Goal: Task Accomplishment & Management: Manage account settings

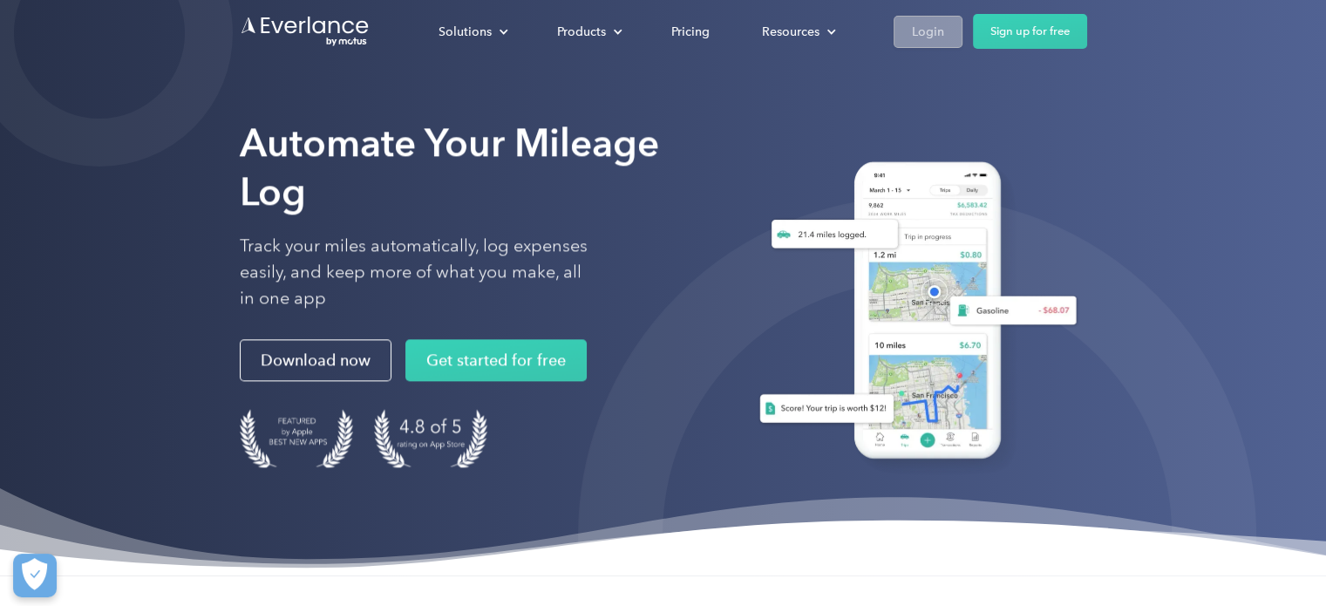
click at [938, 28] on div "Login" at bounding box center [928, 32] width 32 height 22
click at [907, 35] on link "Login" at bounding box center [927, 32] width 69 height 32
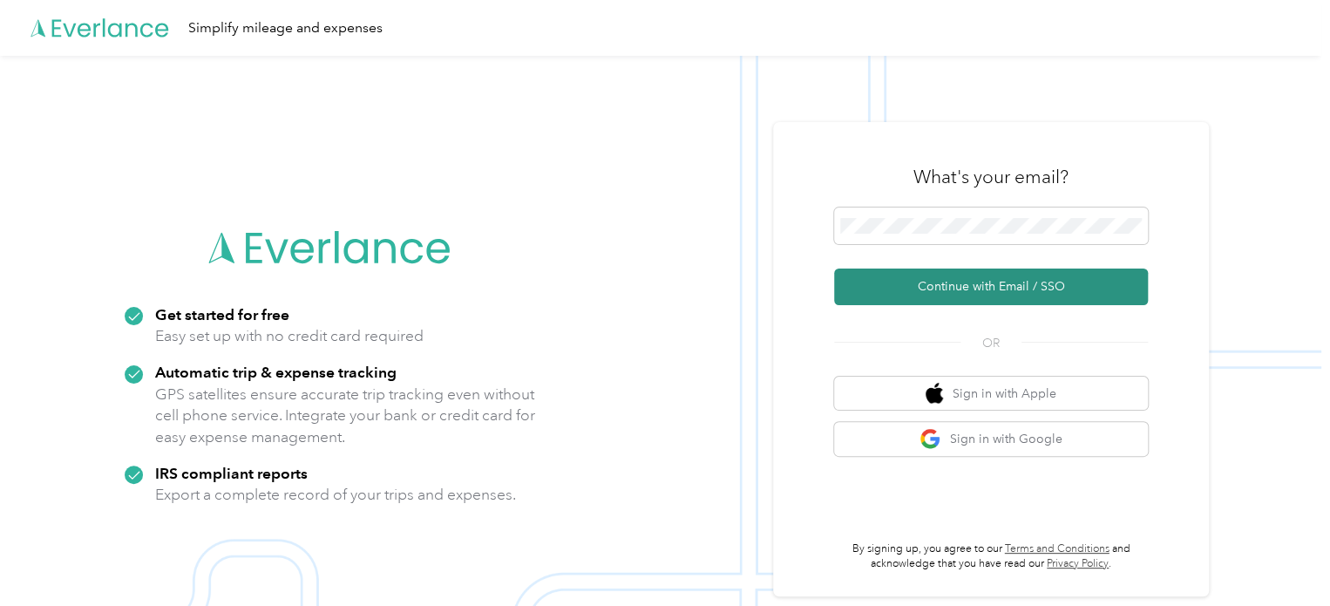
click at [959, 280] on button "Continue with Email / SSO" at bounding box center [991, 286] width 314 height 37
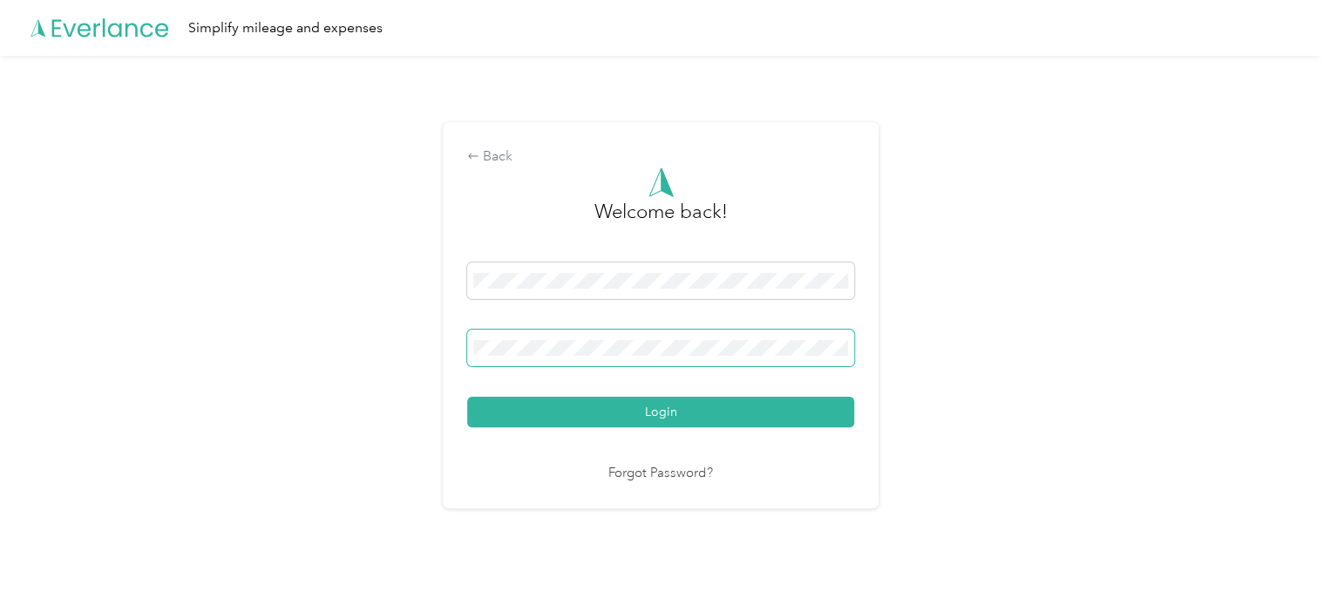
click at [467, 397] on button "Login" at bounding box center [660, 412] width 387 height 31
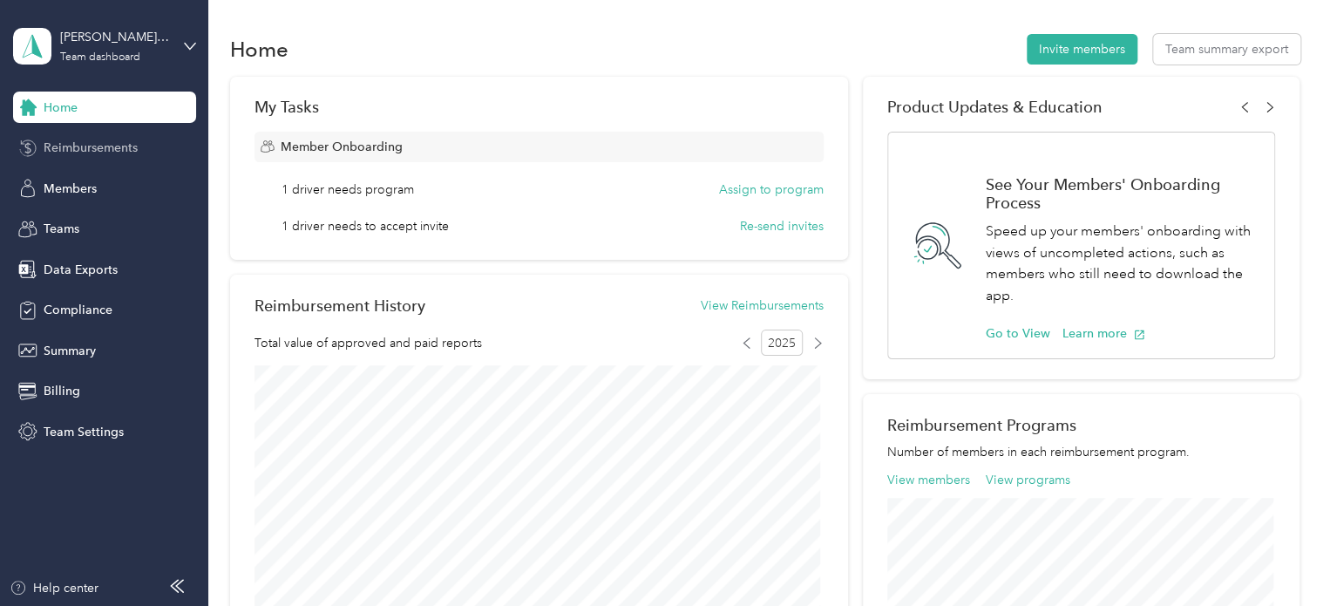
click at [86, 149] on span "Reimbursements" at bounding box center [91, 148] width 94 height 18
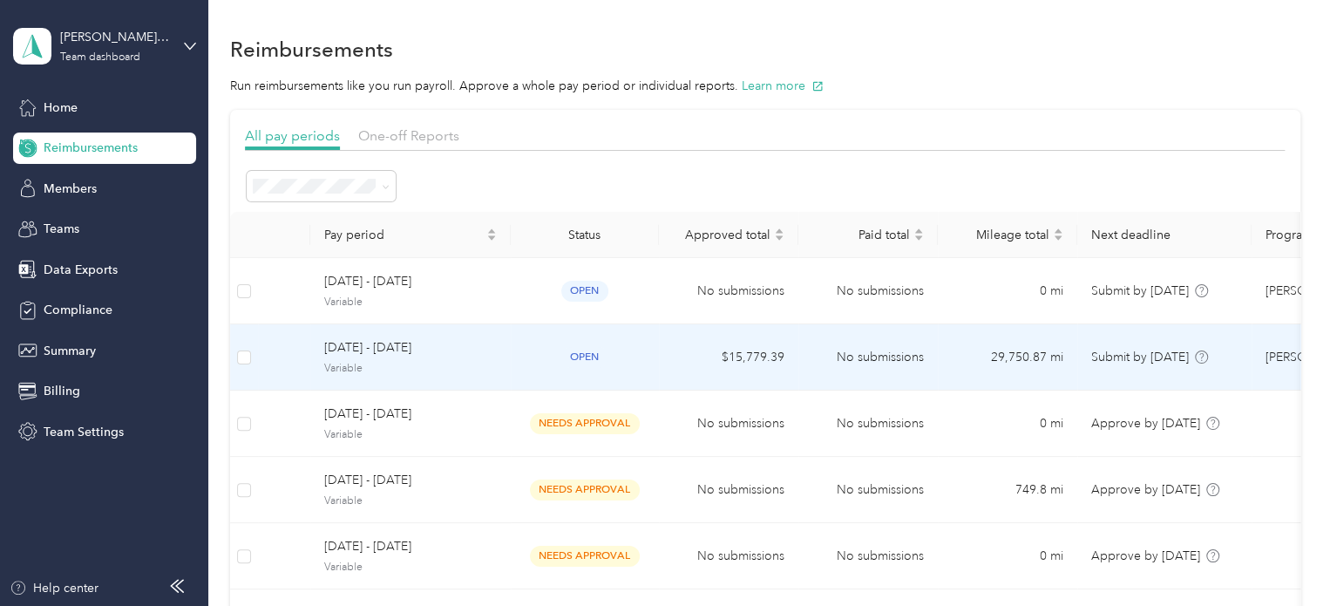
click at [395, 351] on span "[DATE] - [DATE]" at bounding box center [410, 347] width 173 height 19
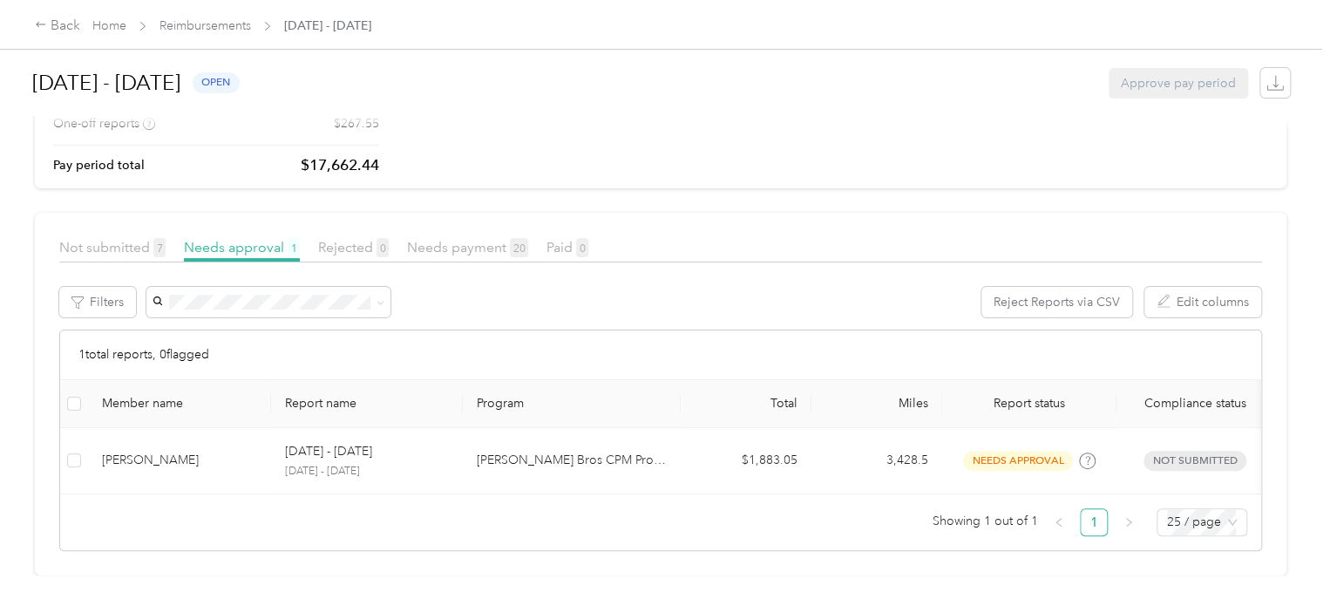
scroll to position [164, 0]
click at [119, 239] on span "Not submitted 7" at bounding box center [112, 247] width 106 height 17
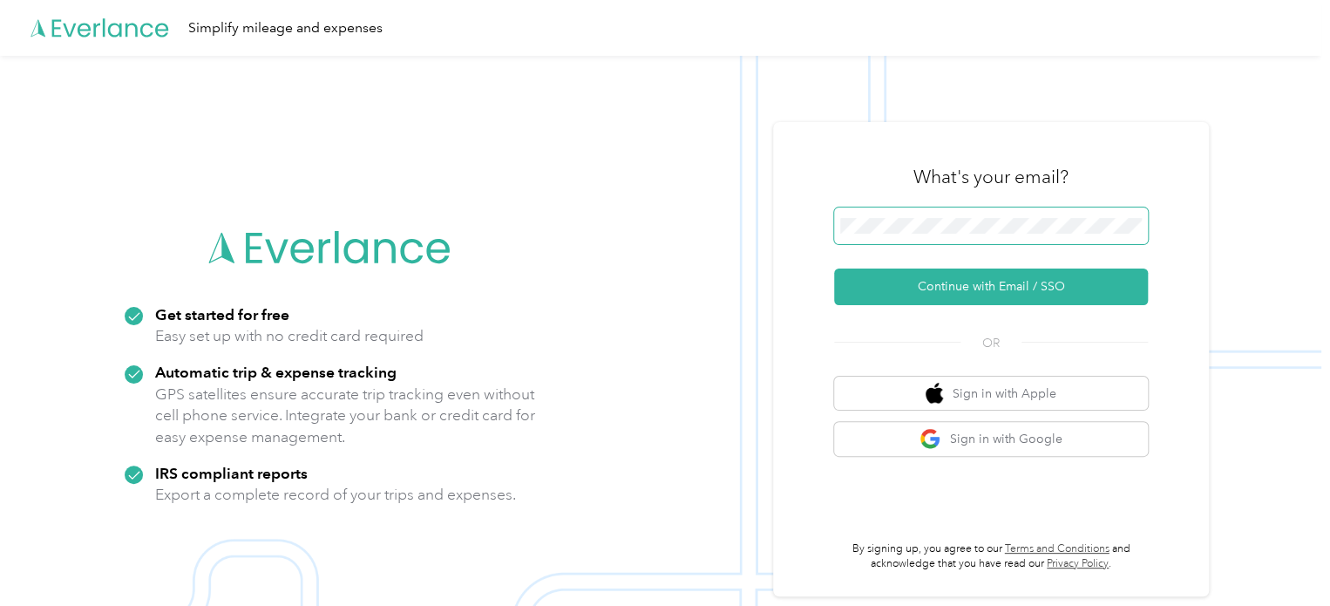
click at [982, 217] on span at bounding box center [991, 225] width 314 height 37
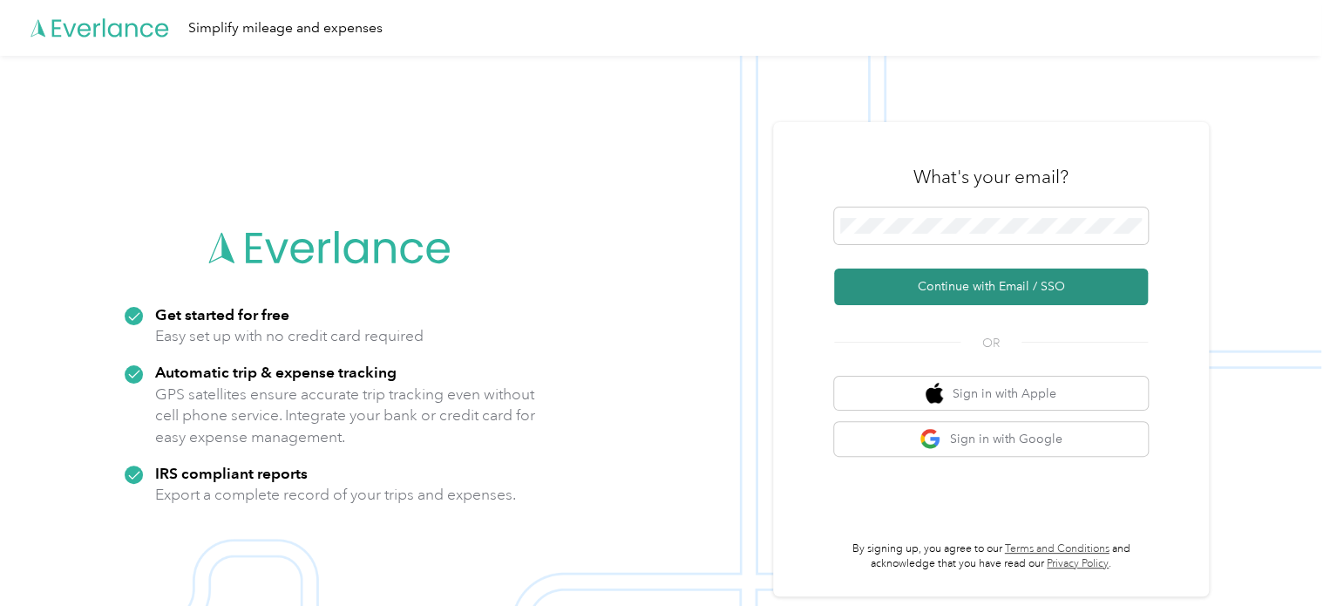
click at [1018, 280] on button "Continue with Email / SSO" at bounding box center [991, 286] width 314 height 37
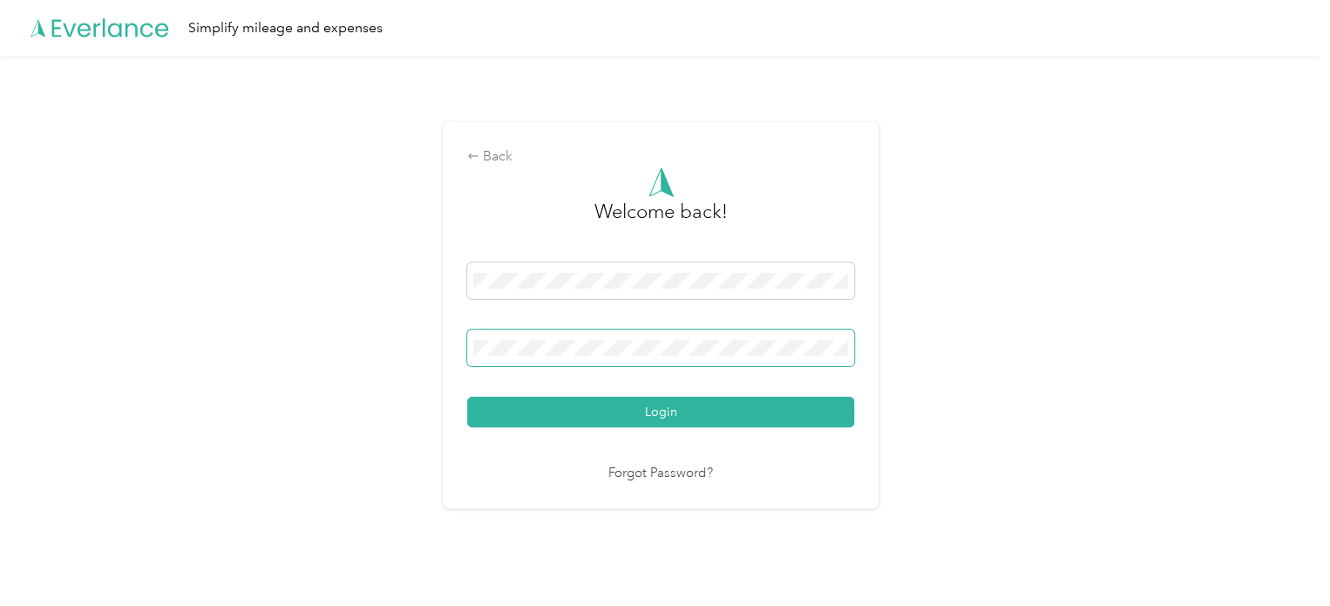
click at [467, 397] on button "Login" at bounding box center [660, 412] width 387 height 31
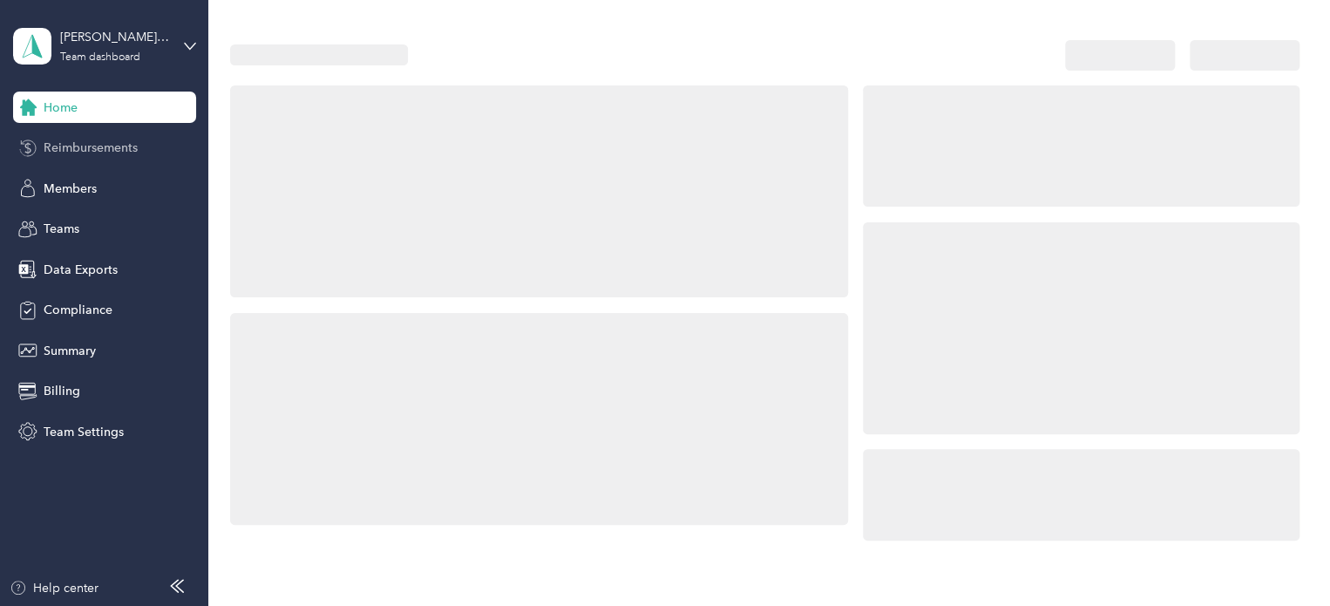
click at [107, 153] on span "Reimbursements" at bounding box center [91, 148] width 94 height 18
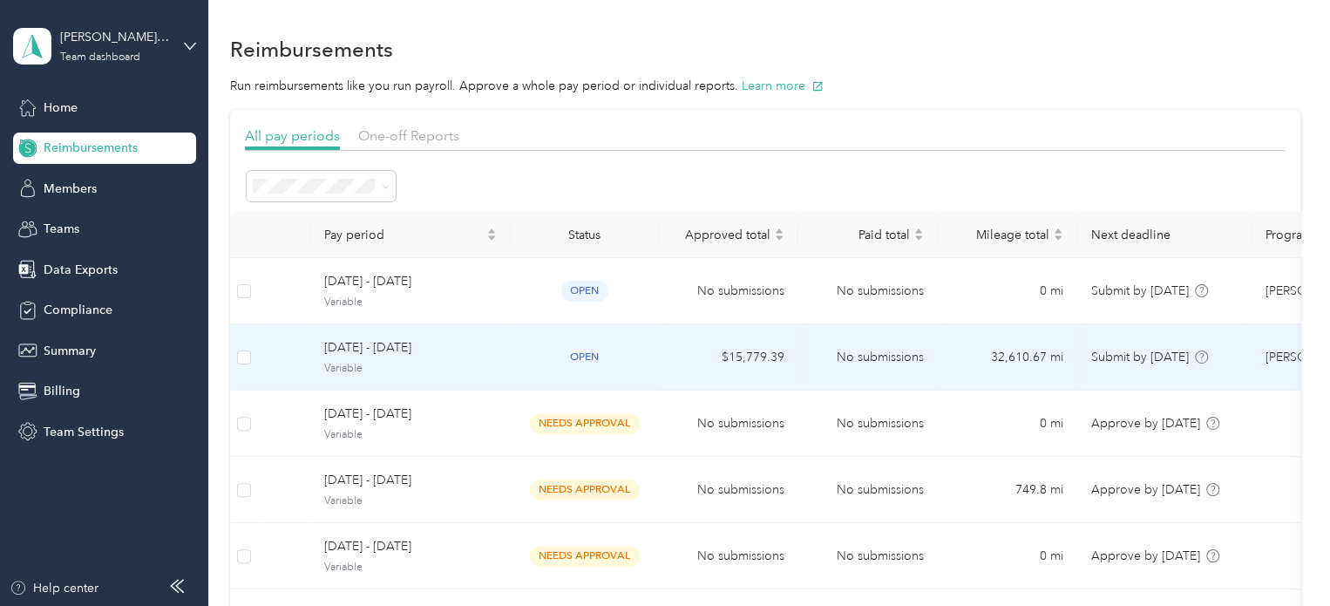
click at [409, 353] on span "[DATE] - [DATE]" at bounding box center [410, 347] width 173 height 19
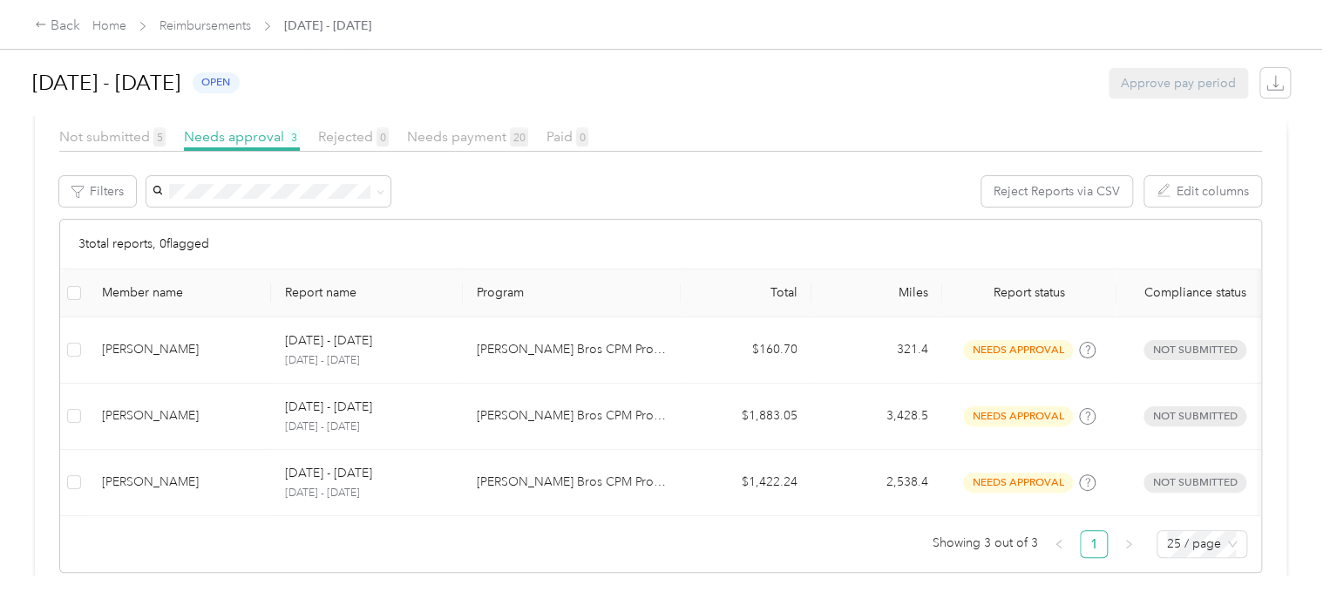
scroll to position [296, 0]
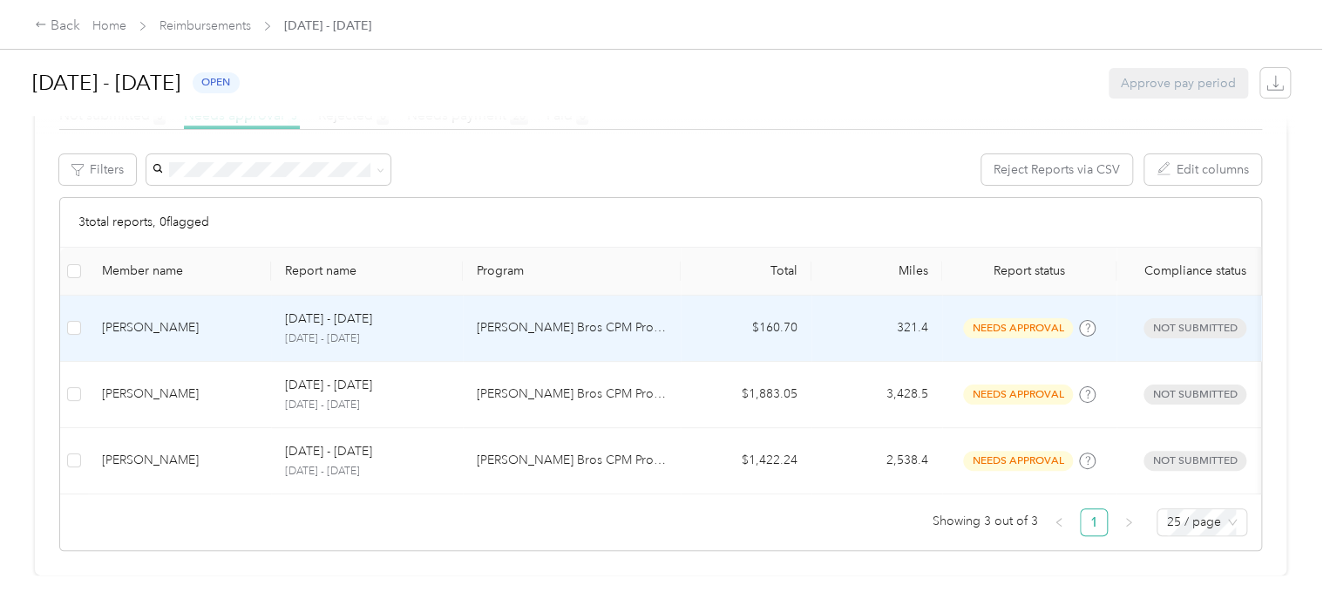
click at [143, 318] on div "[PERSON_NAME]" at bounding box center [179, 327] width 155 height 19
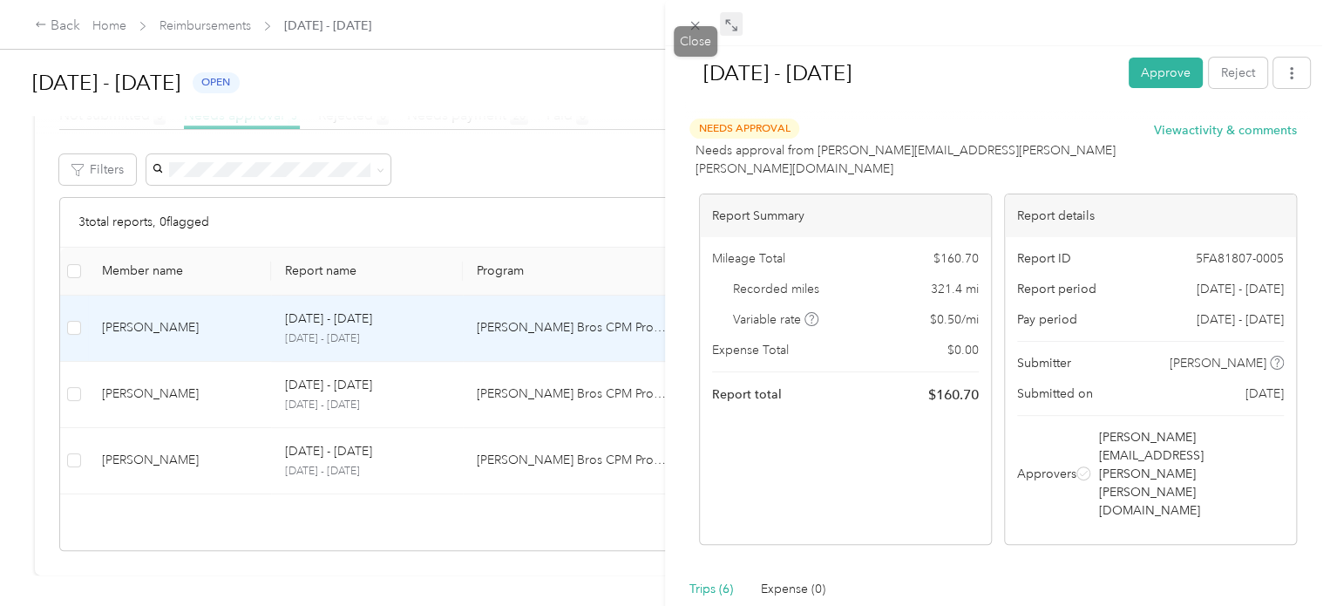
click at [728, 23] on icon at bounding box center [727, 21] width 5 height 5
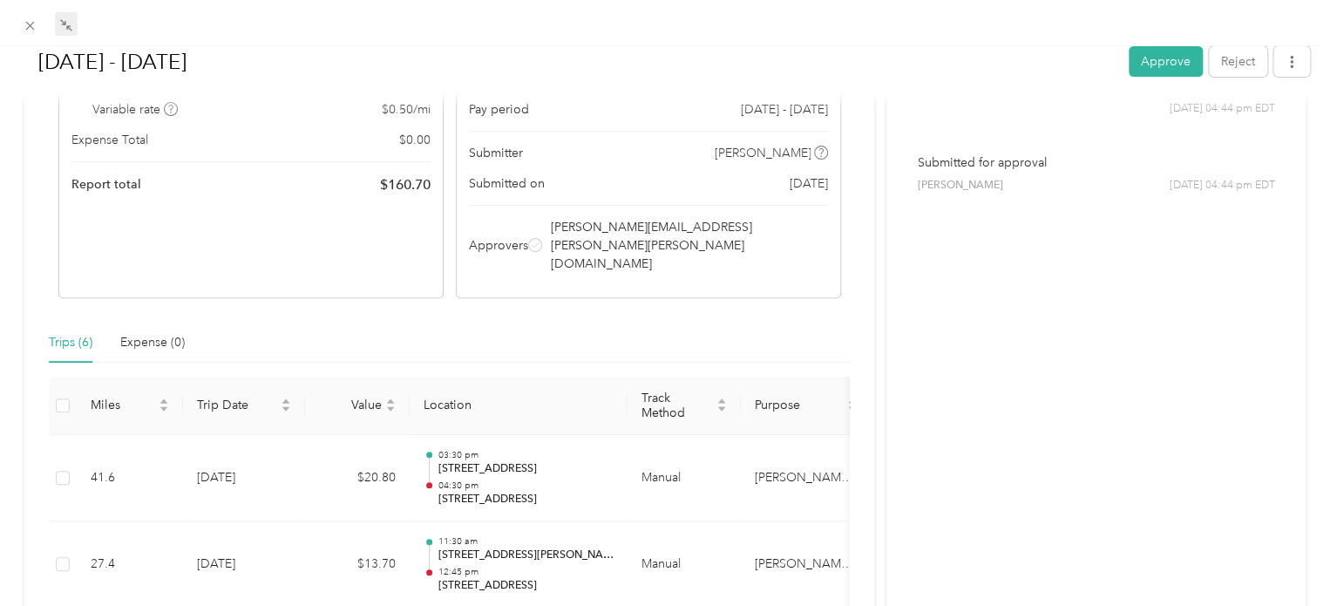
scroll to position [187, 0]
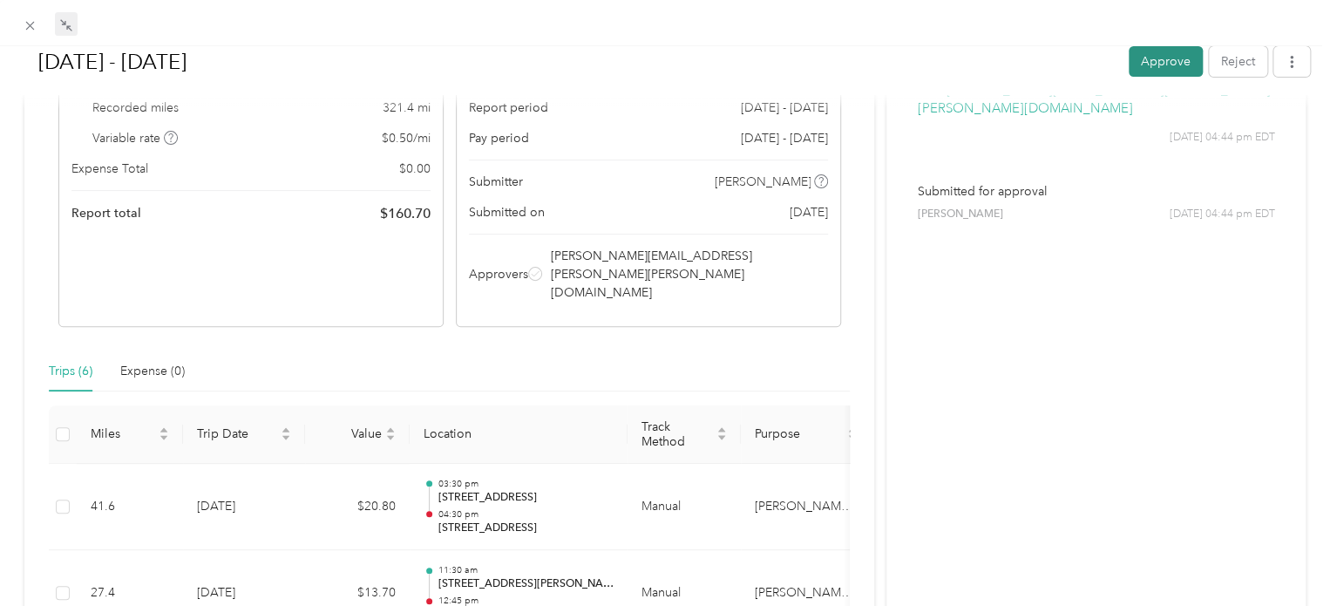
click at [1163, 58] on button "Approve" at bounding box center [1166, 61] width 74 height 31
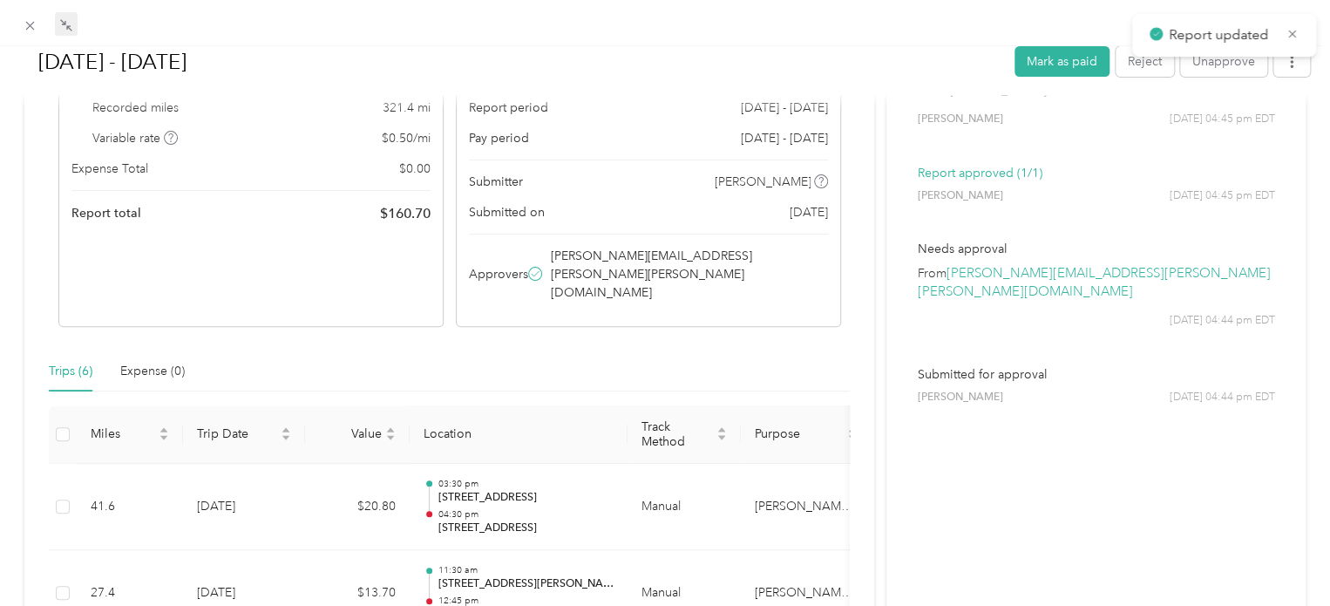
scroll to position [230, 0]
click at [25, 22] on icon at bounding box center [30, 25] width 15 height 15
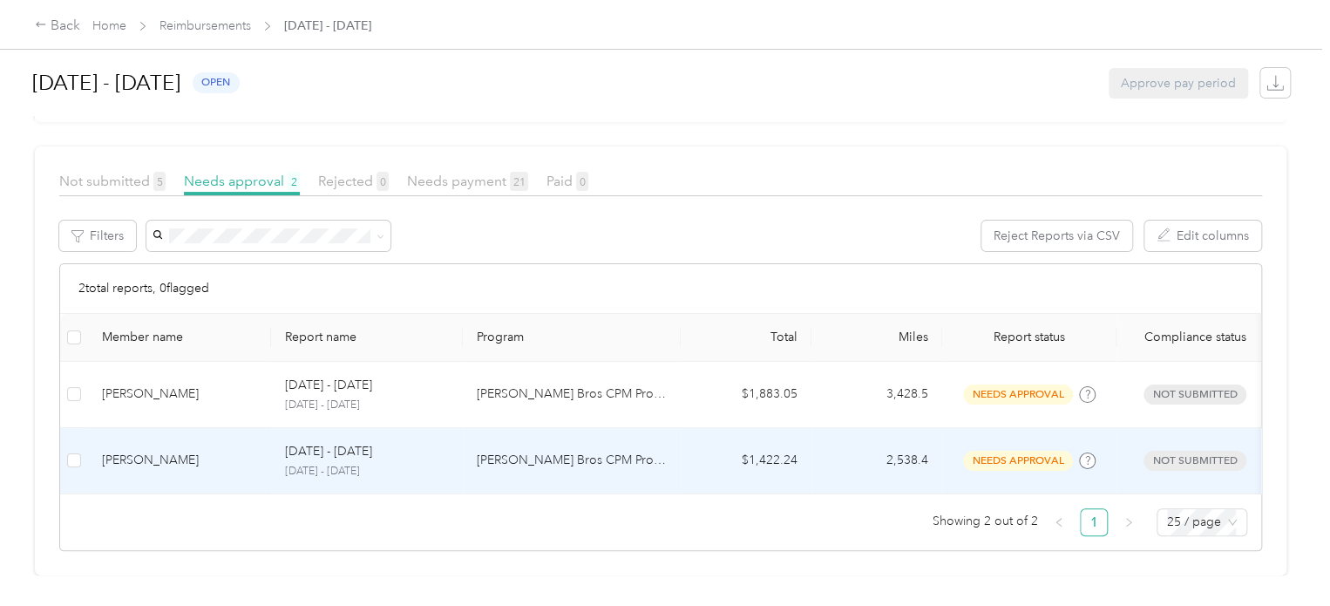
click at [186, 451] on div "[PERSON_NAME]" at bounding box center [179, 460] width 155 height 19
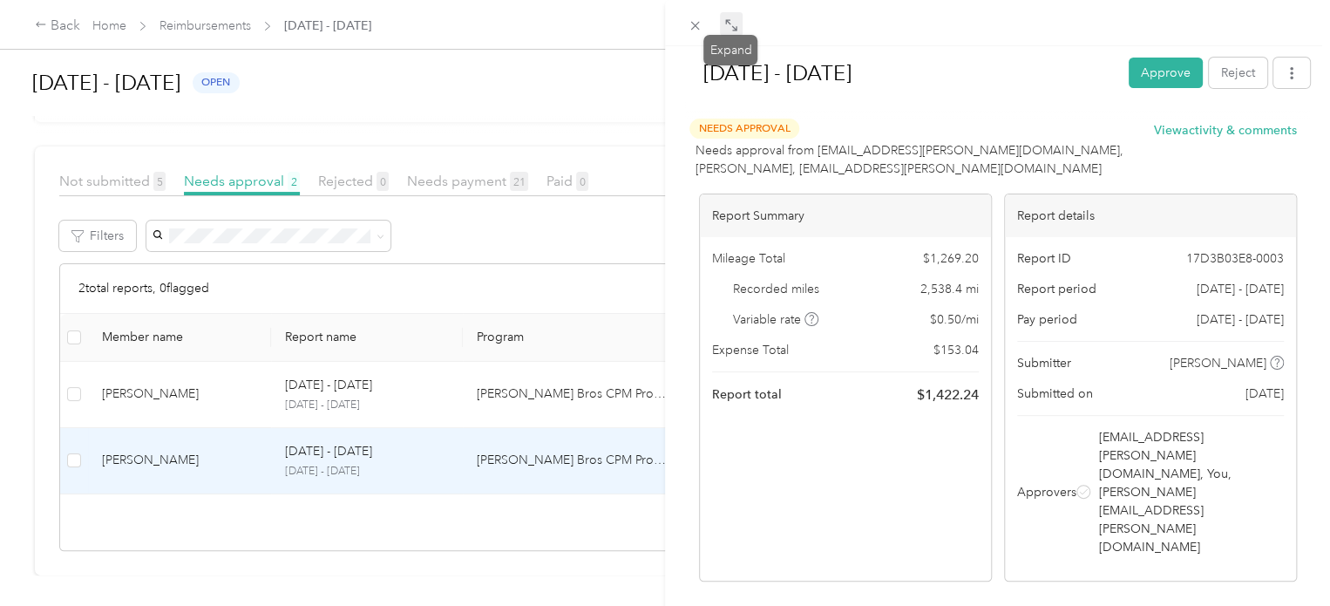
click at [730, 25] on icon at bounding box center [731, 25] width 14 height 14
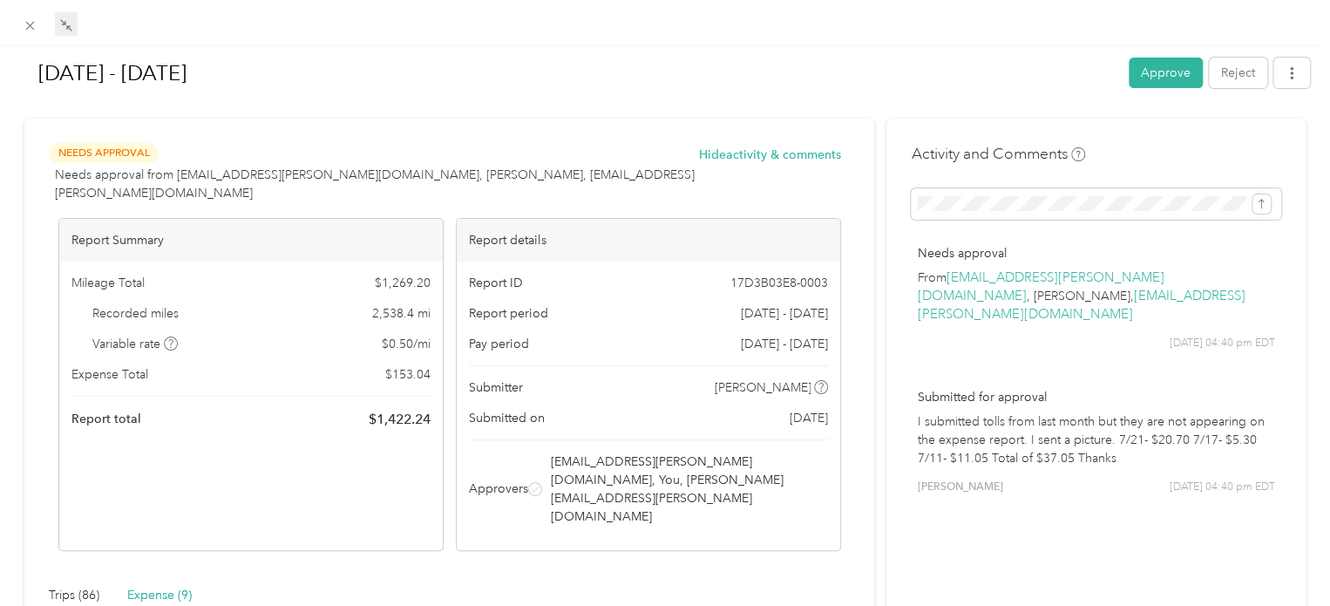
click at [163, 586] on div "Expense (9)" at bounding box center [159, 595] width 65 height 19
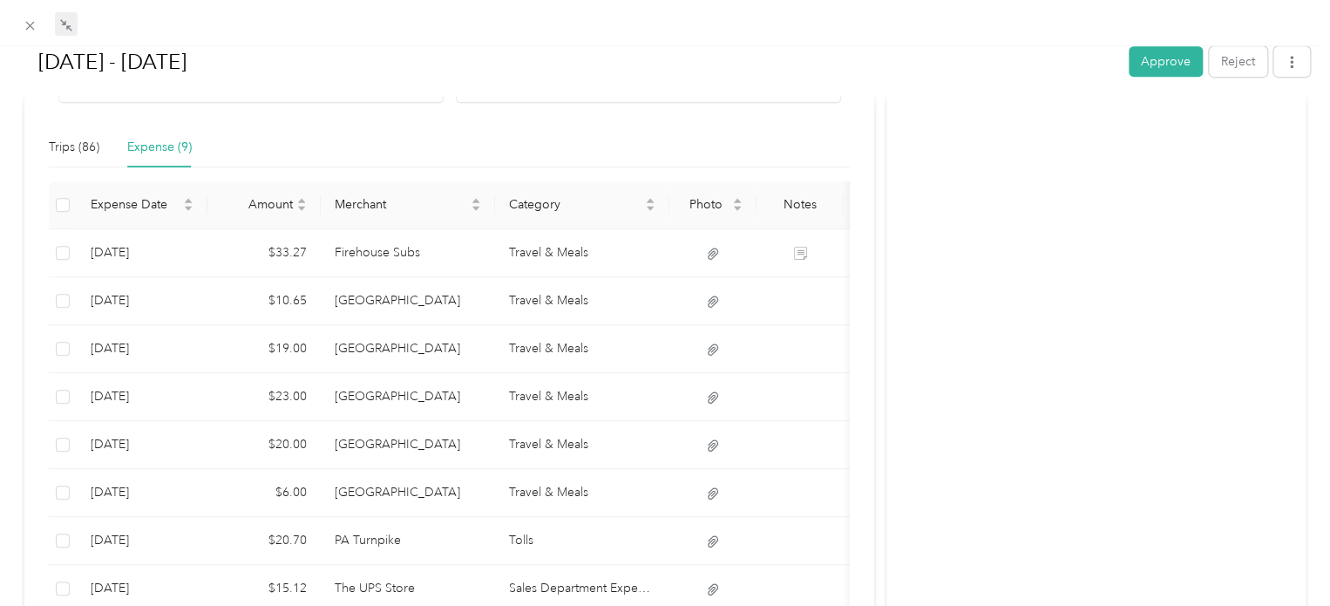
scroll to position [435, 0]
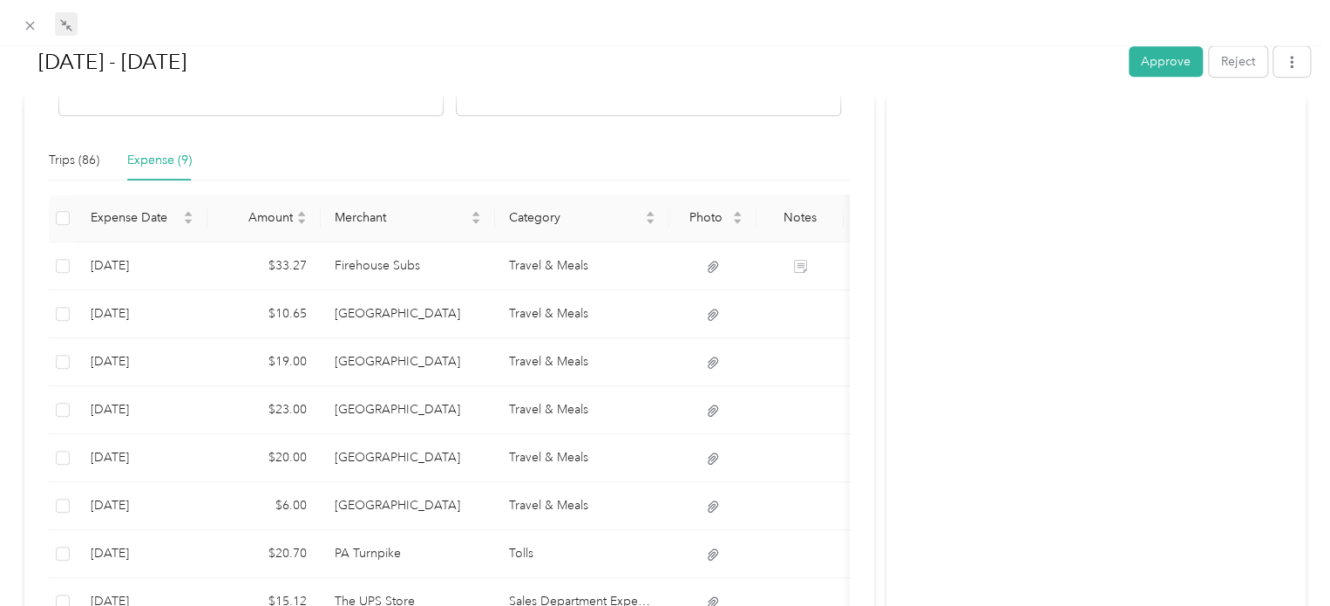
click at [76, 104] on div at bounding box center [665, 100] width 1290 height 18
click at [86, 105] on div at bounding box center [665, 100] width 1290 height 18
click at [77, 103] on div at bounding box center [665, 100] width 1290 height 18
click at [24, 24] on icon at bounding box center [30, 25] width 15 height 15
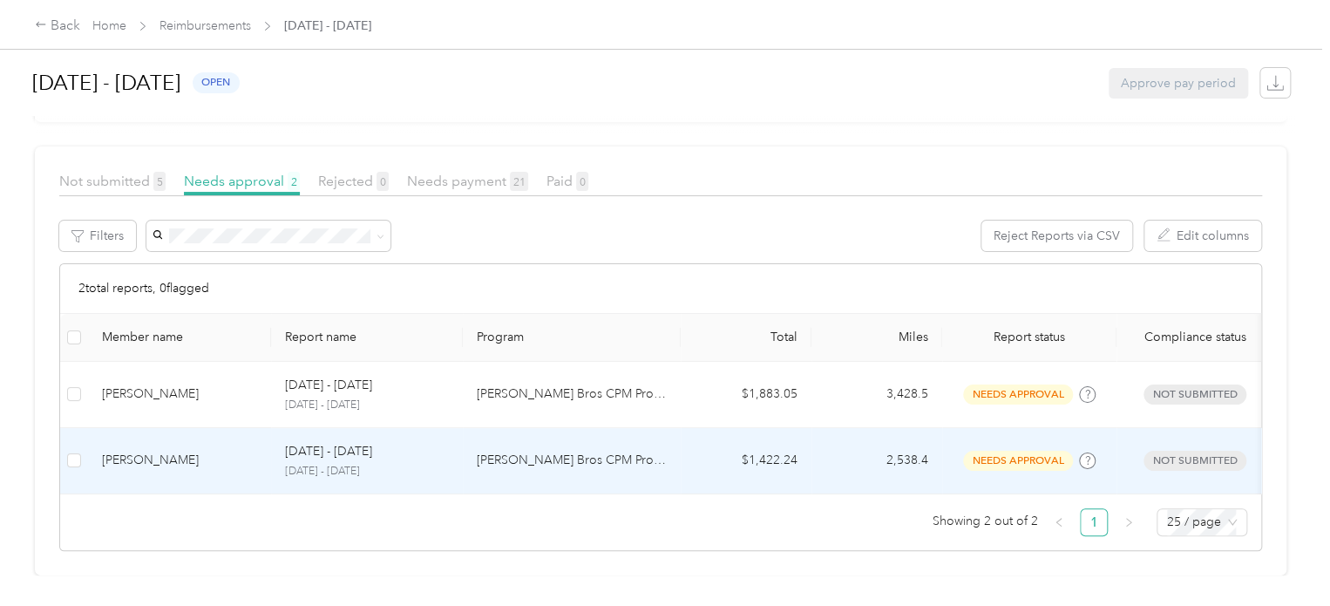
click at [176, 451] on div "[PERSON_NAME]" at bounding box center [179, 460] width 155 height 19
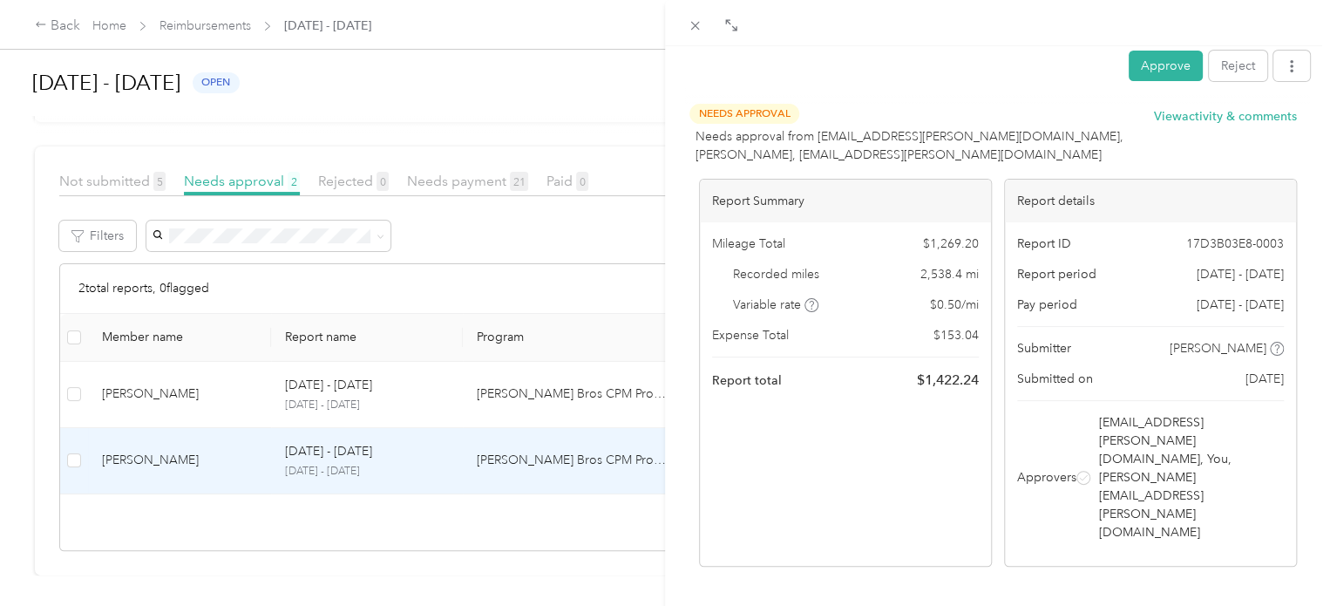
click at [719, 601] on div "Trips (86)" at bounding box center [715, 610] width 51 height 19
click at [728, 24] on icon at bounding box center [731, 25] width 14 height 14
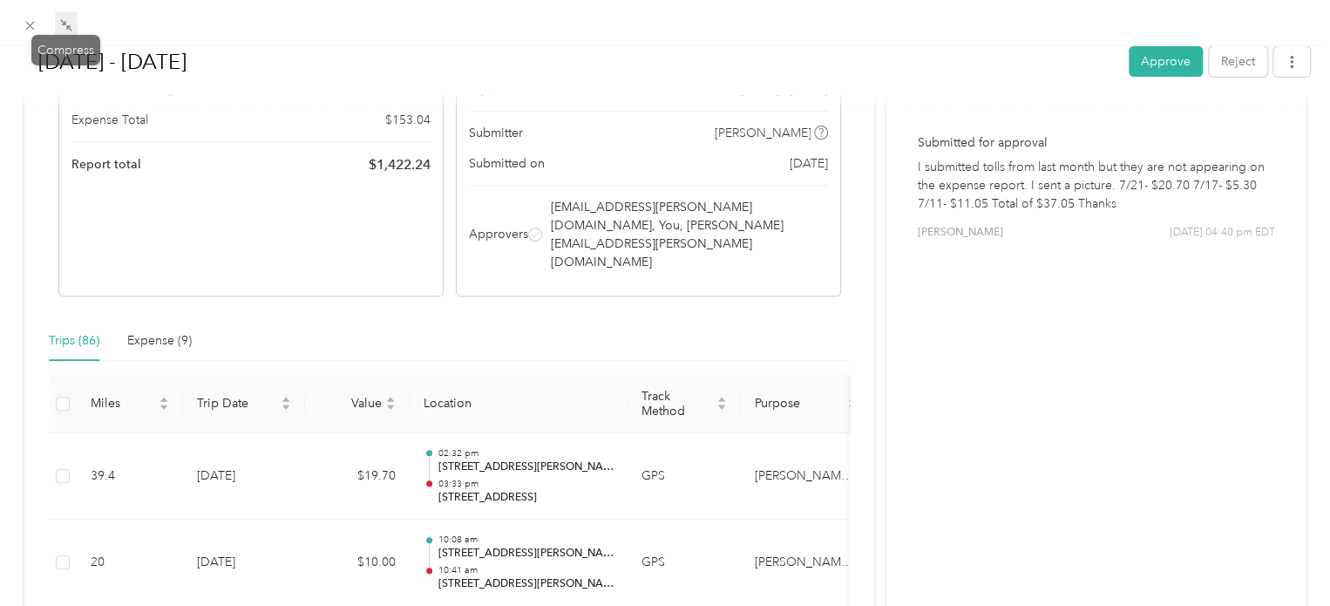
scroll to position [265, 0]
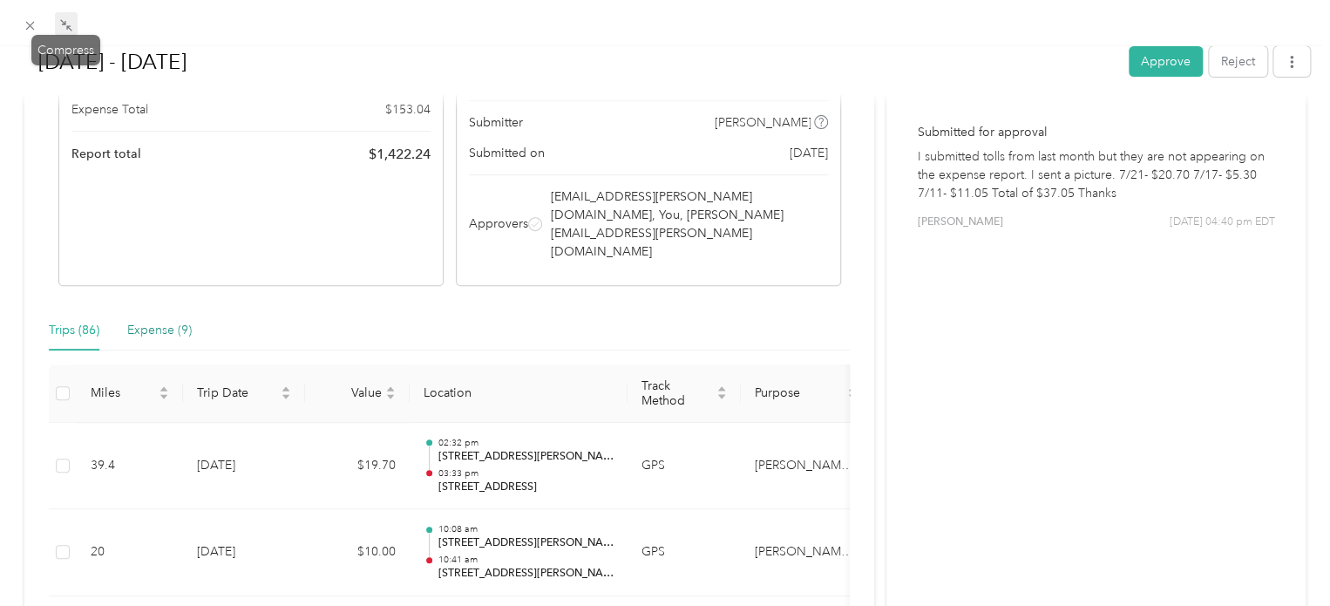
click at [174, 321] on div "Expense (9)" at bounding box center [159, 330] width 65 height 19
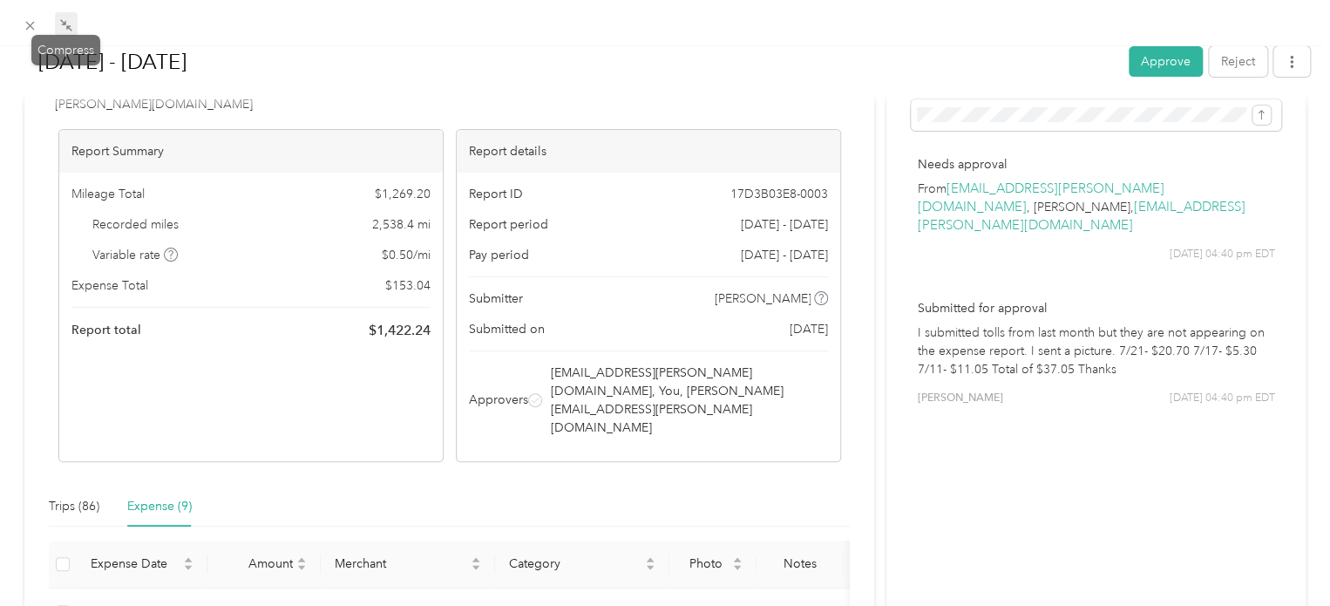
scroll to position [45, 0]
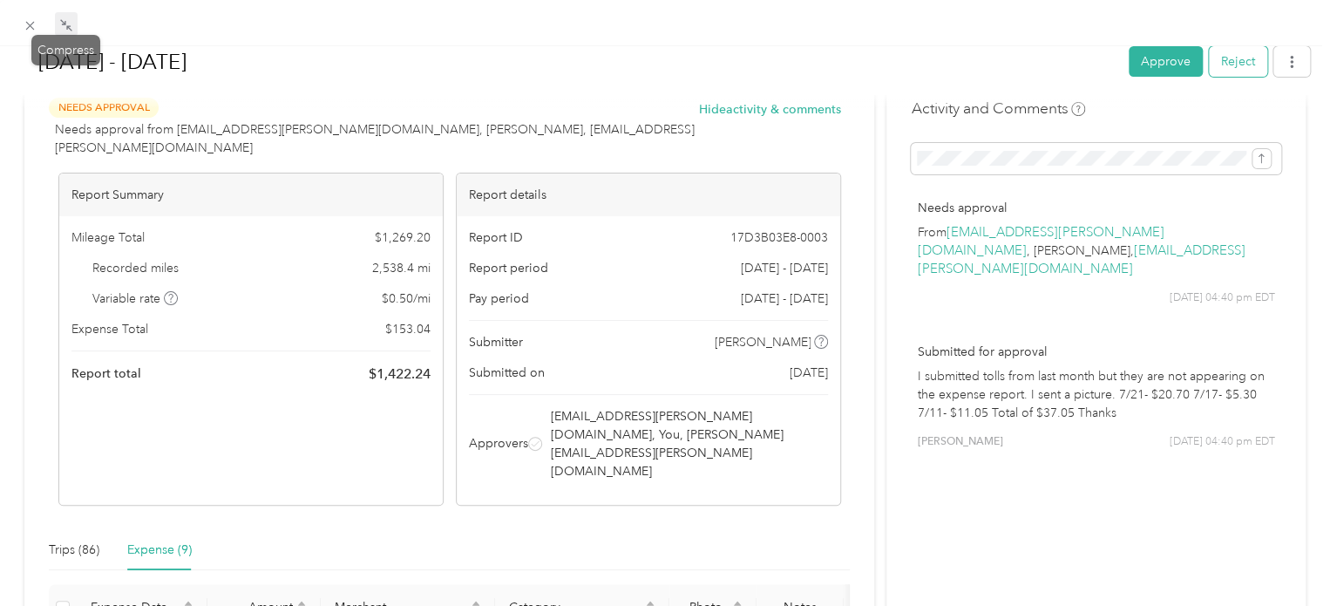
click at [1222, 63] on button "Reject" at bounding box center [1238, 61] width 58 height 31
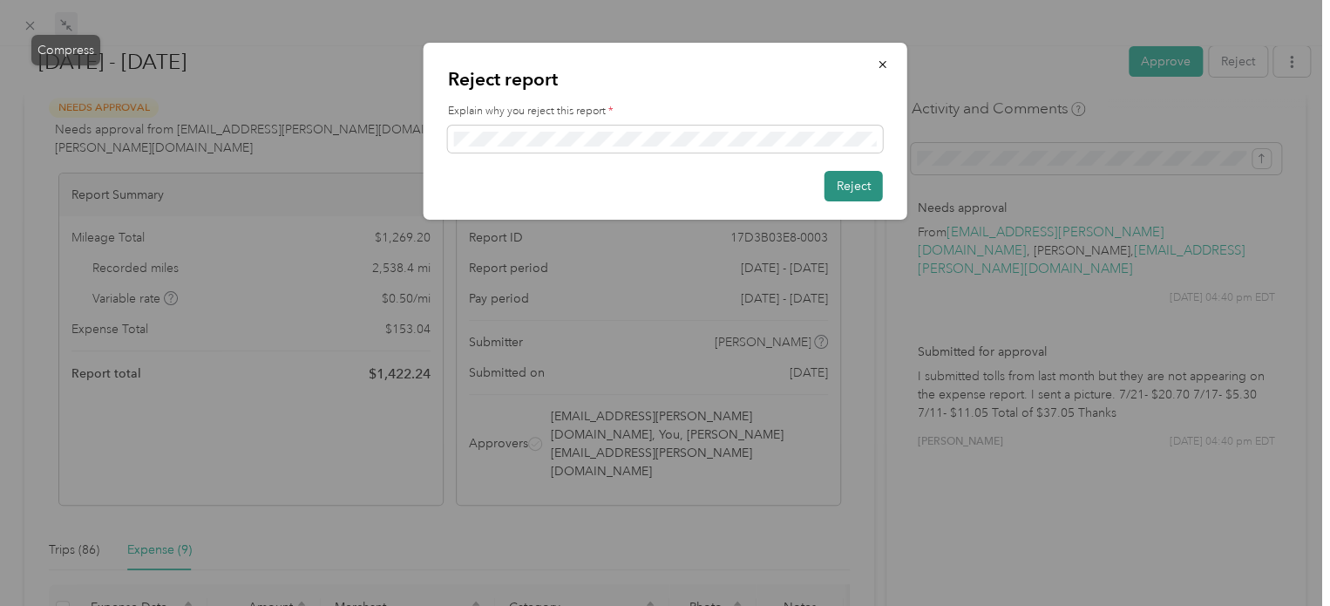
click at [846, 185] on button "Reject" at bounding box center [854, 186] width 58 height 31
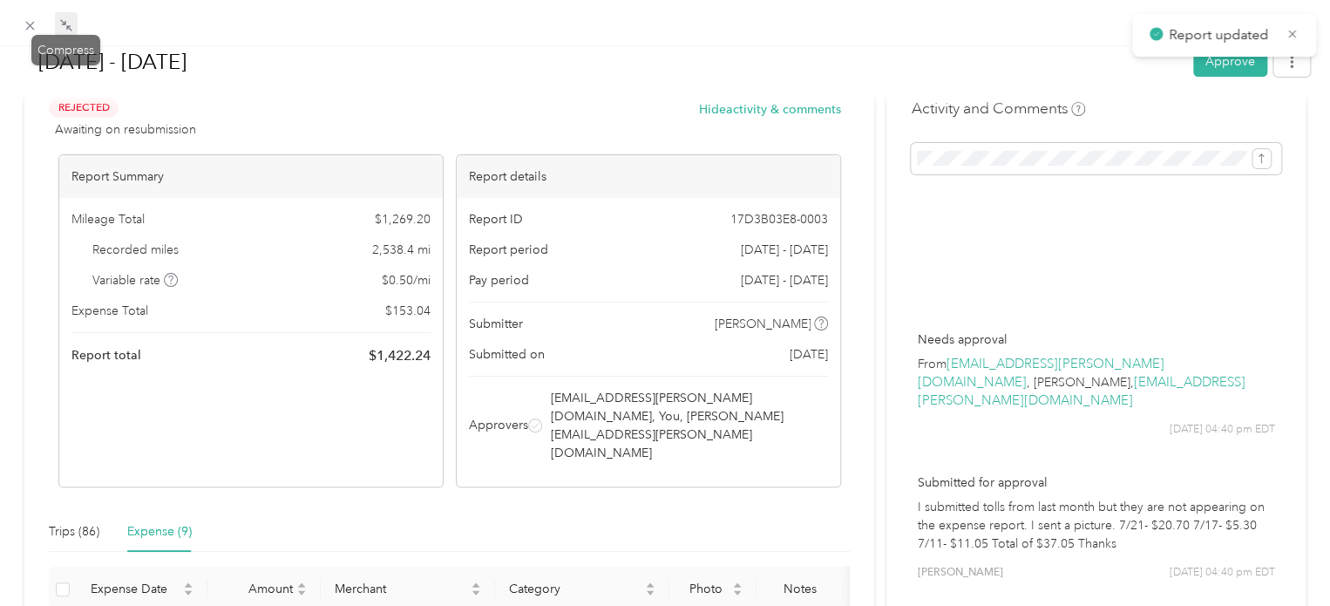
scroll to position [164, 0]
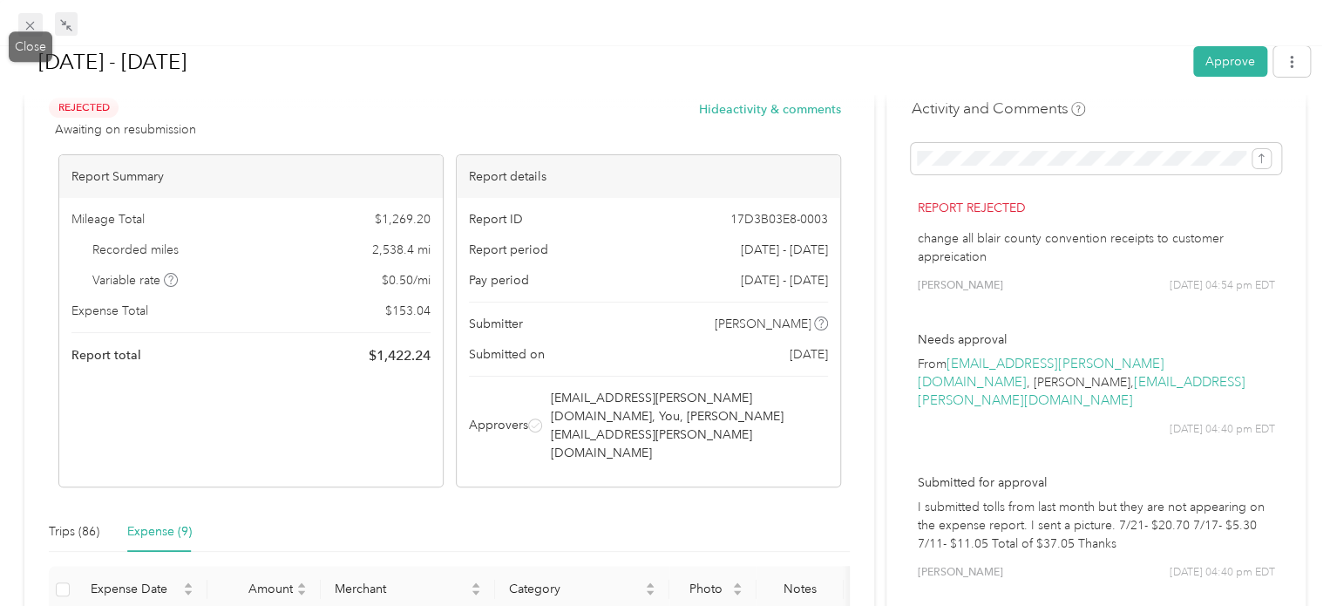
click at [31, 24] on icon at bounding box center [30, 26] width 9 height 9
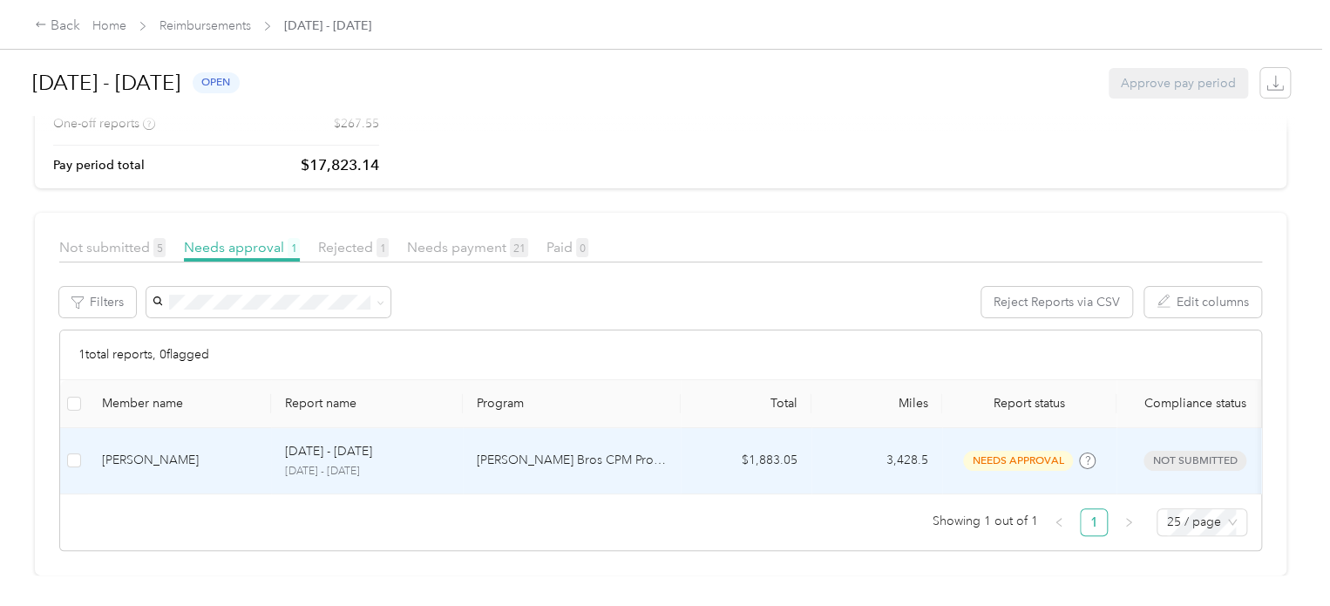
click at [174, 451] on div "[PERSON_NAME]" at bounding box center [179, 460] width 155 height 19
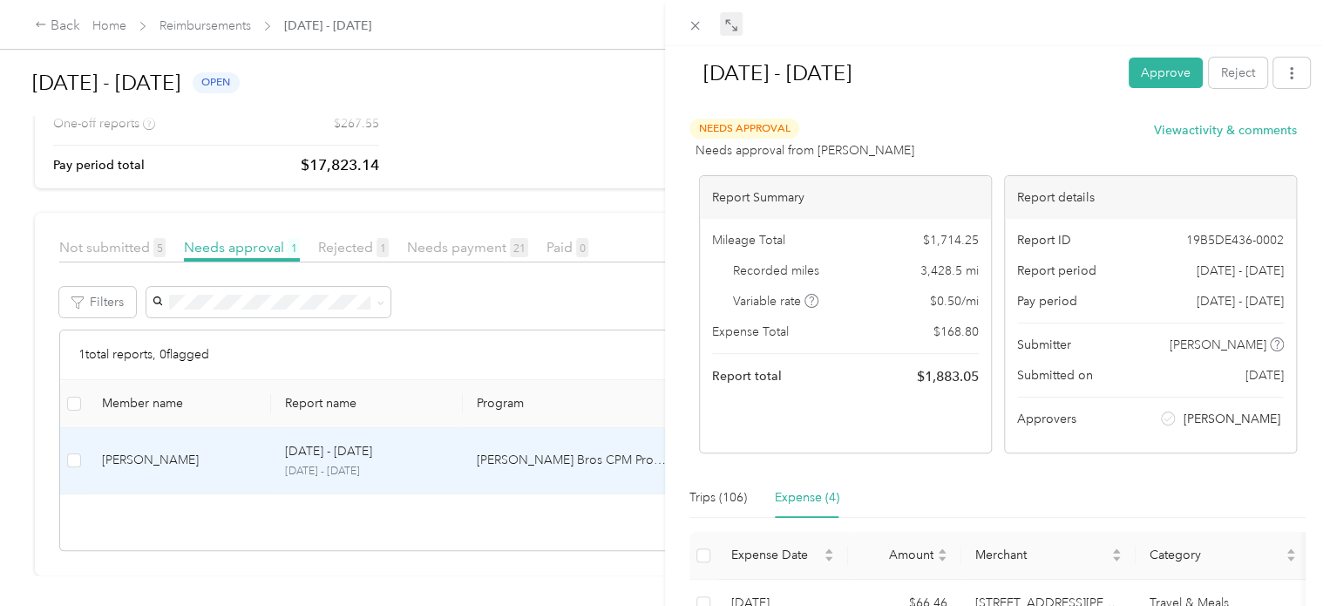
drag, startPoint x: 805, startPoint y: 503, endPoint x: 727, endPoint y: 23, distance: 486.7
click at [727, 23] on icon at bounding box center [727, 21] width 5 height 5
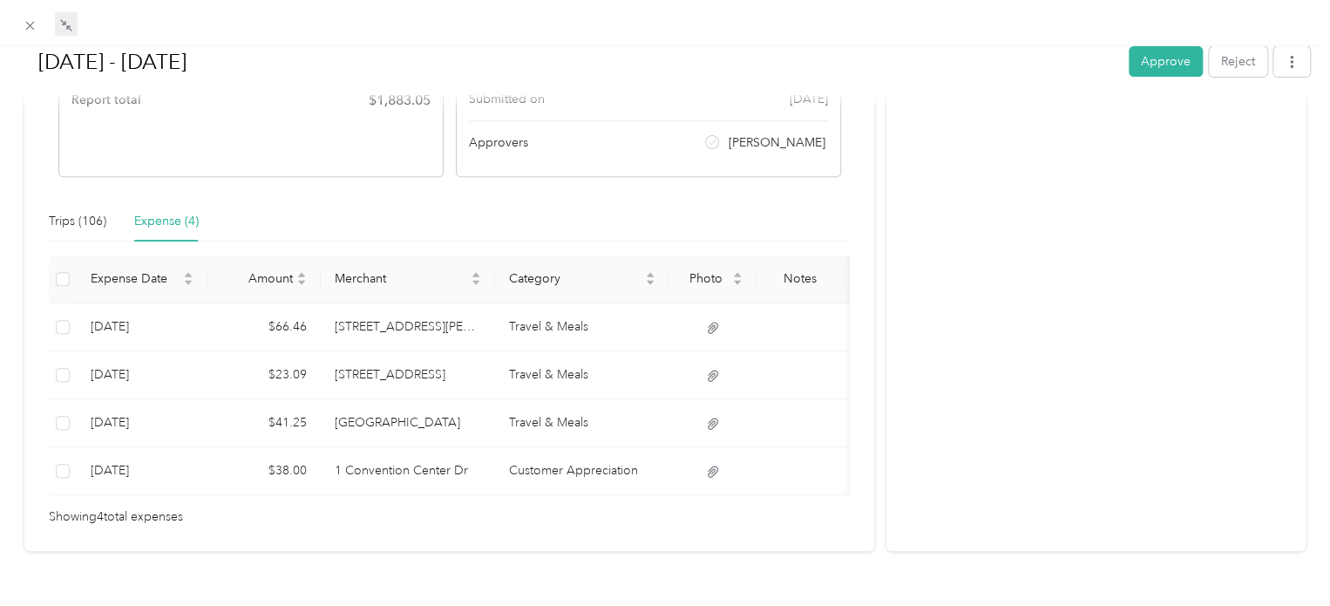
scroll to position [306, 0]
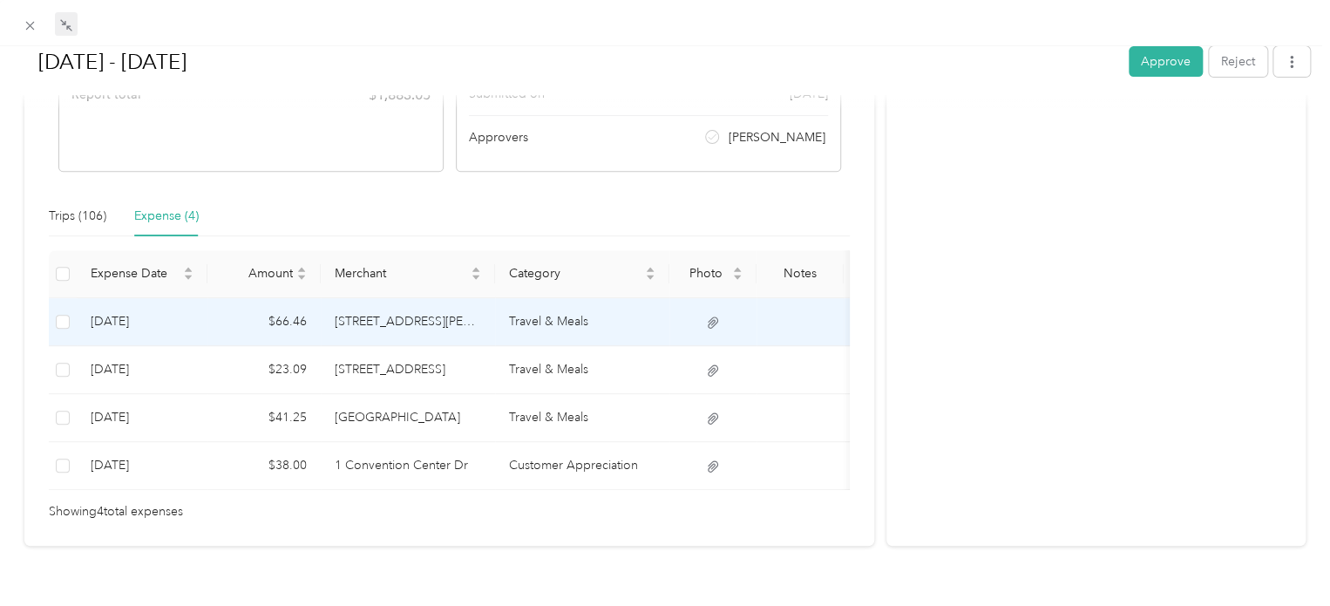
click at [440, 323] on td "203 Nees Ave" at bounding box center [408, 322] width 174 height 48
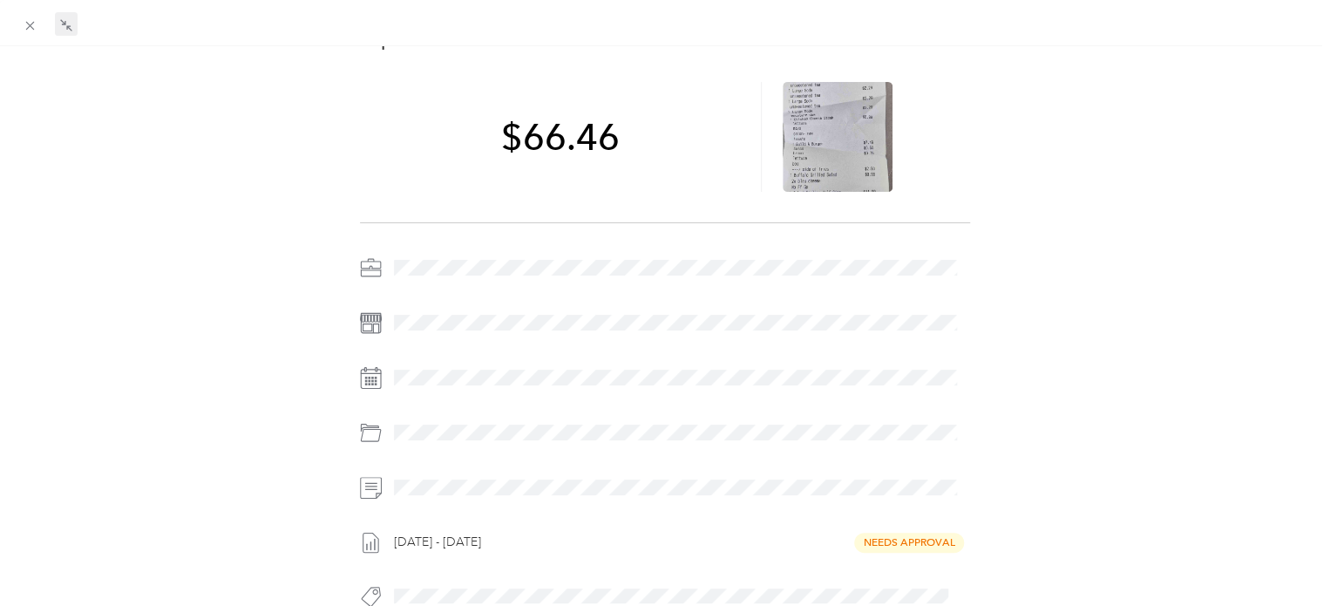
scroll to position [61, 0]
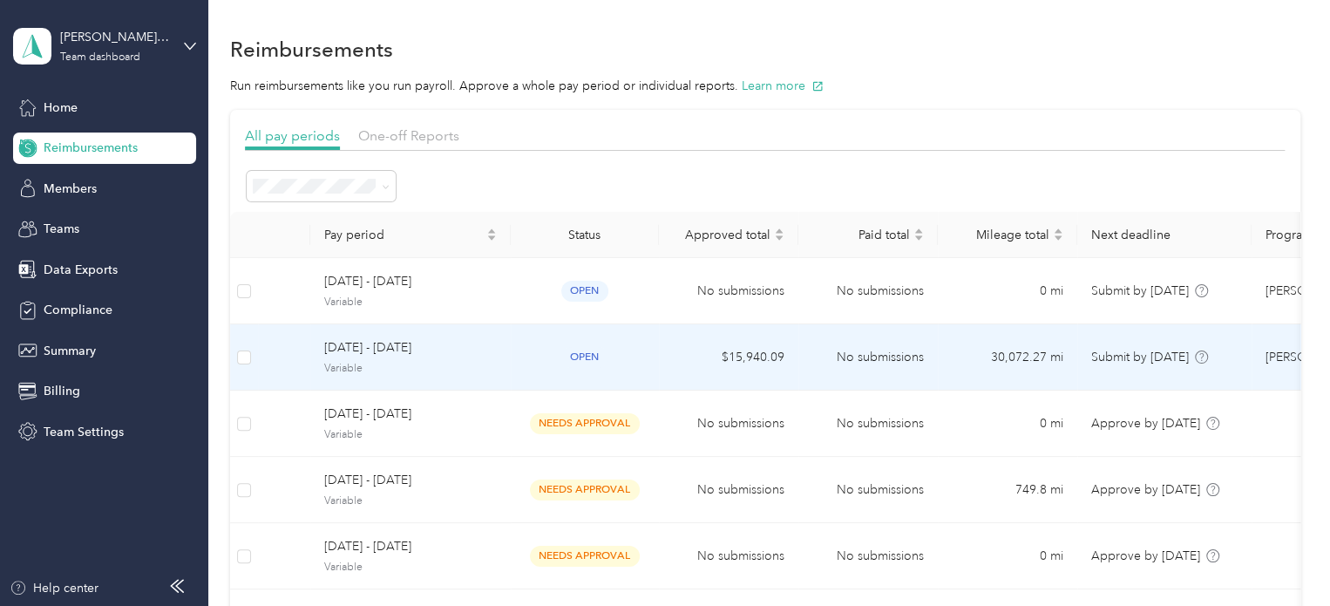
click at [381, 352] on span "[DATE] - [DATE]" at bounding box center [410, 347] width 173 height 19
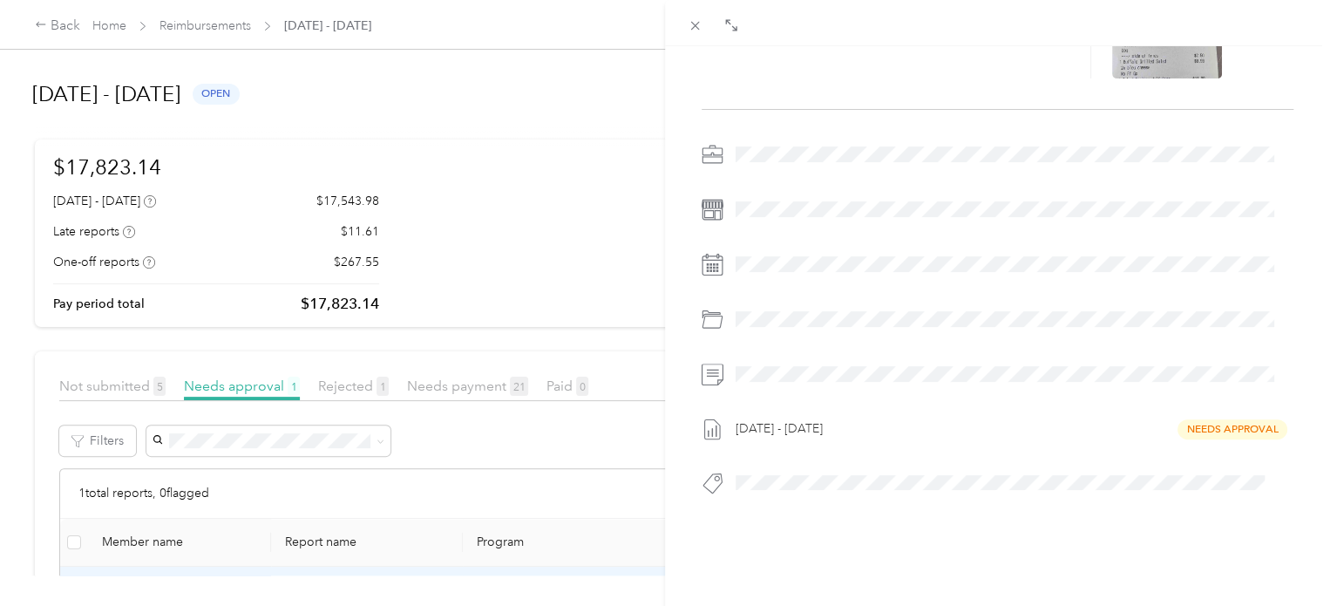
scroll to position [214, 0]
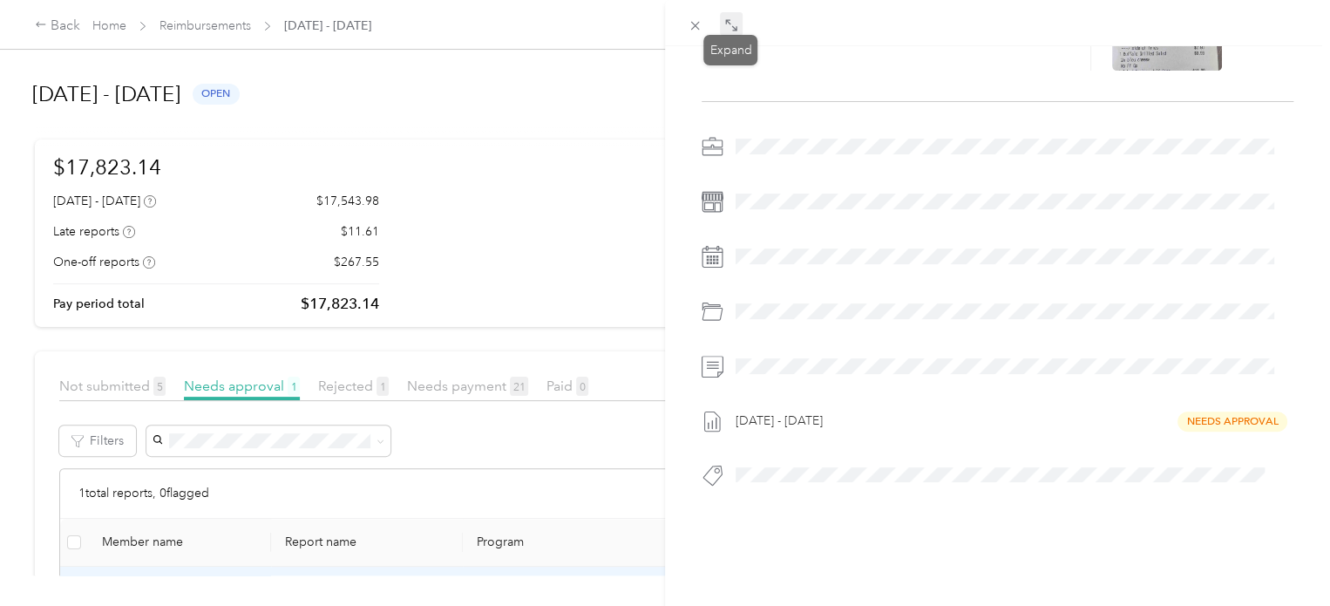
click at [739, 27] on span at bounding box center [731, 24] width 23 height 24
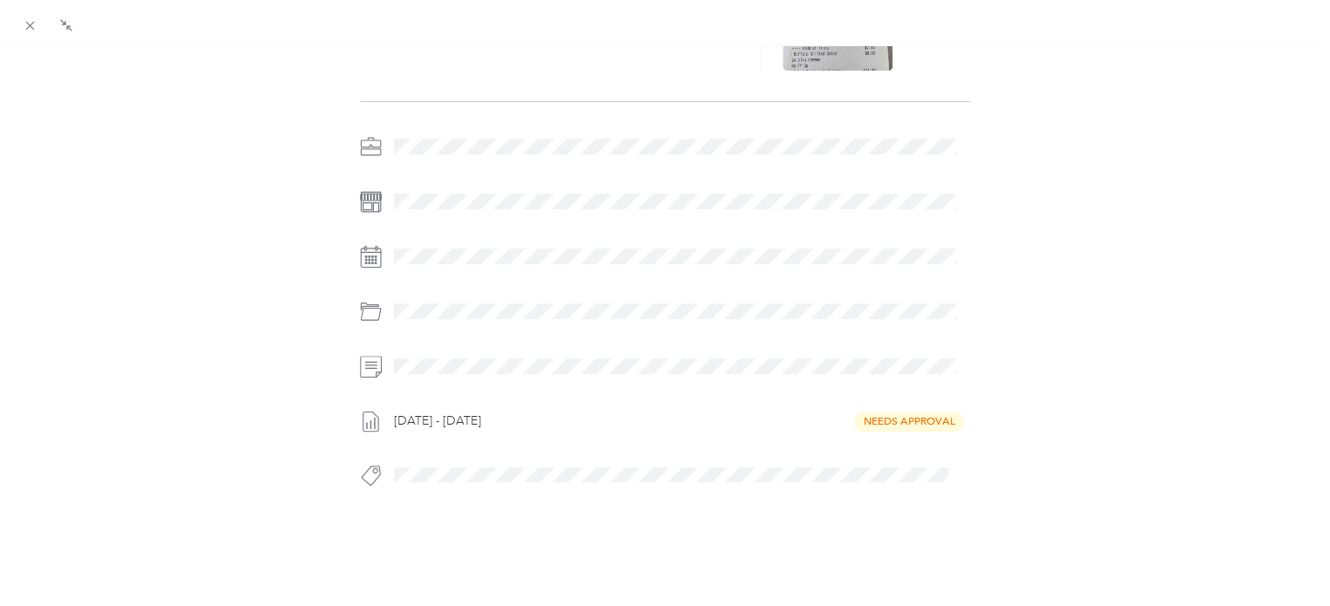
scroll to position [0, 0]
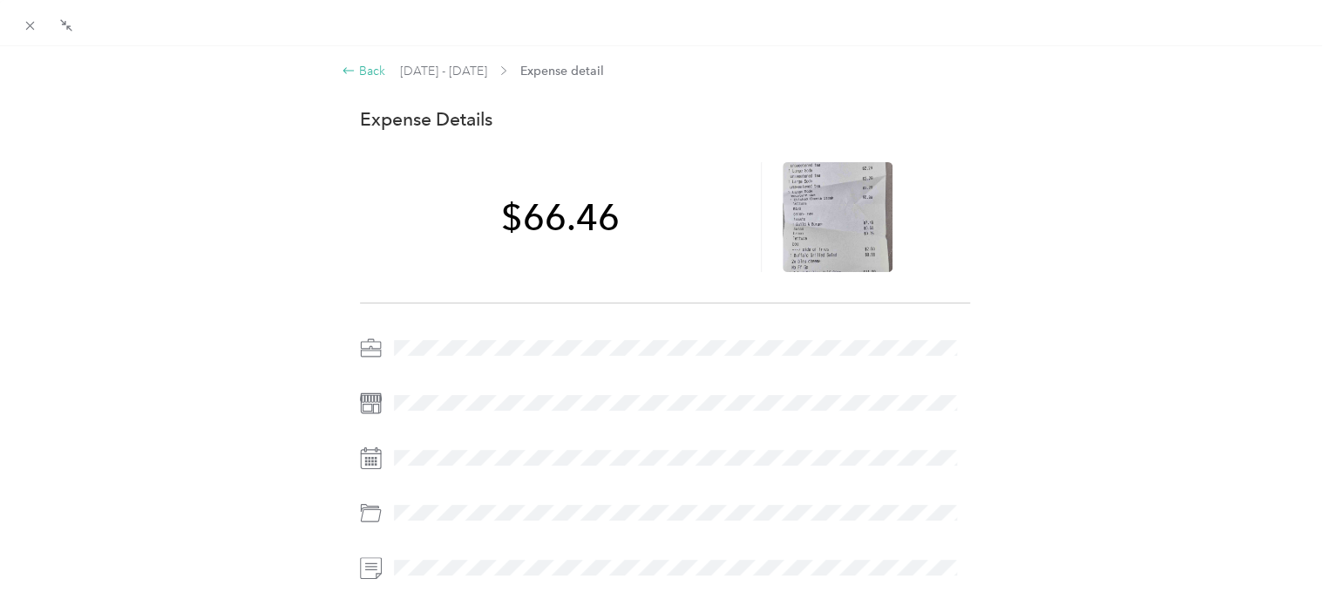
click at [359, 70] on div "Back" at bounding box center [364, 71] width 44 height 18
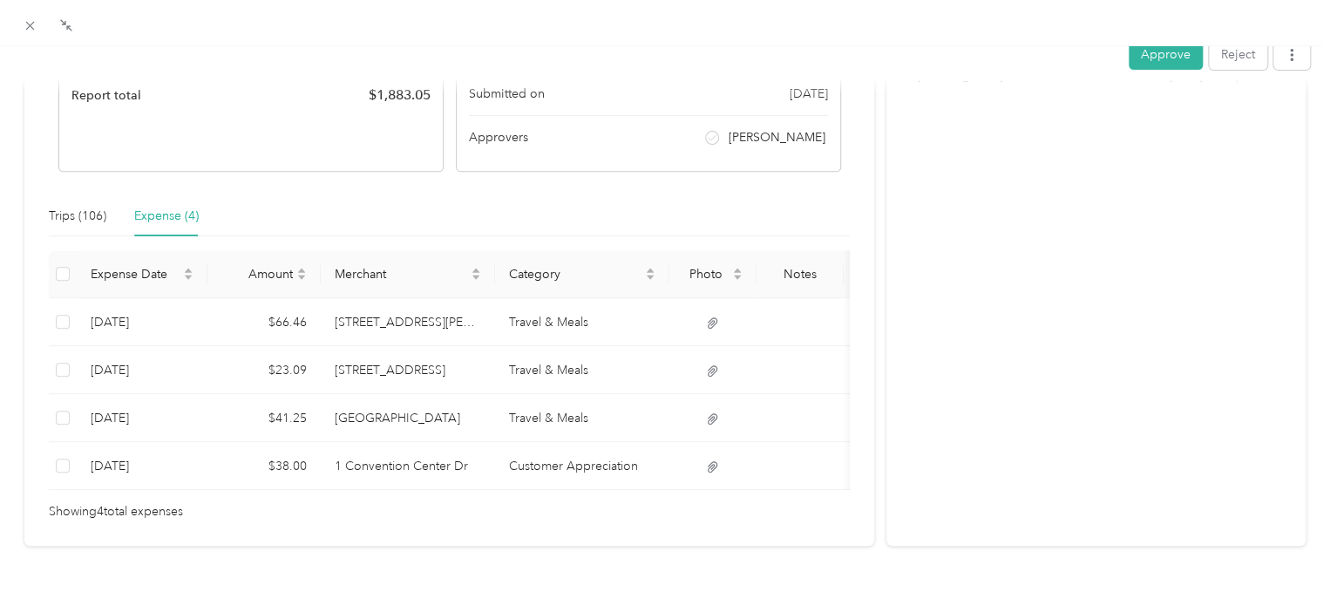
scroll to position [306, 0]
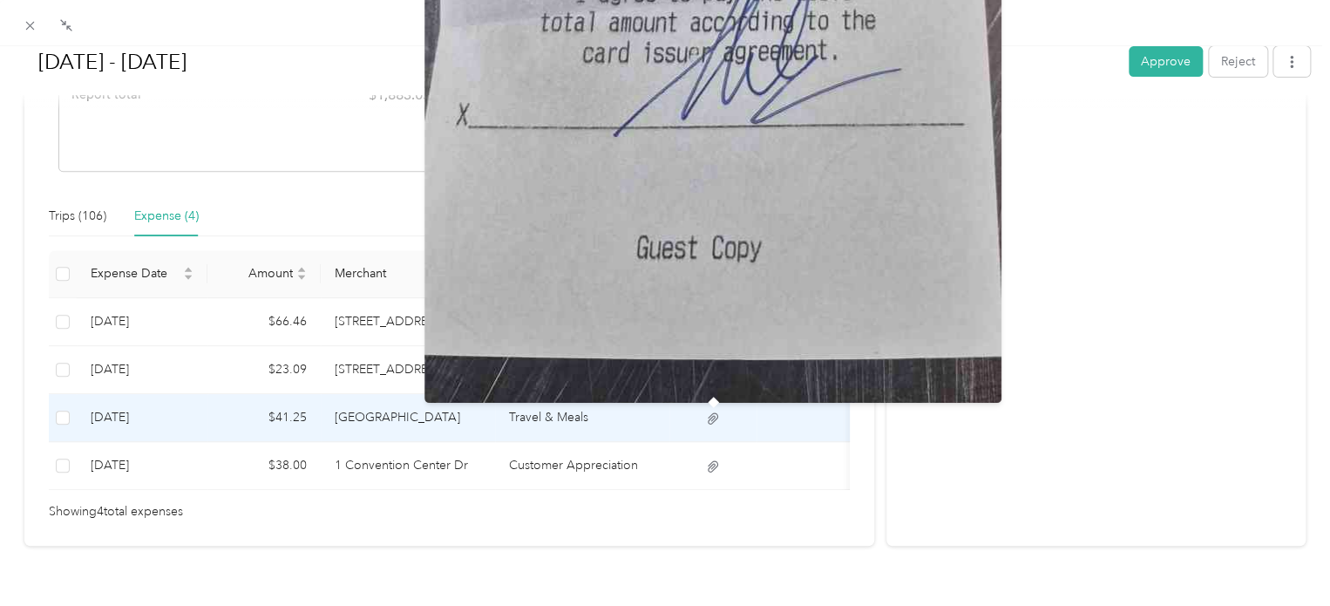
click at [708, 412] on icon at bounding box center [713, 419] width 16 height 16
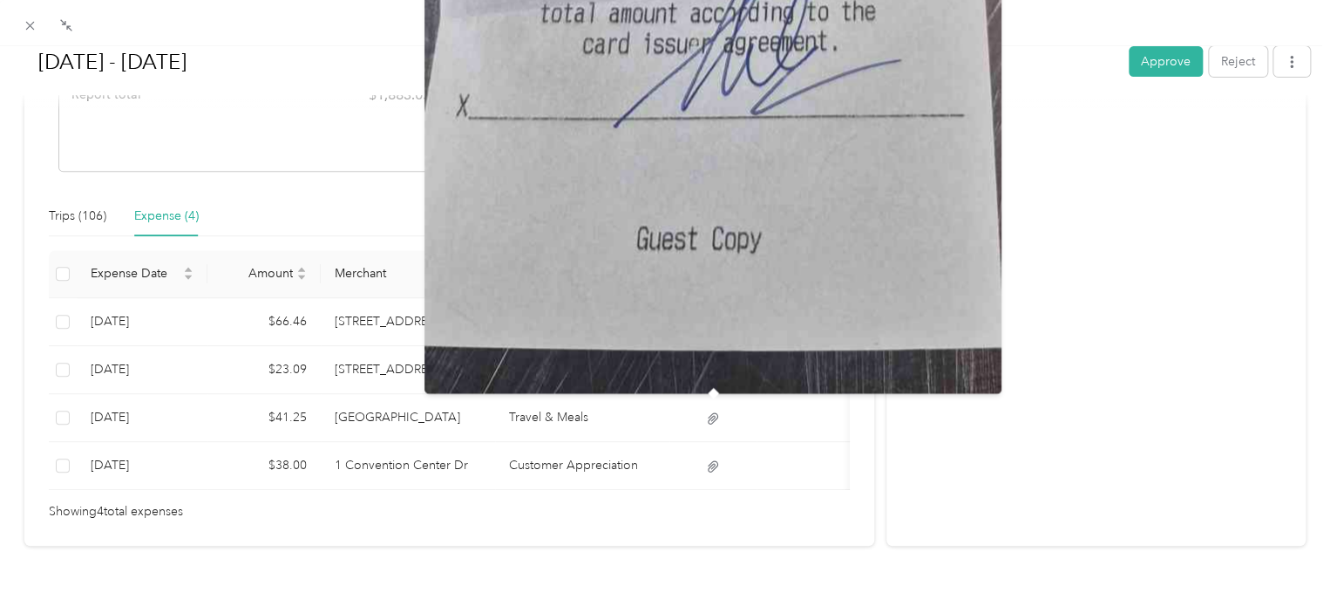
click at [943, 455] on div "Activity and Comments Needs approval From Rich Hollingshead 09/02 at 03:16 pm E…" at bounding box center [1096, 179] width 419 height 733
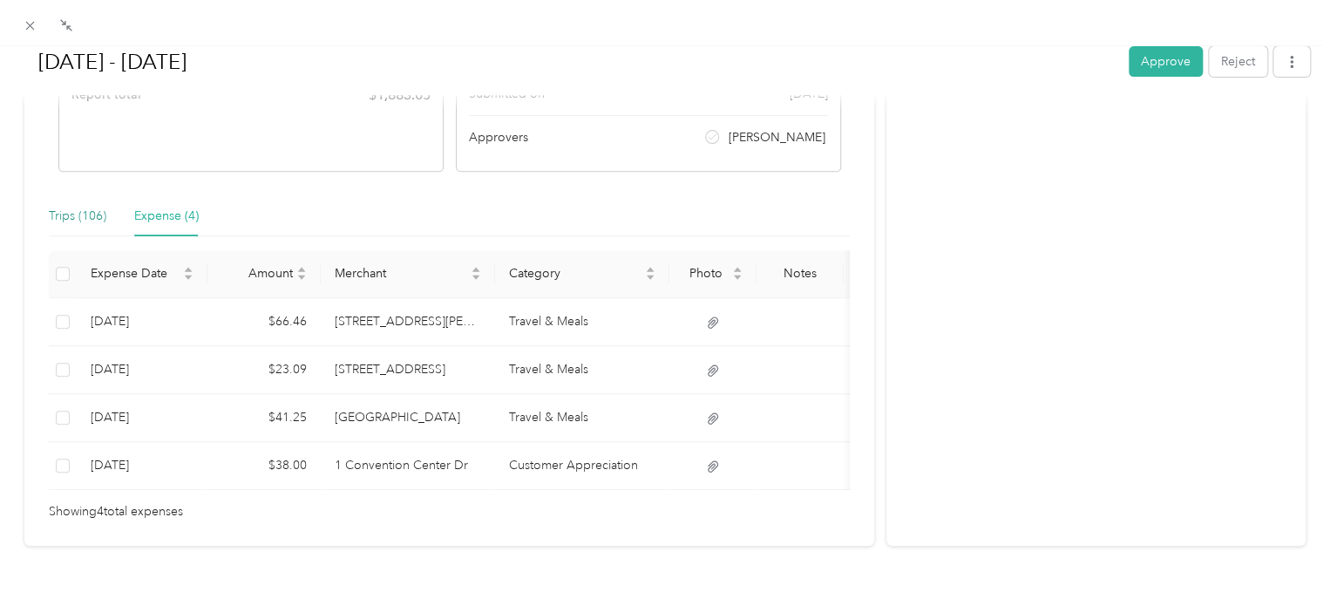
click at [80, 213] on div "Trips (106)" at bounding box center [78, 216] width 58 height 19
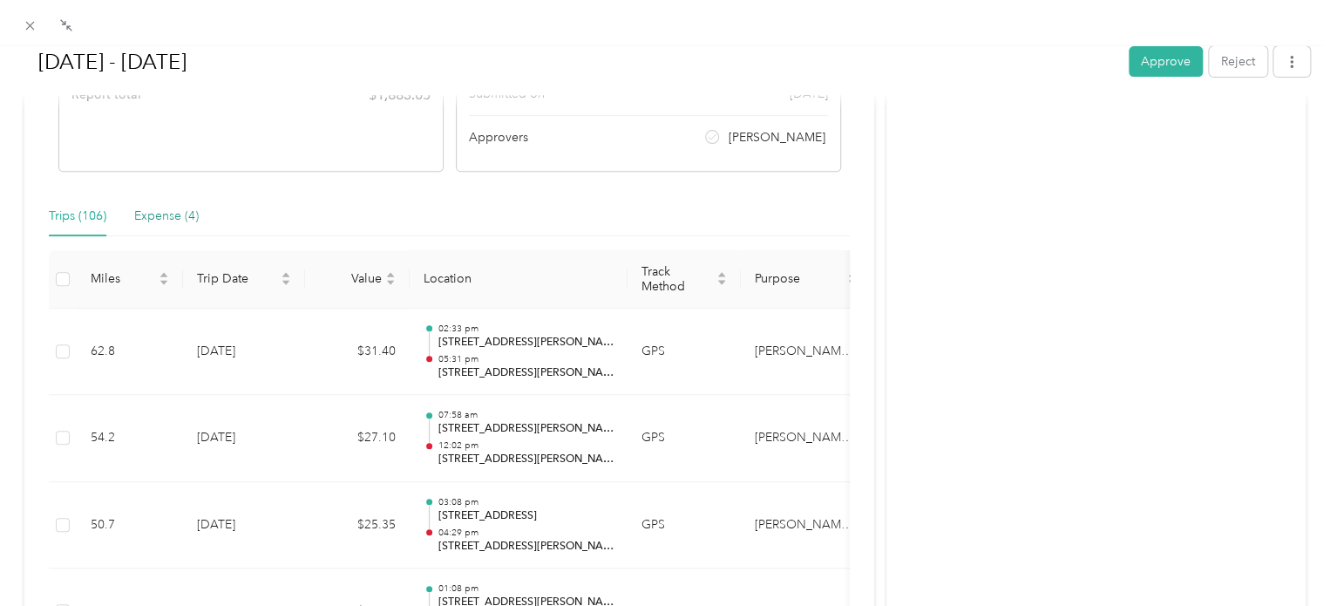
click at [173, 222] on div "Expense (4)" at bounding box center [166, 216] width 65 height 19
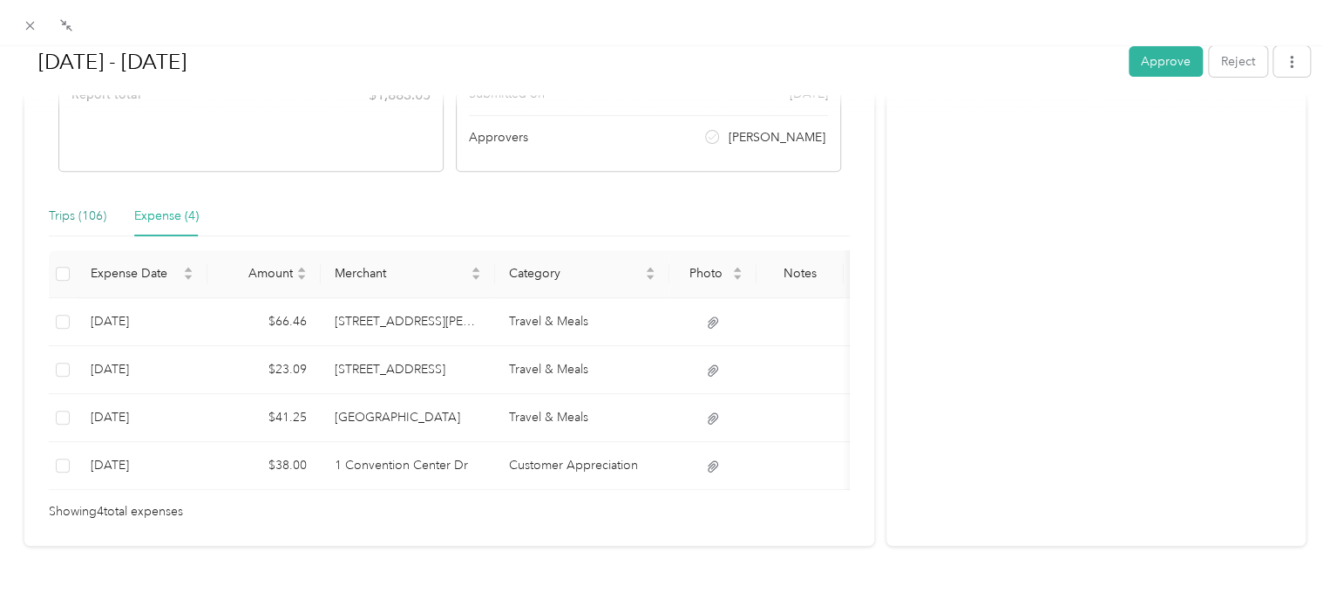
click at [85, 214] on div "Trips (106)" at bounding box center [78, 216] width 58 height 19
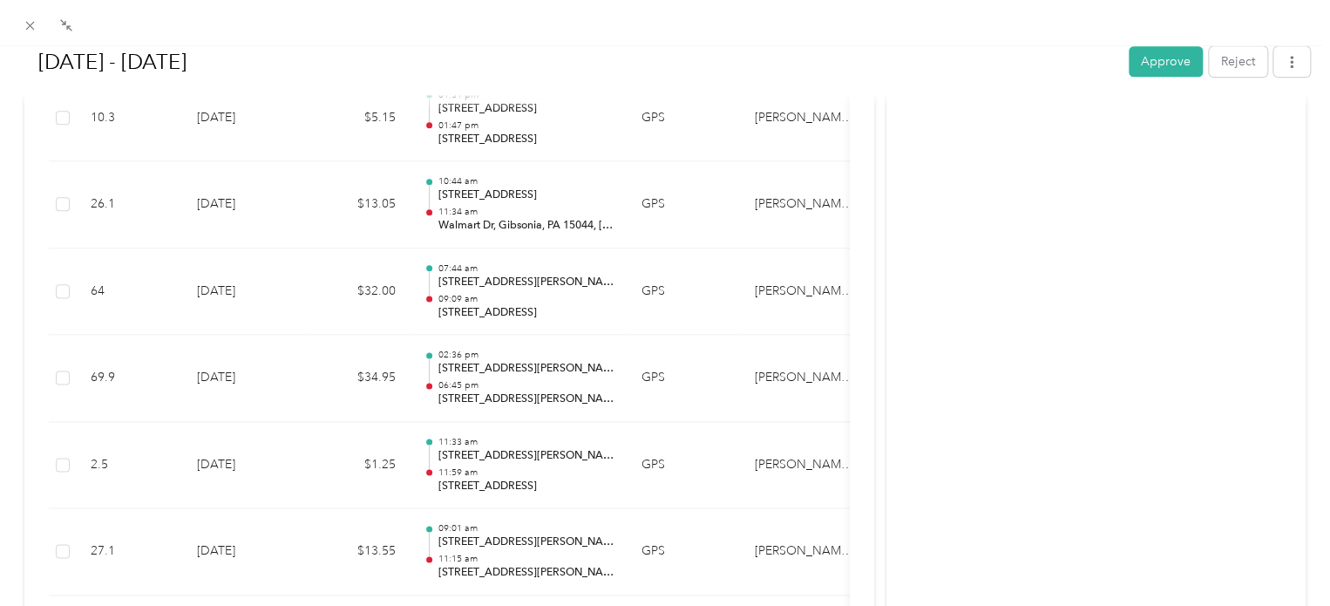
scroll to position [9340, 0]
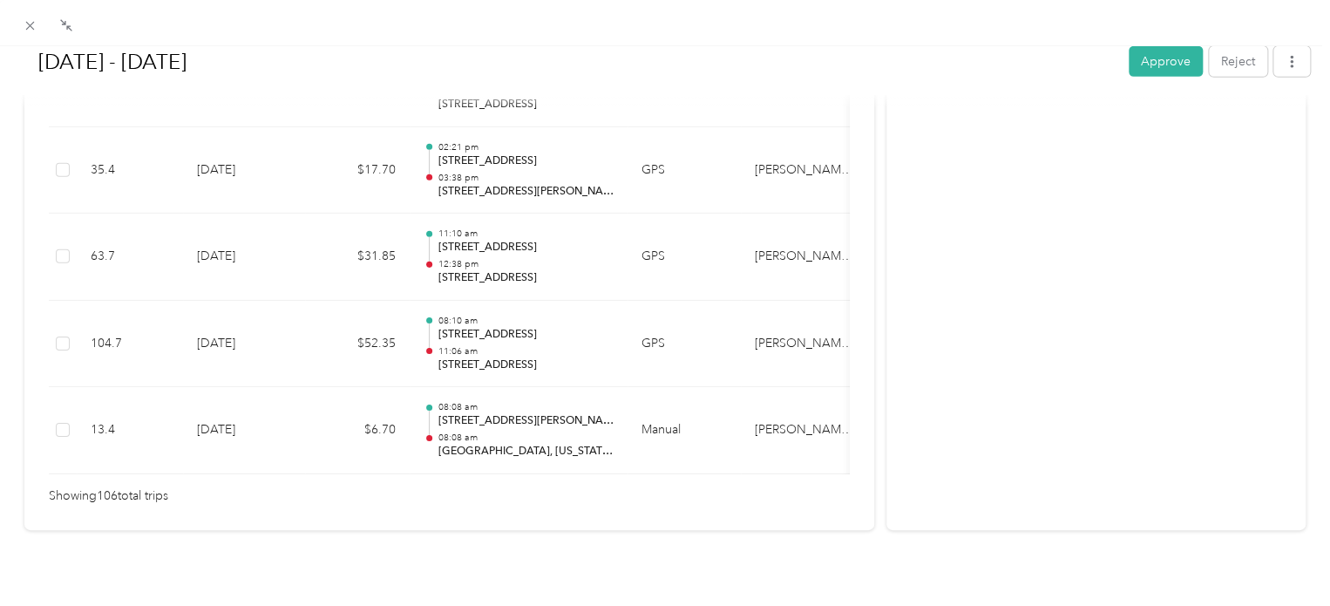
drag, startPoint x: 895, startPoint y: 361, endPoint x: 888, endPoint y: 244, distance: 117.0
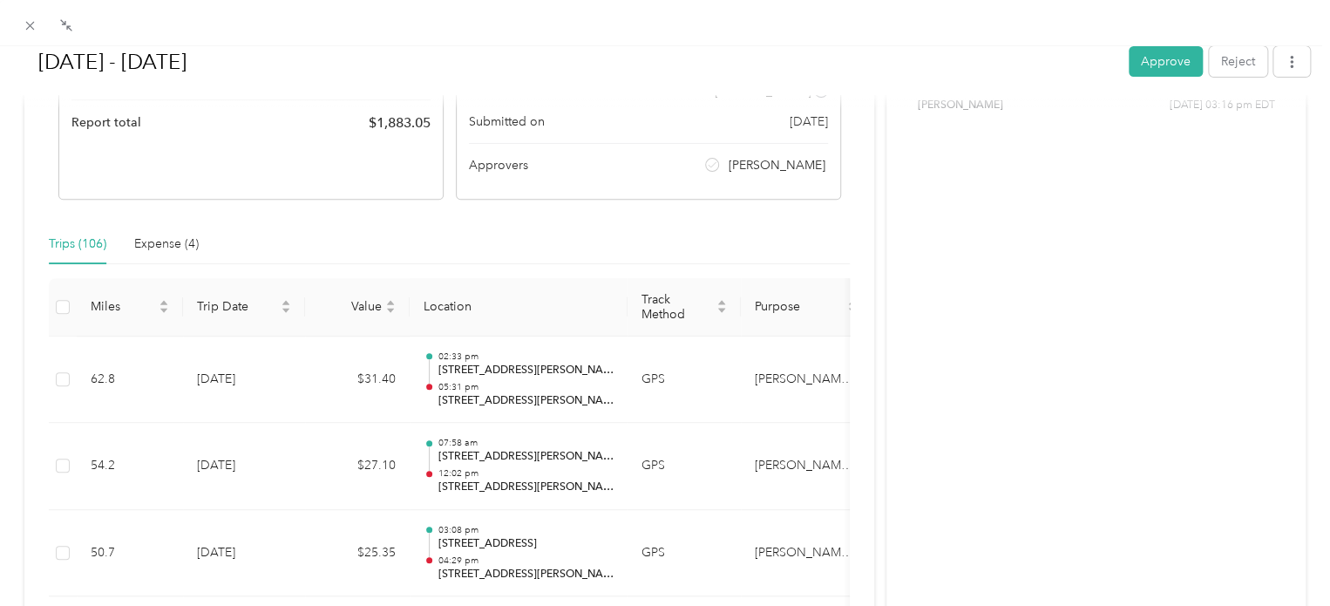
scroll to position [275, 0]
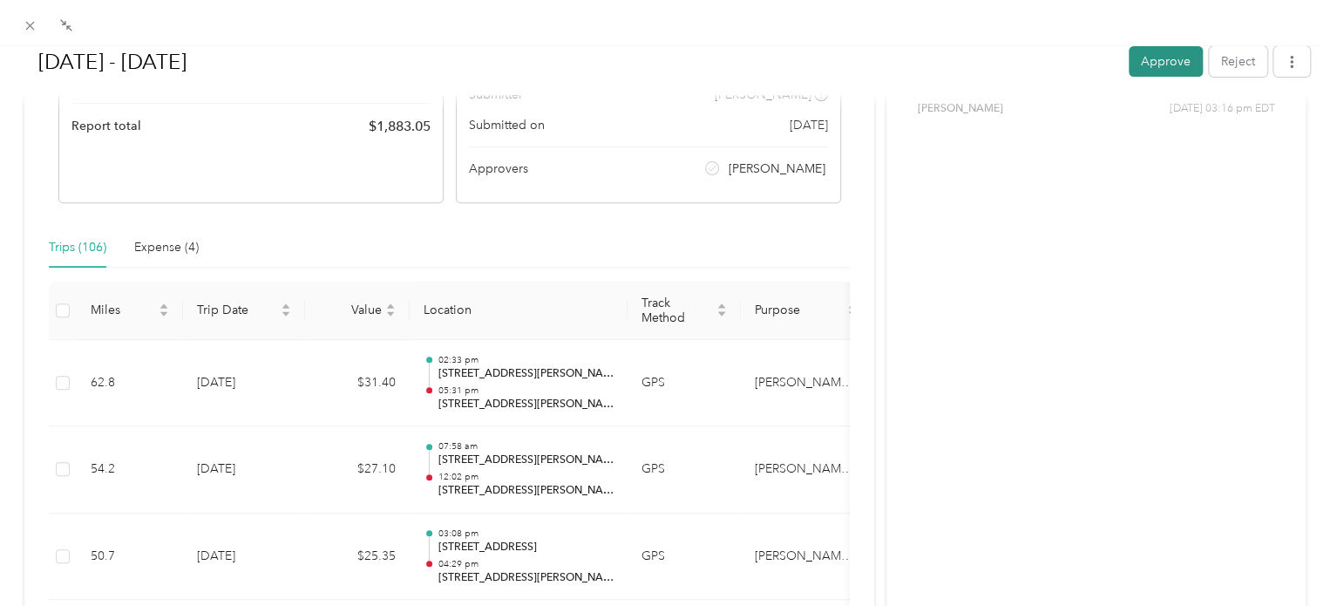
click at [1156, 64] on button "Approve" at bounding box center [1166, 61] width 74 height 31
click at [31, 28] on icon at bounding box center [30, 25] width 15 height 15
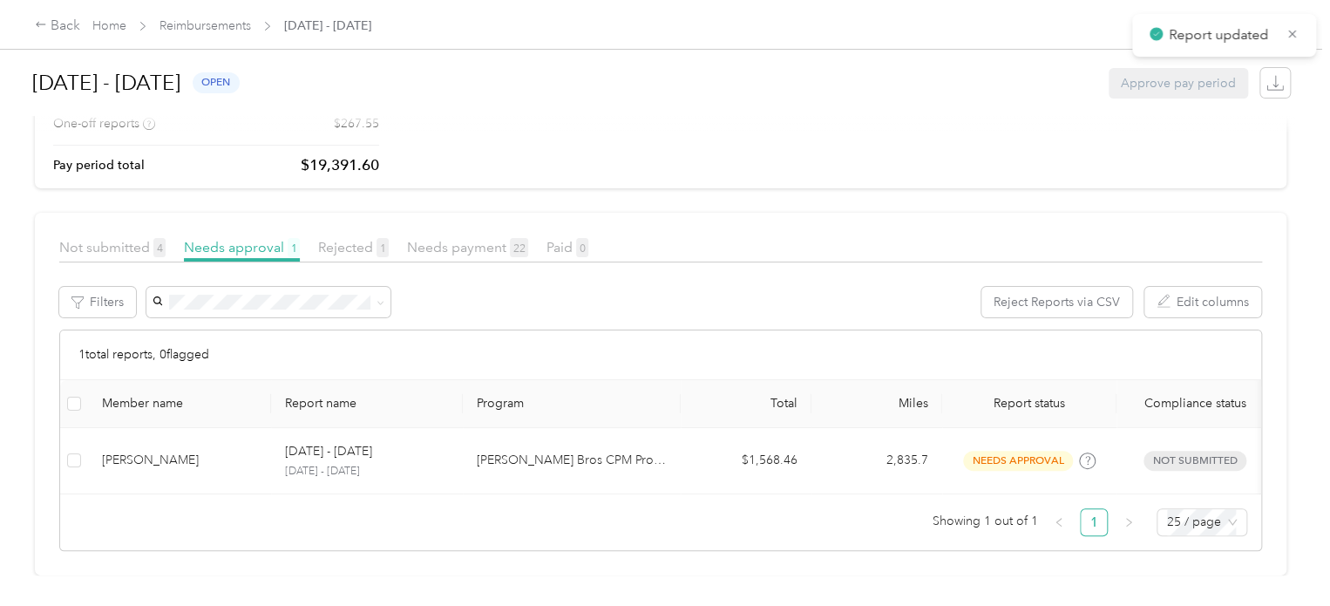
scroll to position [164, 0]
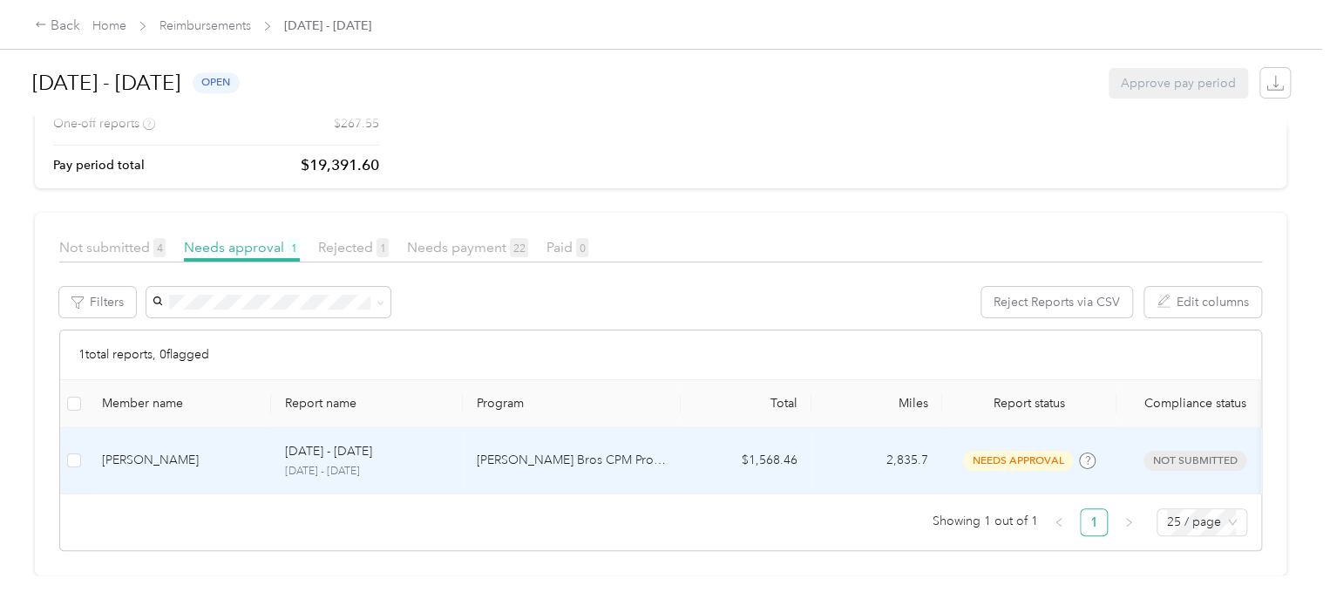
click at [153, 451] on div "[PERSON_NAME]" at bounding box center [179, 460] width 155 height 19
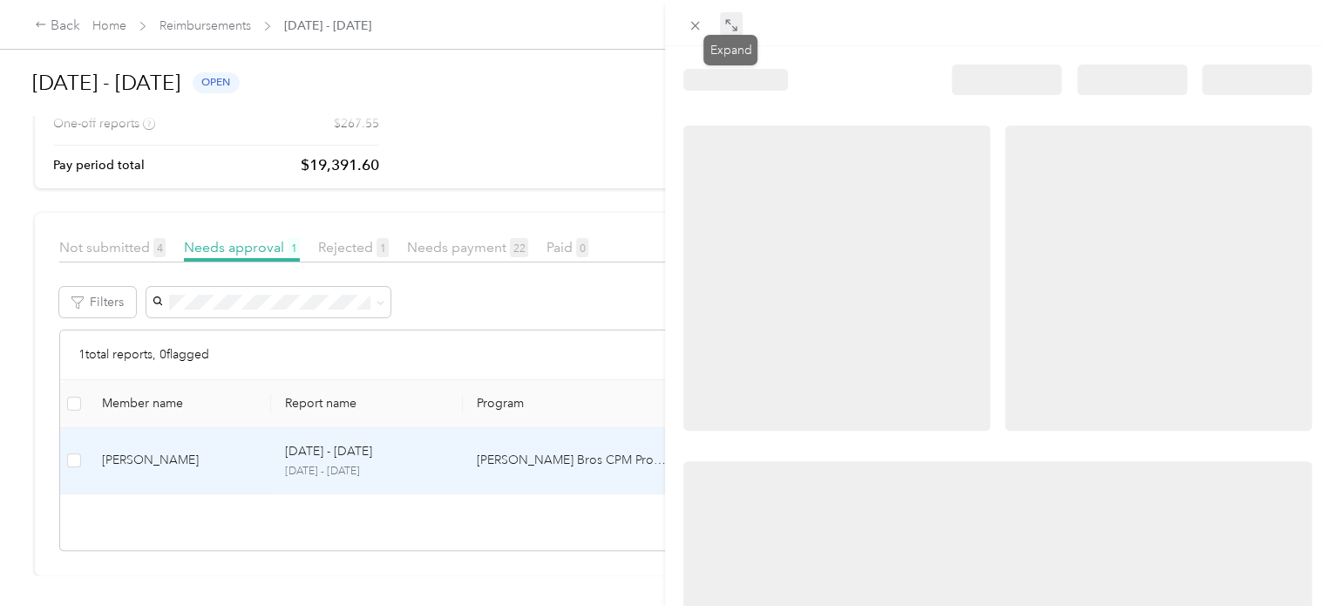
click at [730, 29] on icon at bounding box center [731, 25] width 14 height 14
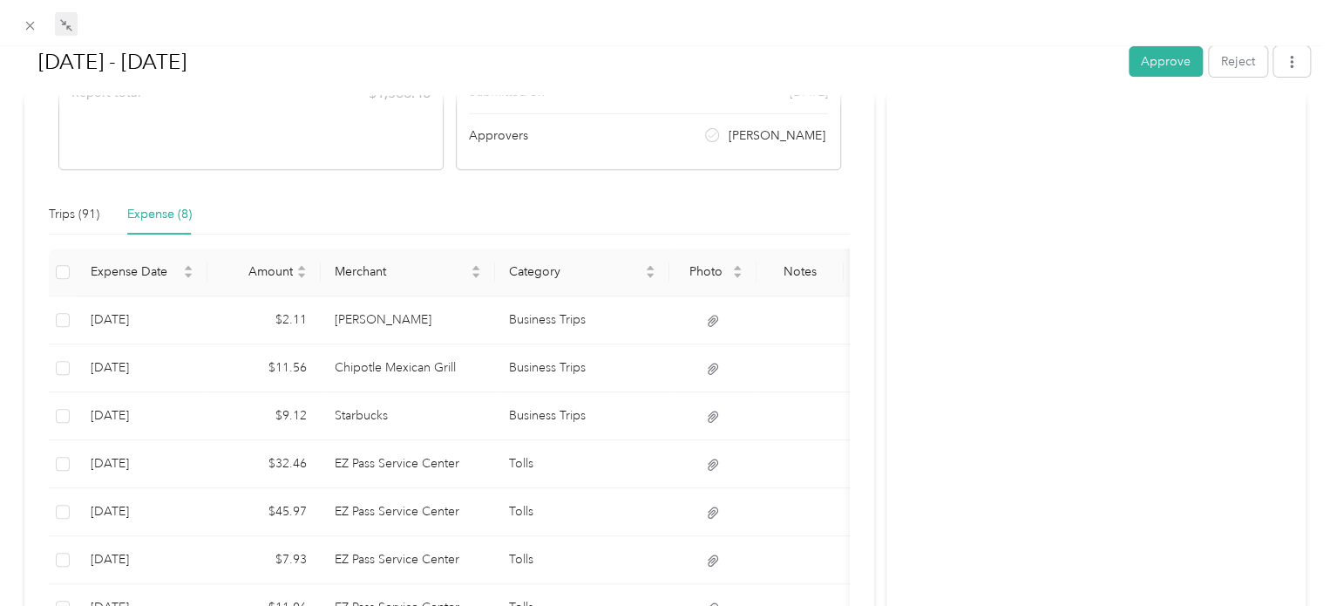
scroll to position [311, 0]
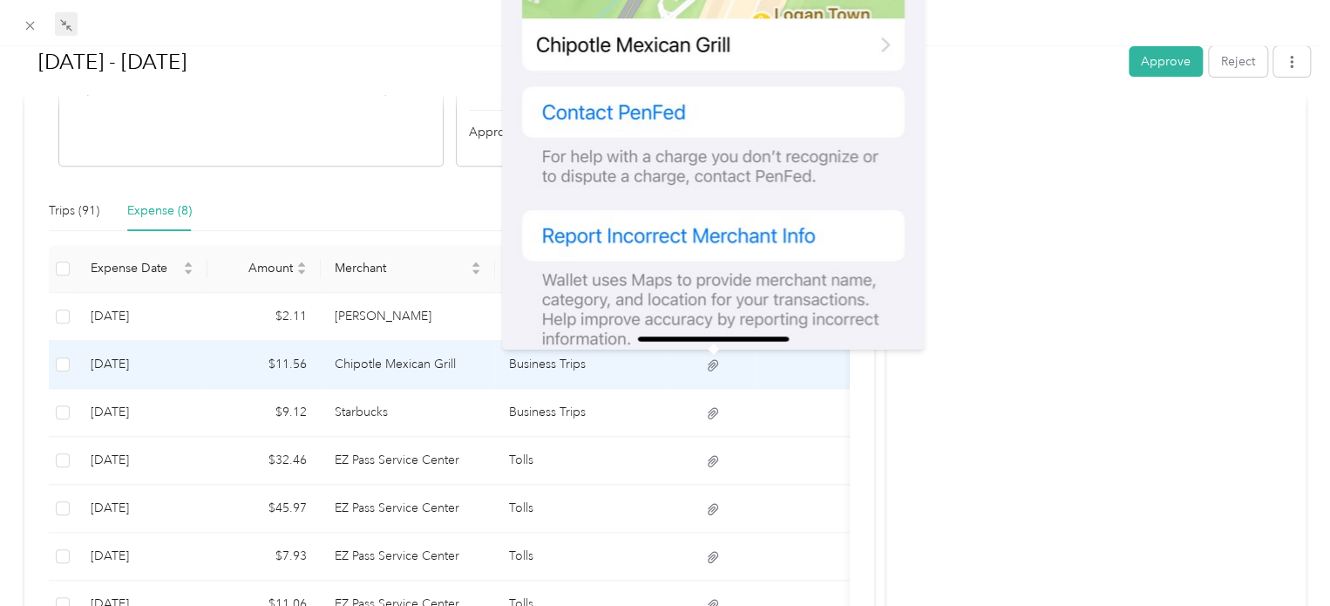
click at [715, 364] on icon at bounding box center [713, 364] width 10 height 11
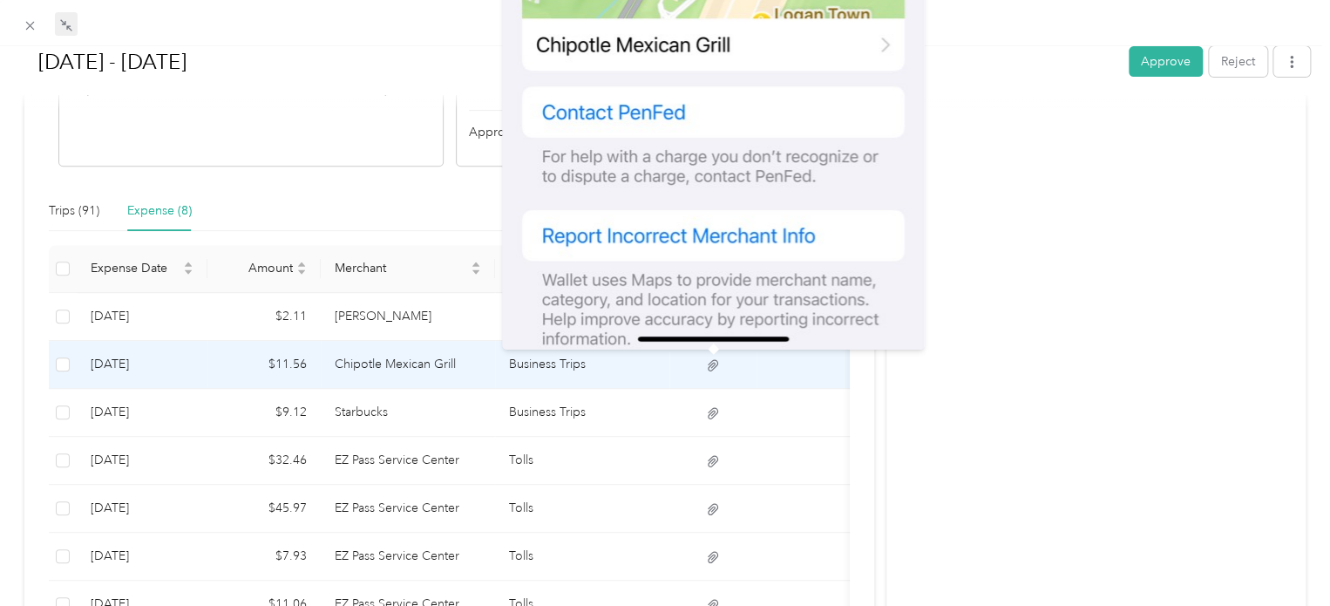
click at [715, 364] on icon at bounding box center [713, 364] width 10 height 11
click at [712, 362] on icon at bounding box center [713, 364] width 10 height 11
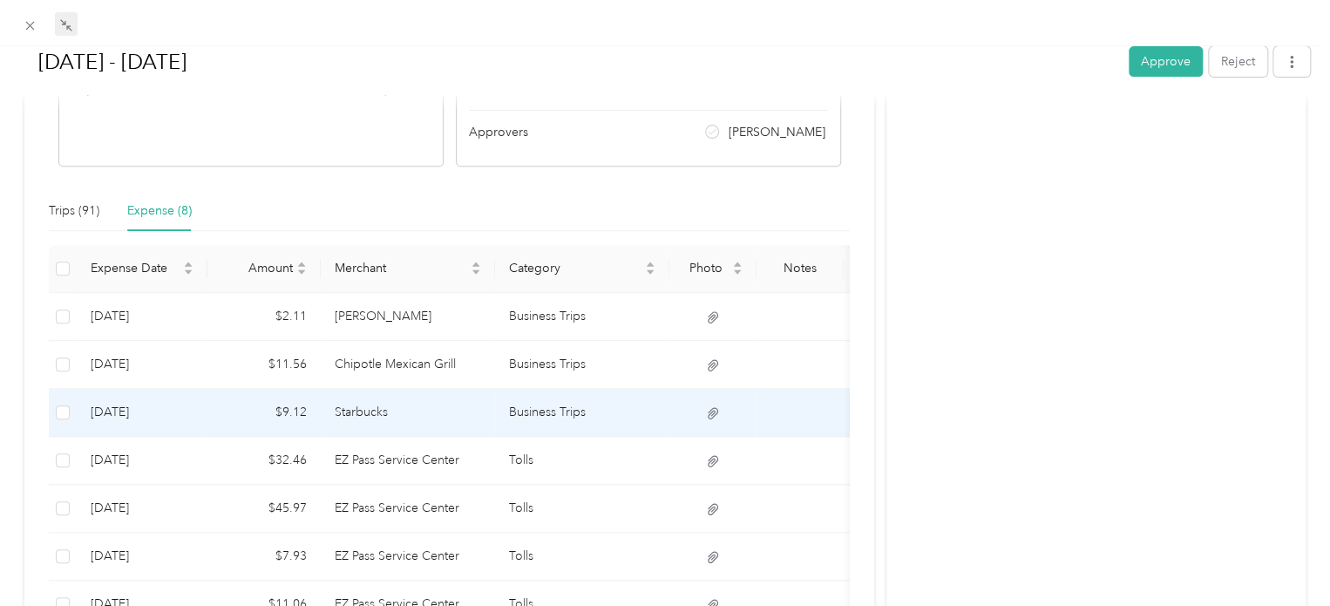
click at [376, 411] on td "Starbucks" at bounding box center [408, 413] width 174 height 48
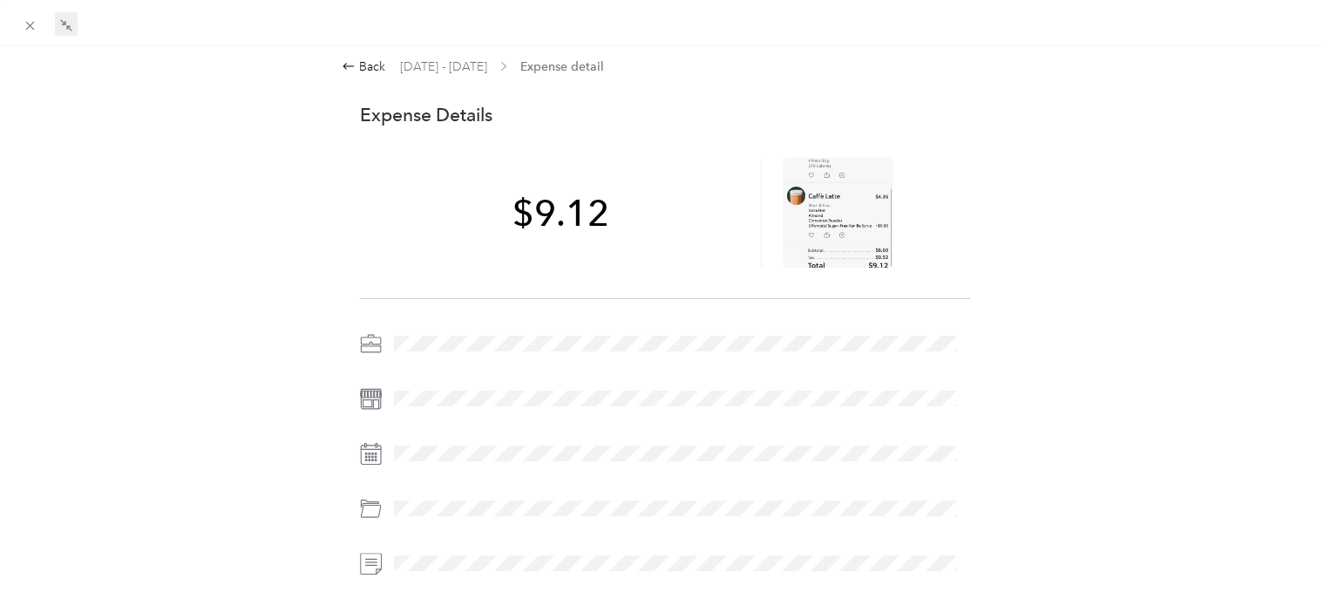
scroll to position [0, 0]
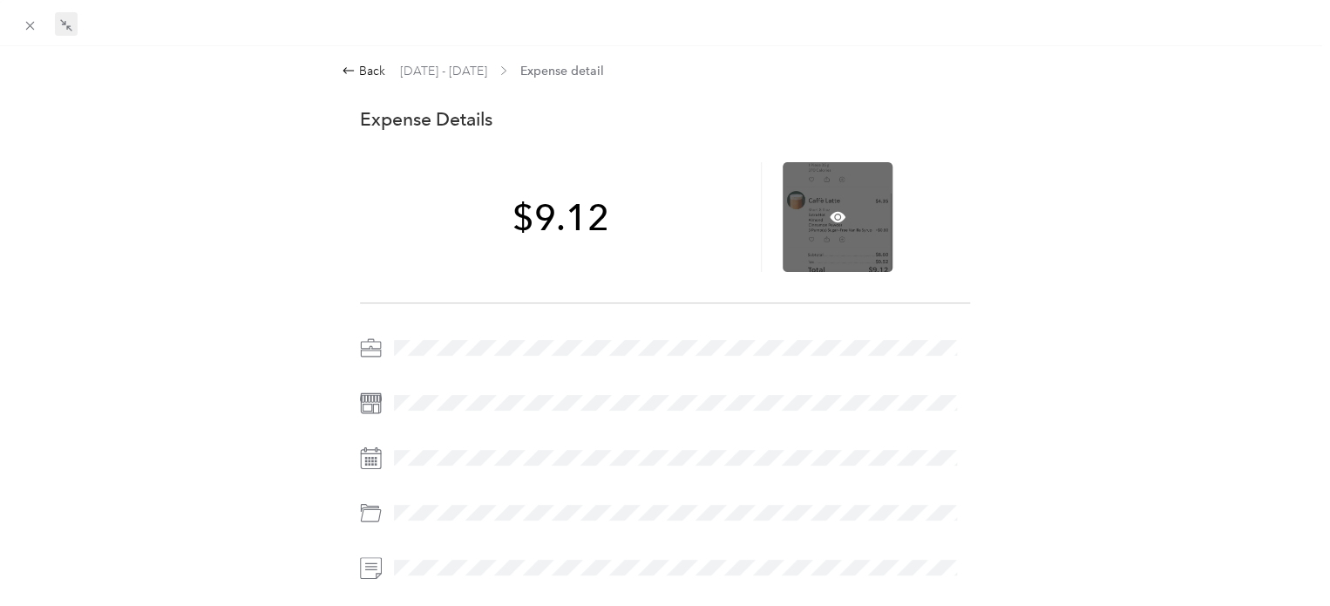
click at [840, 228] on div at bounding box center [838, 217] width 110 height 110
click at [830, 214] on icon at bounding box center [838, 217] width 16 height 16
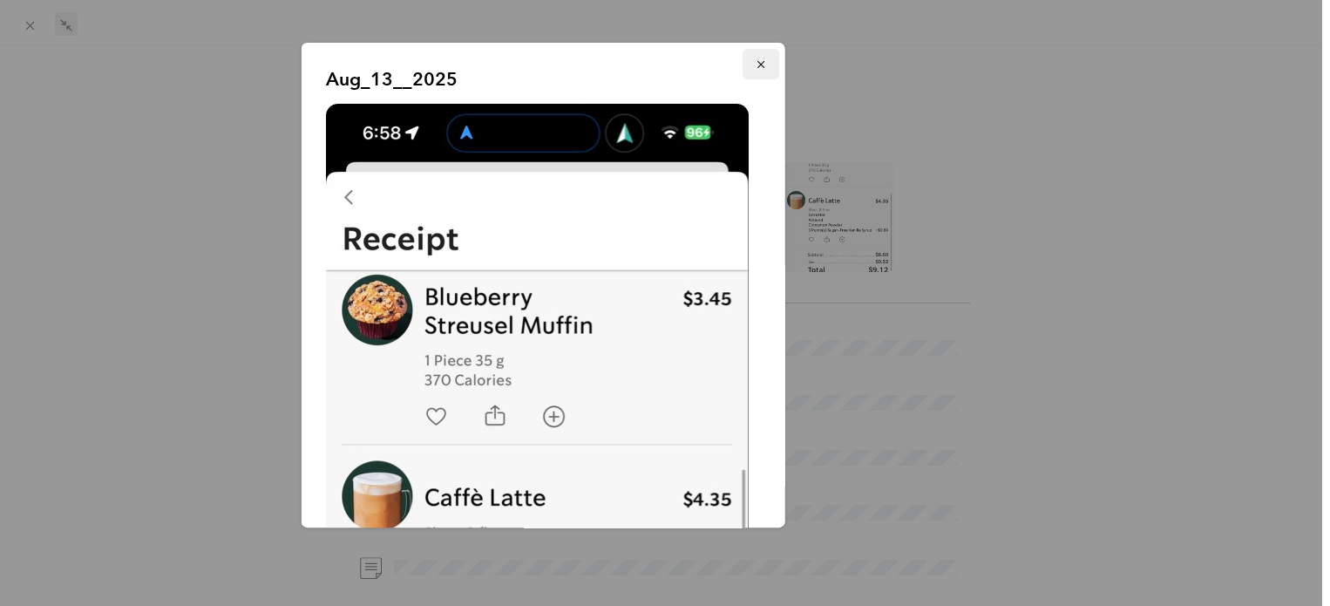
click at [755, 60] on icon "button" at bounding box center [761, 64] width 12 height 12
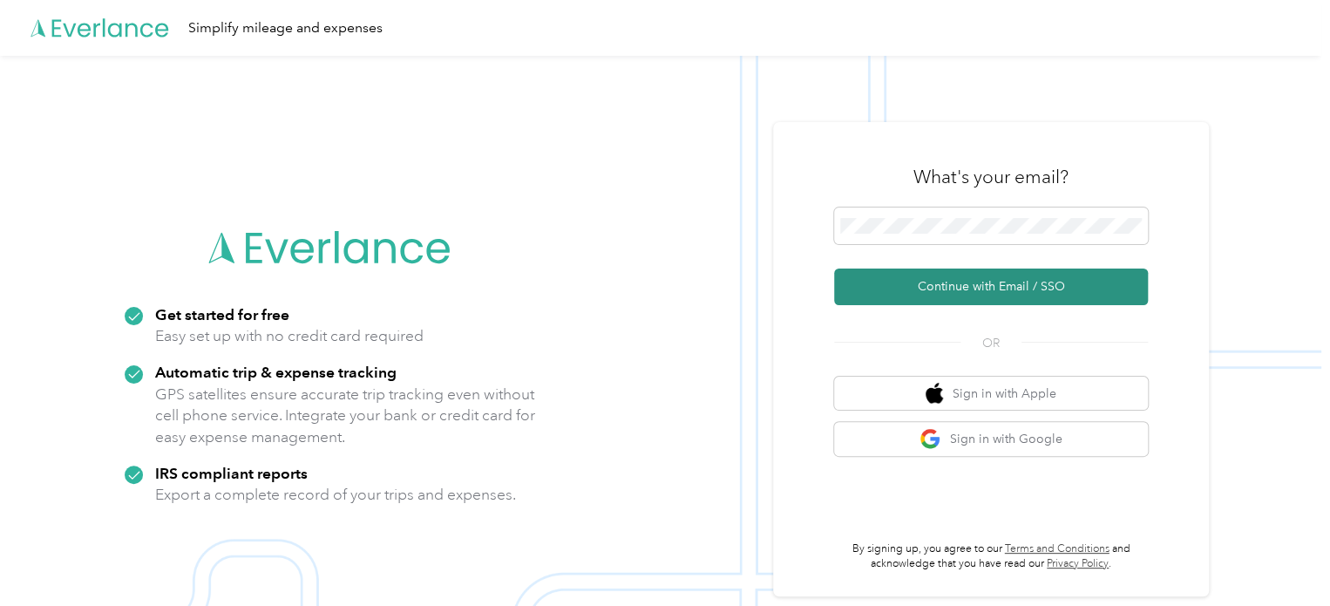
click at [952, 289] on button "Continue with Email / SSO" at bounding box center [991, 286] width 314 height 37
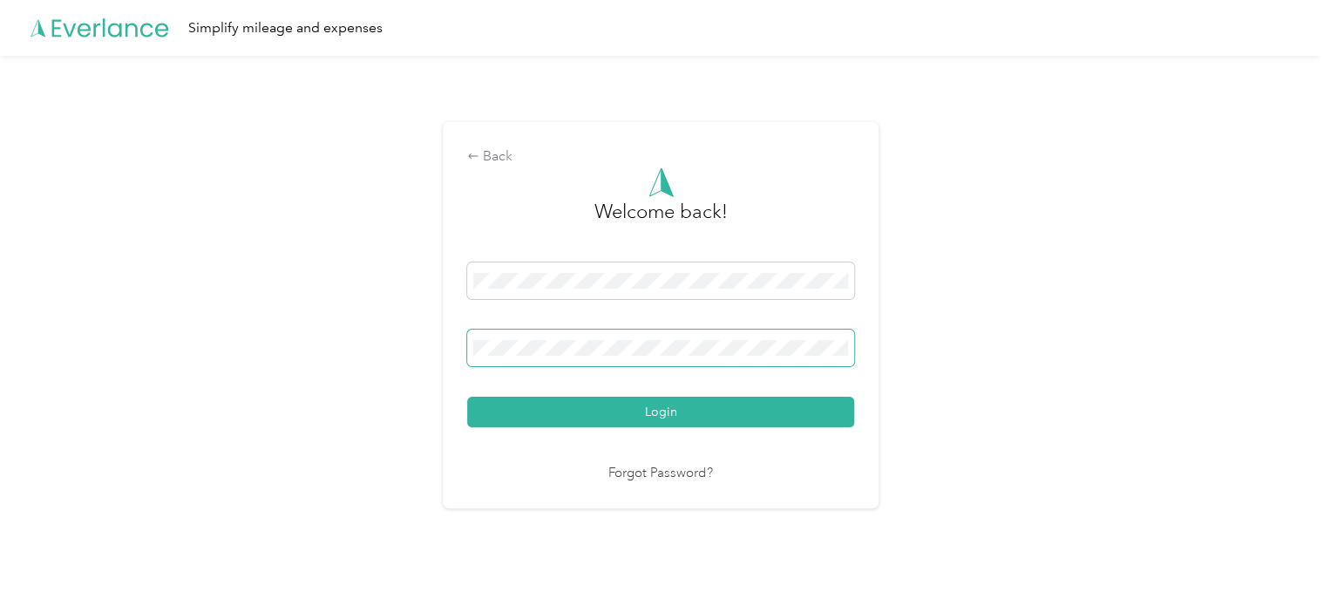
click at [467, 397] on button "Login" at bounding box center [660, 412] width 387 height 31
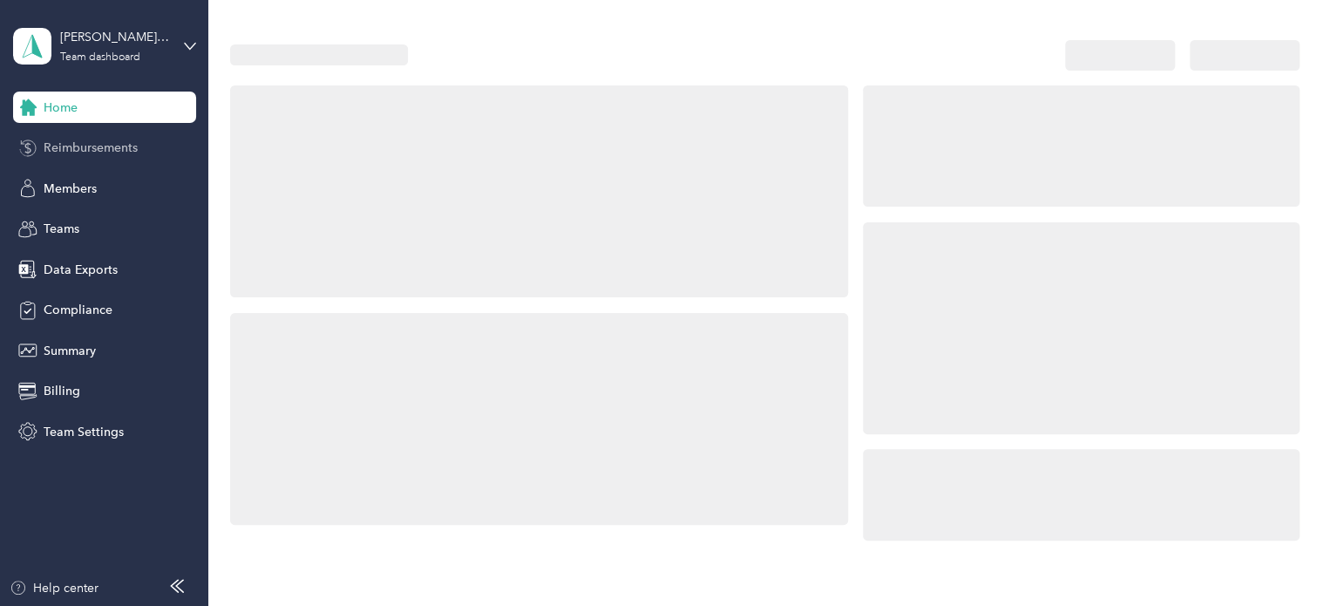
click at [101, 153] on span "Reimbursements" at bounding box center [91, 148] width 94 height 18
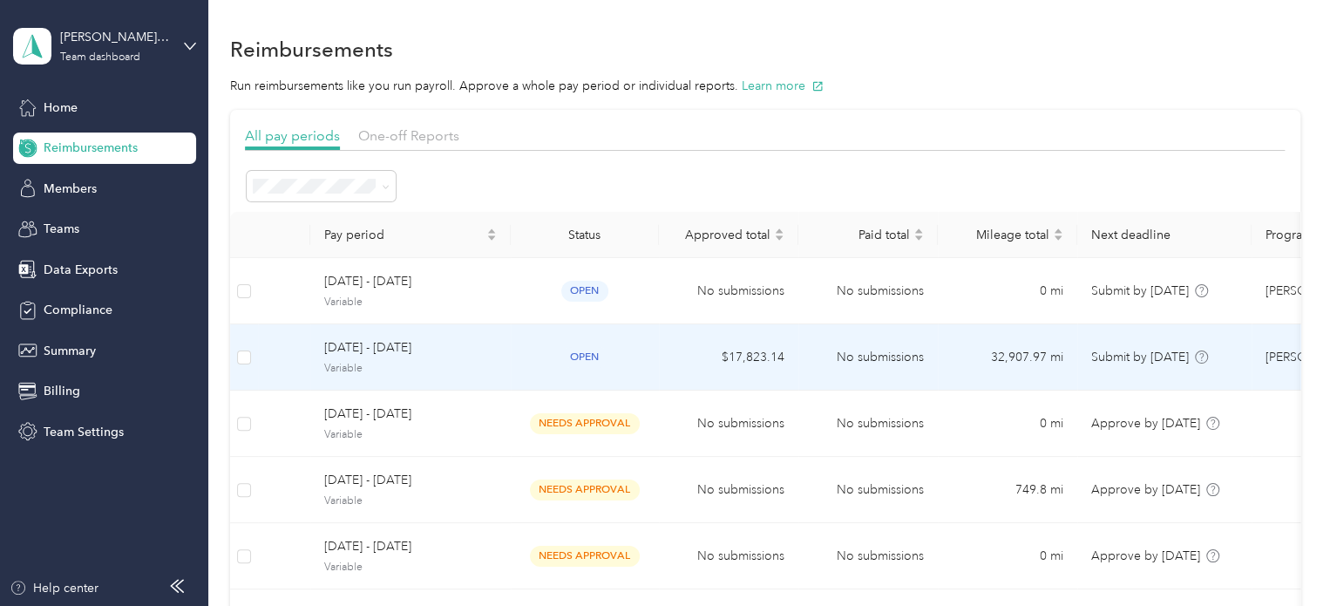
click at [379, 362] on span "Variable" at bounding box center [410, 369] width 173 height 16
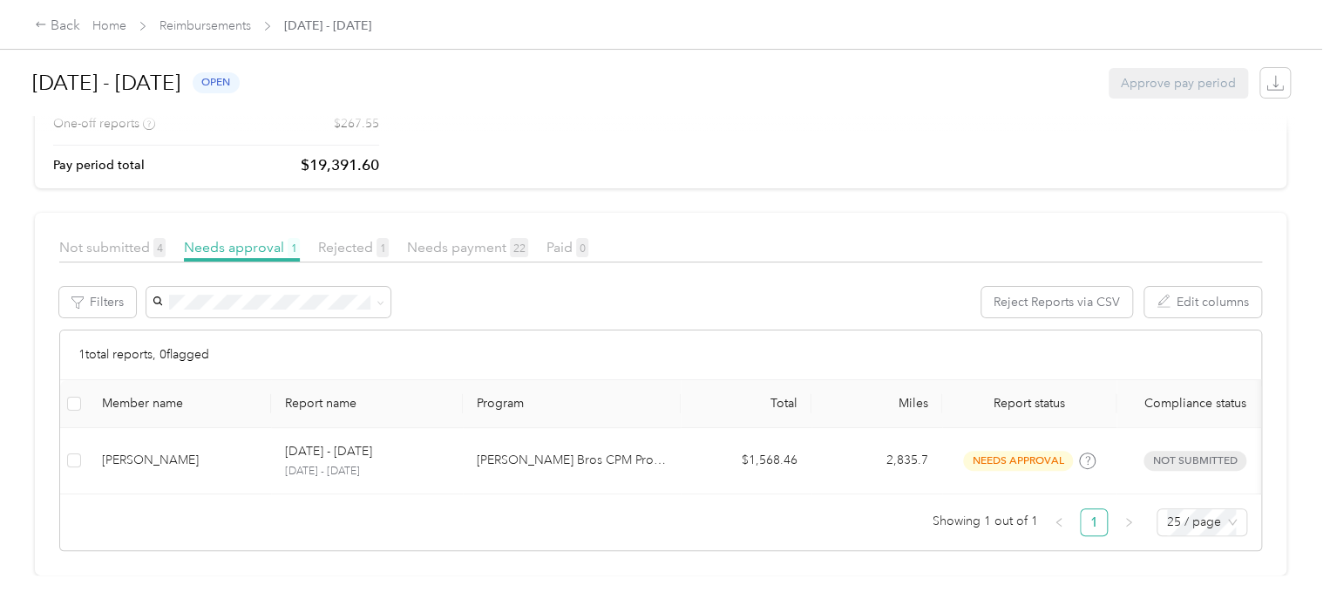
scroll to position [164, 0]
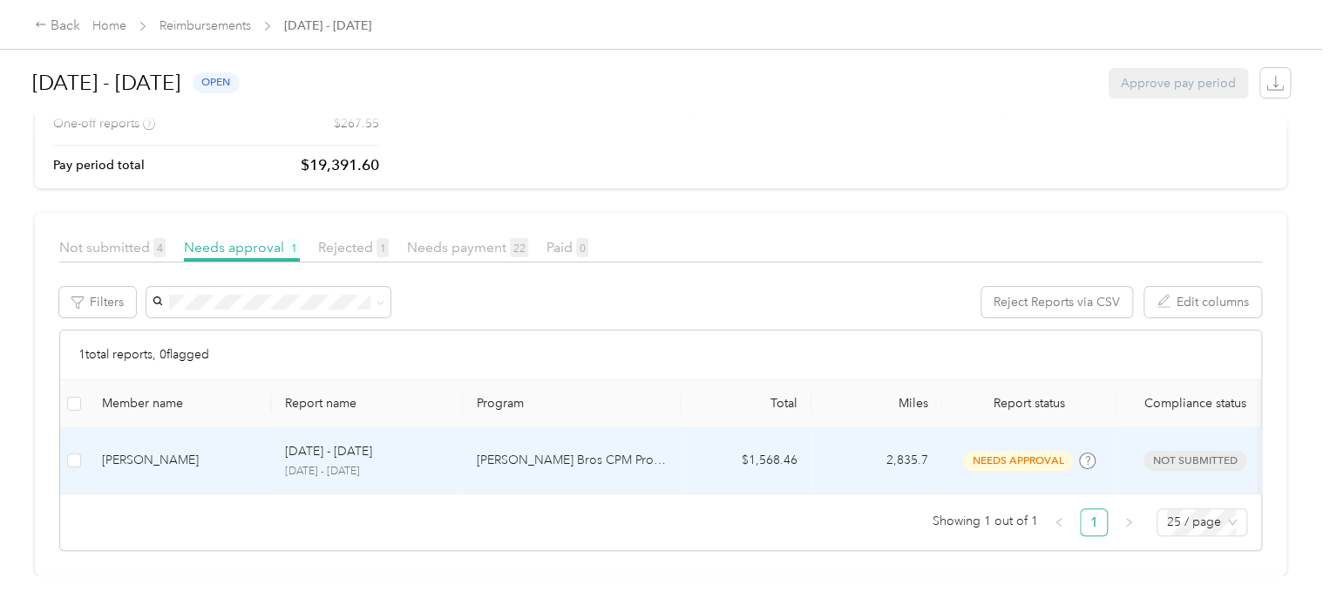
click at [156, 451] on div "[PERSON_NAME]" at bounding box center [179, 460] width 155 height 19
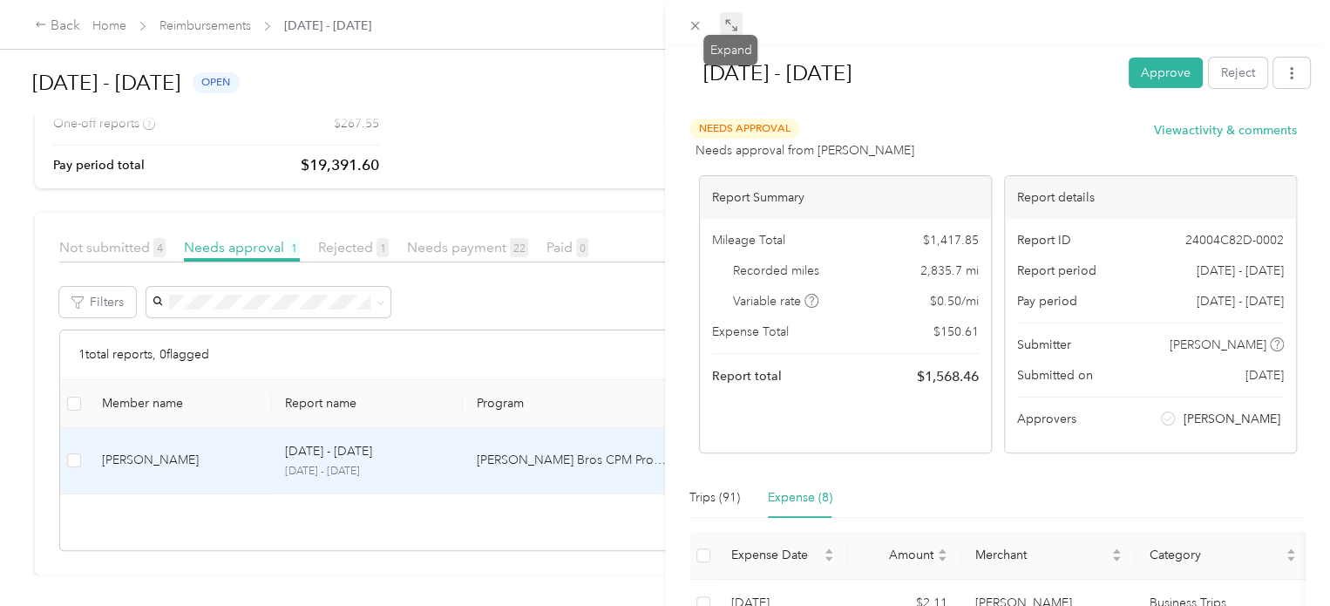
click at [730, 31] on icon at bounding box center [731, 25] width 14 height 14
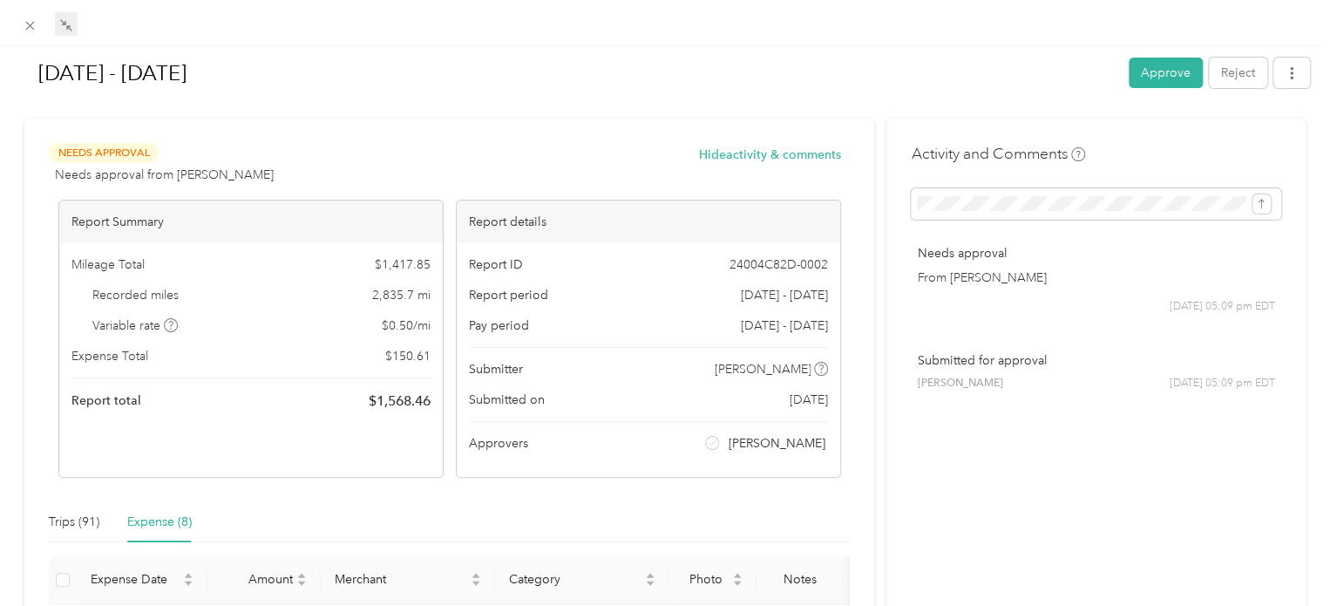
click at [176, 526] on div "Expense (8)" at bounding box center [159, 522] width 65 height 19
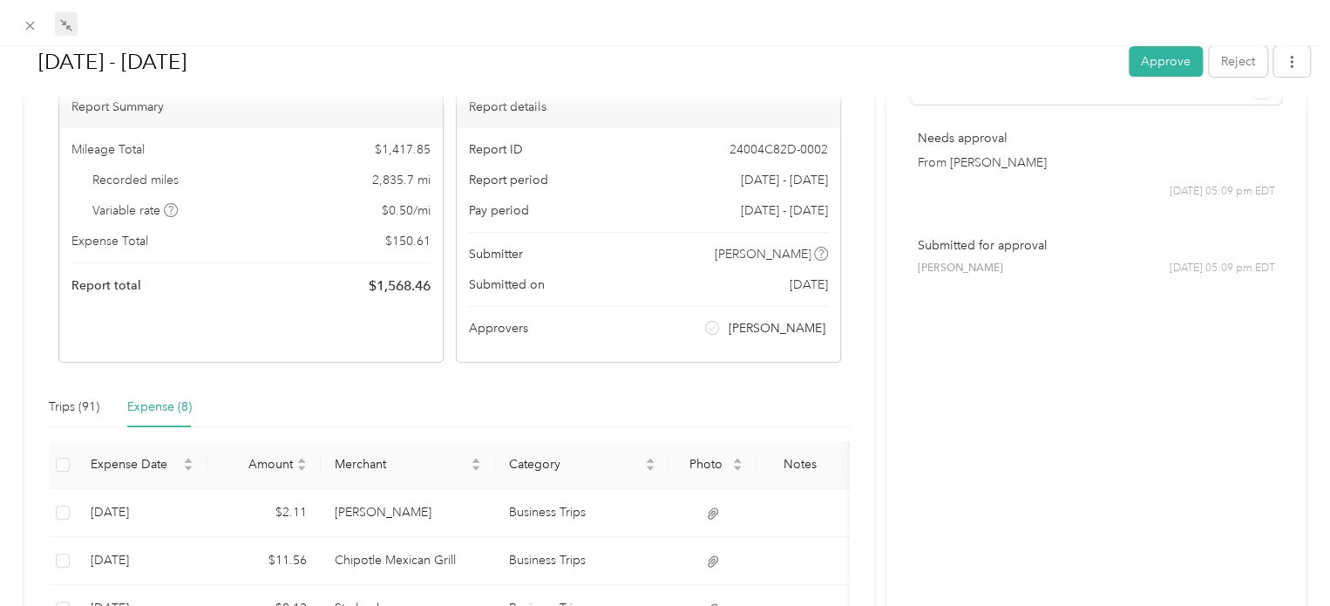
scroll to position [31, 0]
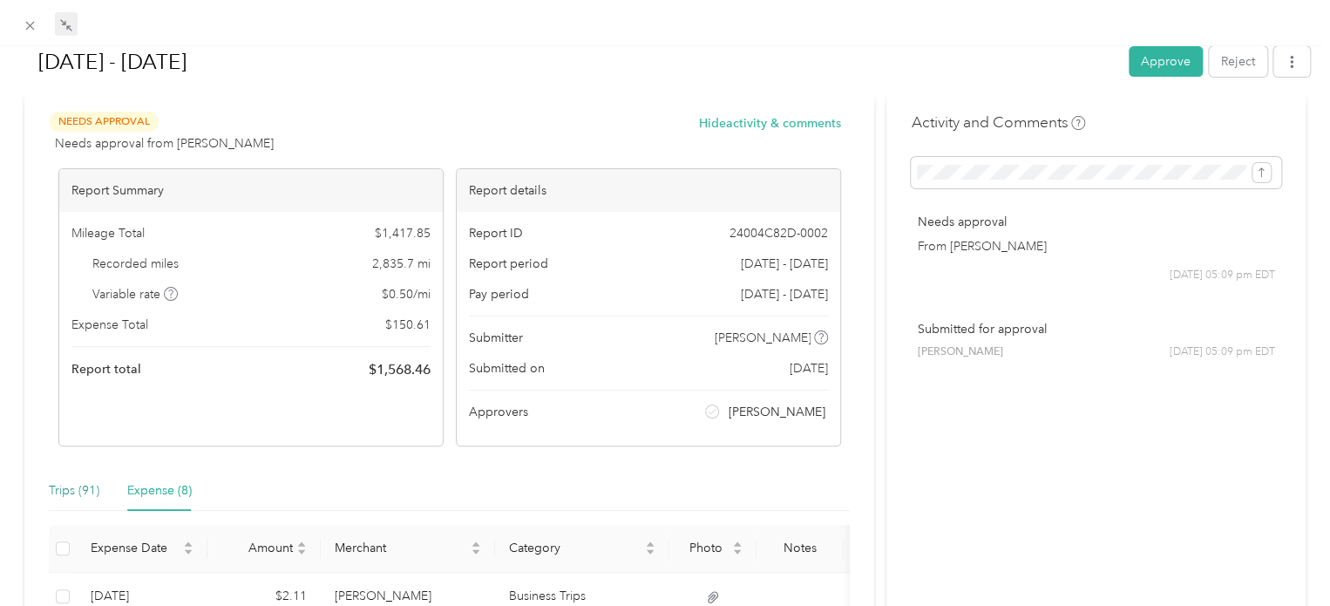
click at [86, 491] on div "Trips (91)" at bounding box center [74, 490] width 51 height 19
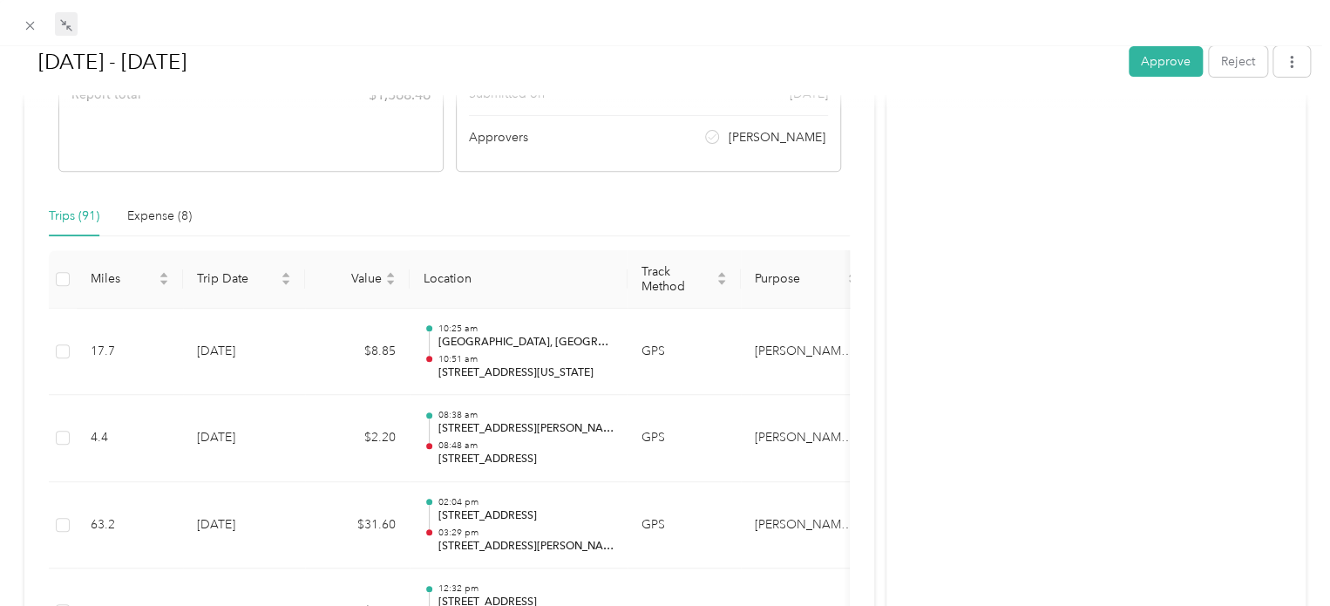
scroll to position [301, 0]
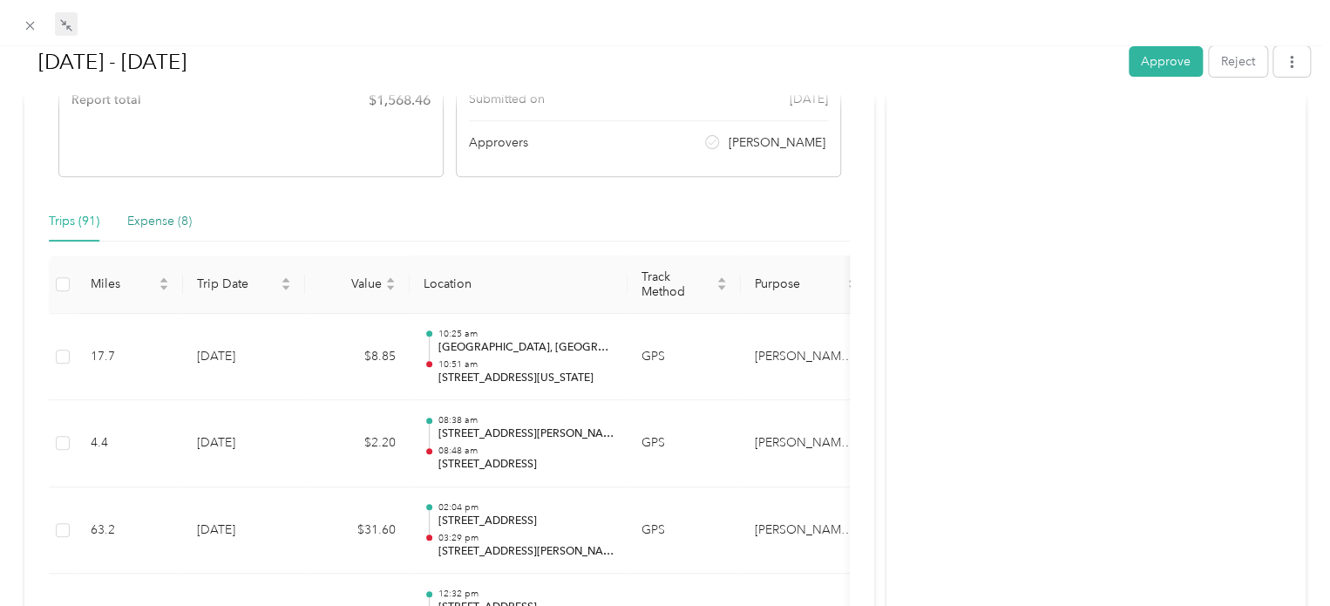
click at [173, 219] on div "Expense (8)" at bounding box center [159, 221] width 65 height 19
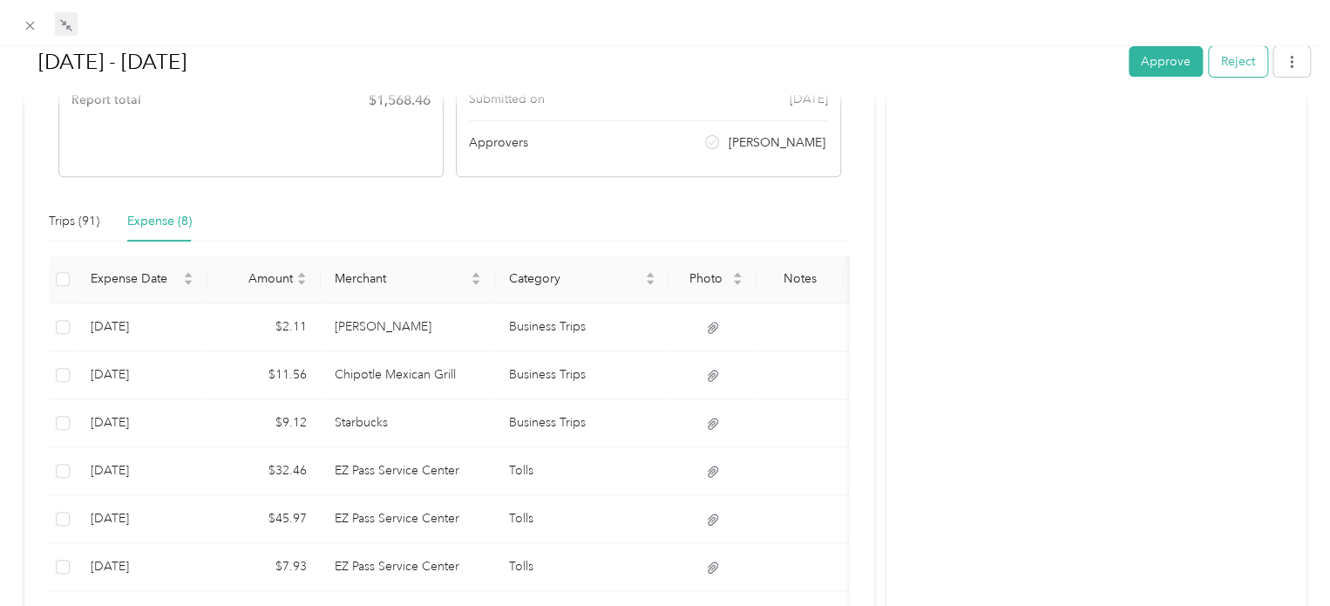
click at [1227, 63] on button "Reject" at bounding box center [1238, 61] width 58 height 31
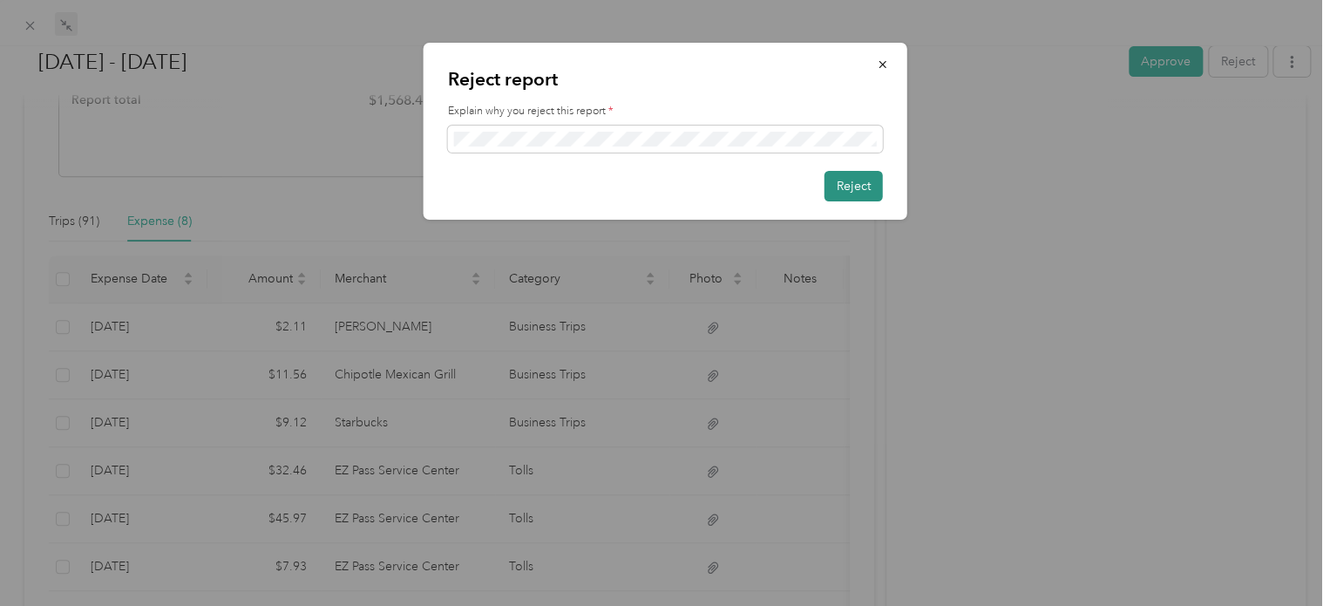
click at [850, 193] on button "Reject" at bounding box center [854, 186] width 58 height 31
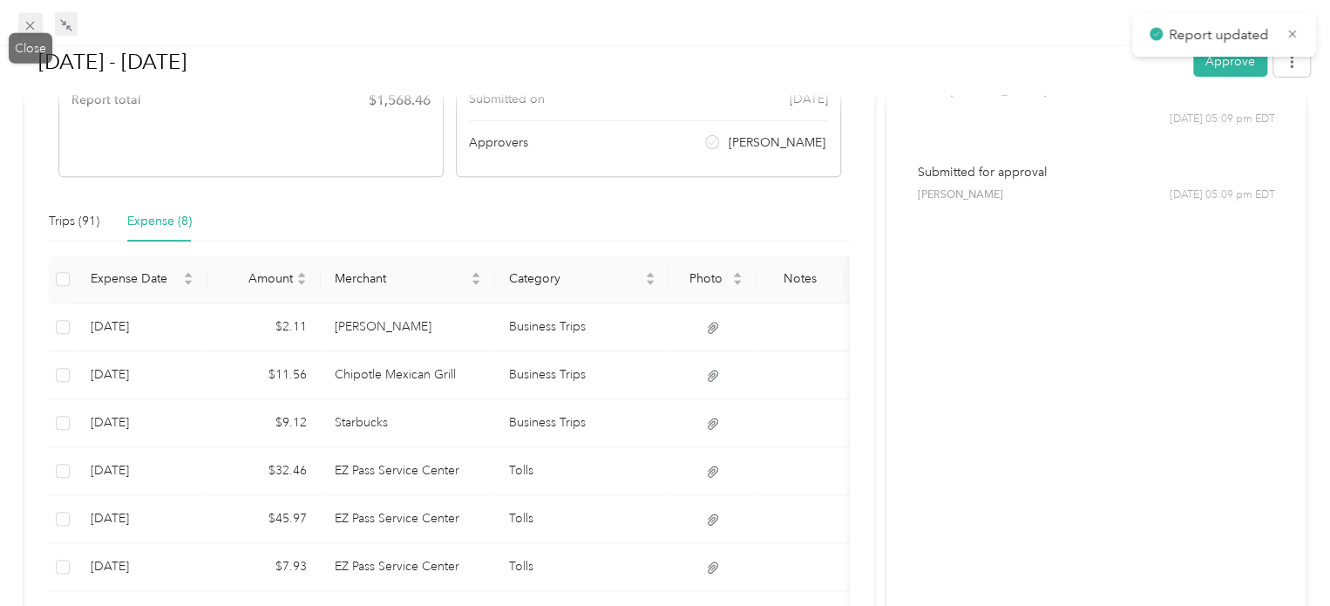
click at [32, 31] on icon at bounding box center [30, 25] width 15 height 15
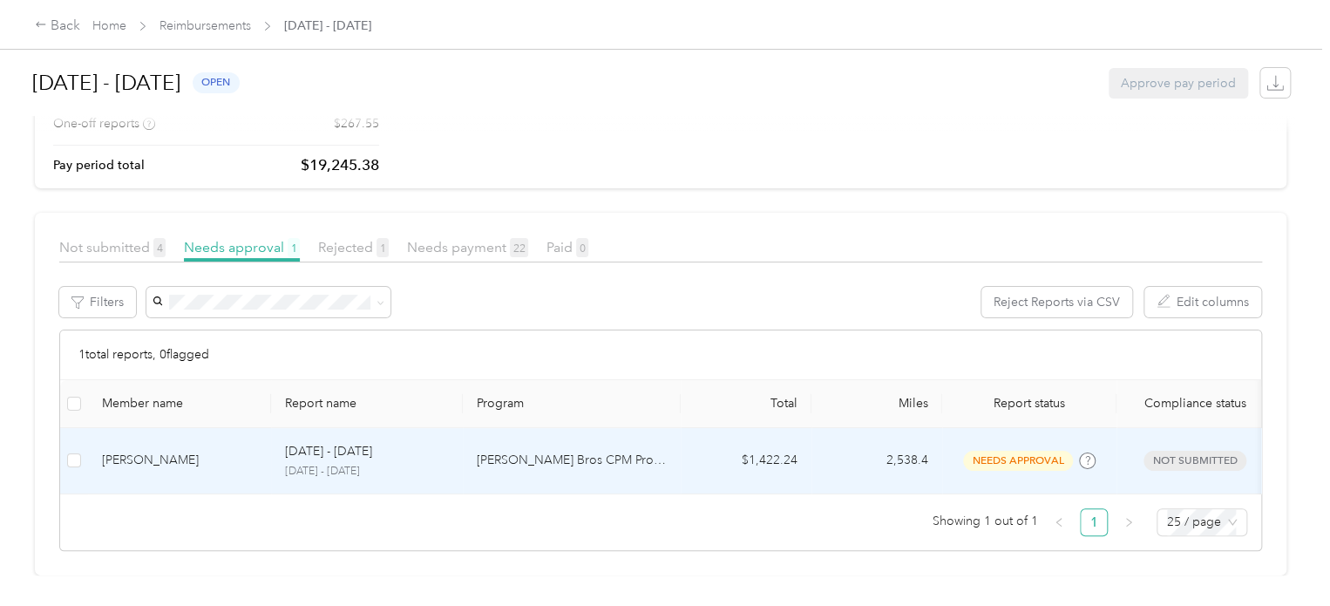
click at [174, 451] on div "[PERSON_NAME]" at bounding box center [179, 460] width 155 height 19
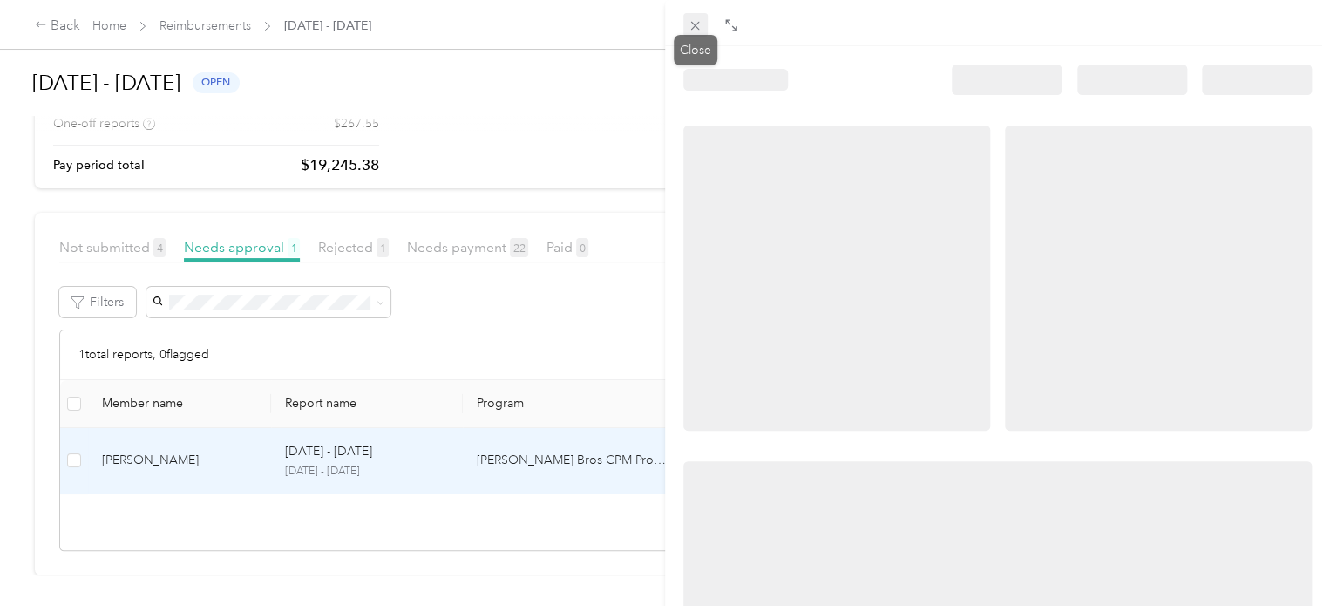
click at [694, 24] on icon at bounding box center [695, 26] width 9 height 9
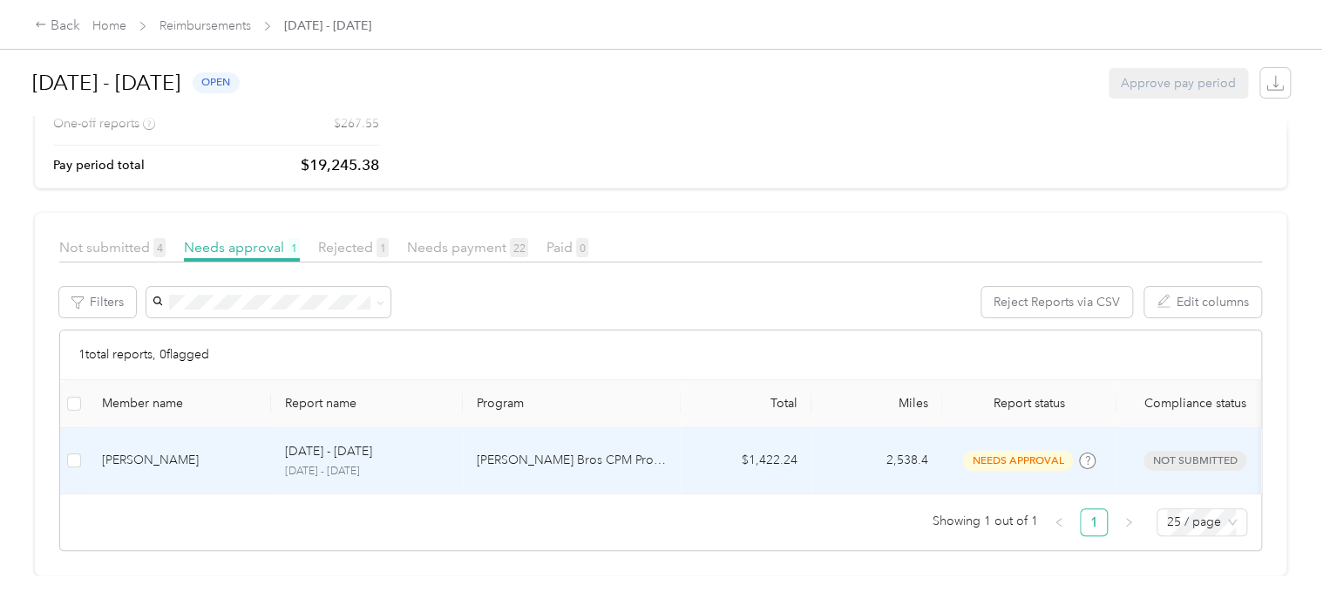
click at [164, 451] on div "[PERSON_NAME]" at bounding box center [179, 460] width 155 height 19
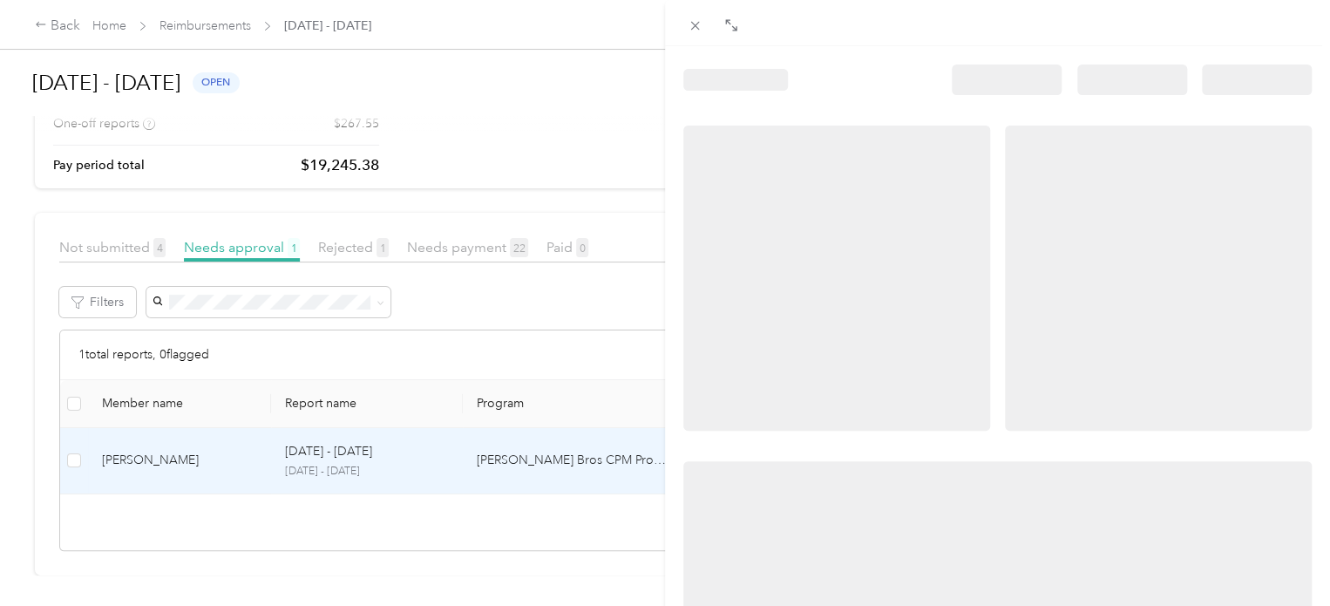
click at [733, 31] on icon at bounding box center [733, 27] width 5 height 5
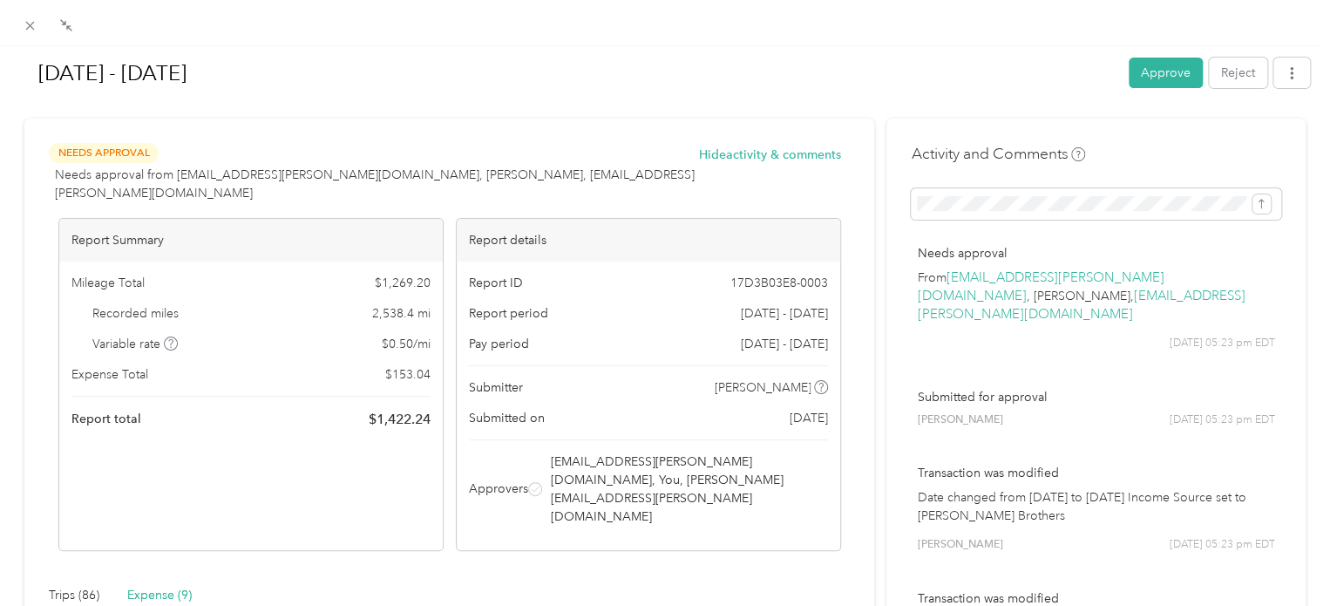
click at [171, 586] on div "Expense (9)" at bounding box center [159, 595] width 65 height 19
click at [1160, 80] on button "Approve" at bounding box center [1166, 73] width 74 height 31
click at [28, 27] on icon at bounding box center [30, 26] width 9 height 9
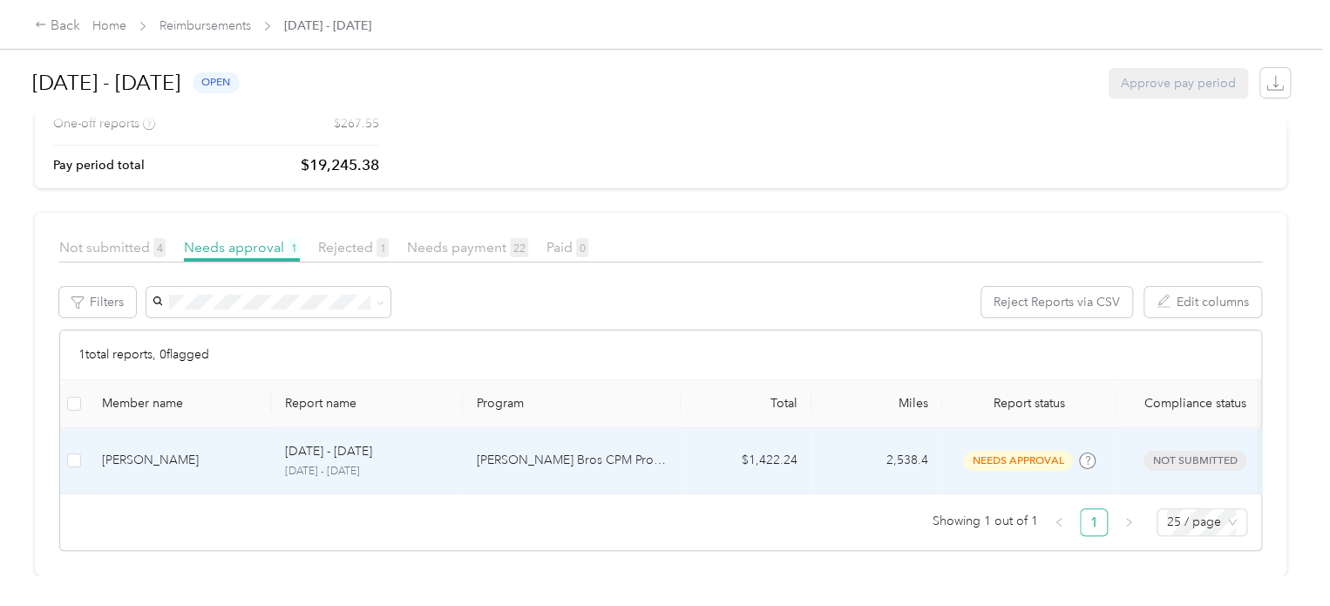
click at [187, 451] on div "[PERSON_NAME]" at bounding box center [179, 460] width 155 height 19
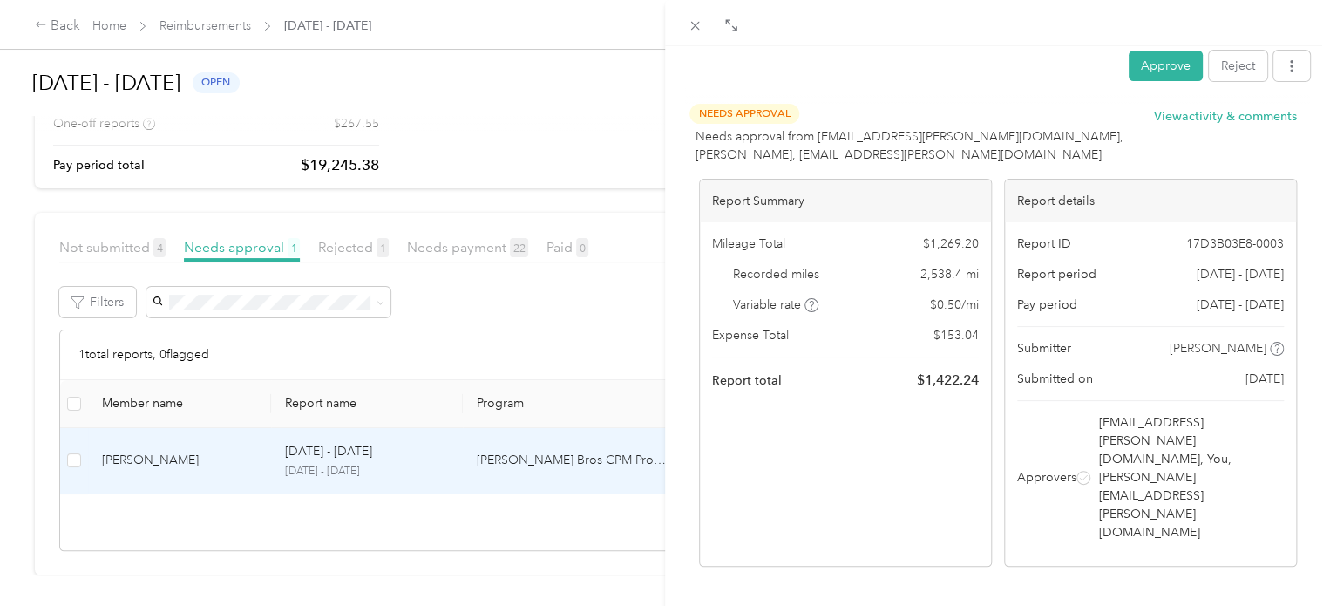
click at [822, 601] on div "Expense (9)" at bounding box center [800, 610] width 65 height 19
click at [1146, 62] on button "Approve" at bounding box center [1166, 66] width 74 height 31
click at [695, 25] on icon at bounding box center [695, 26] width 9 height 9
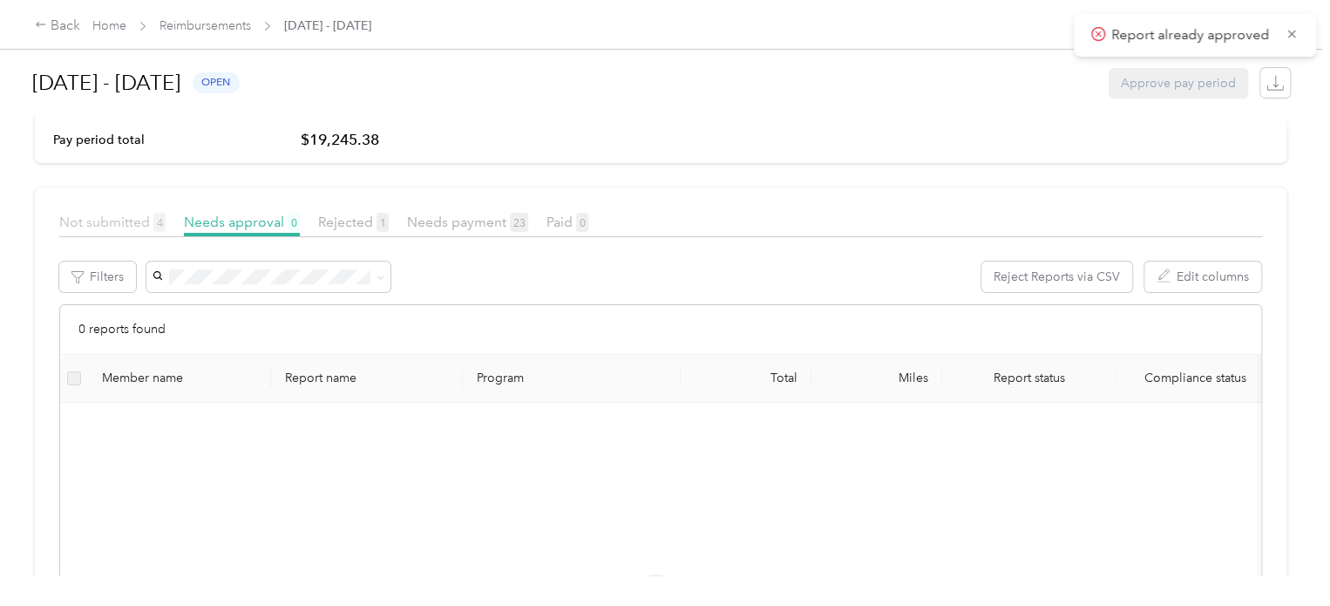
click at [141, 216] on span "Not submitted 4" at bounding box center [112, 222] width 106 height 17
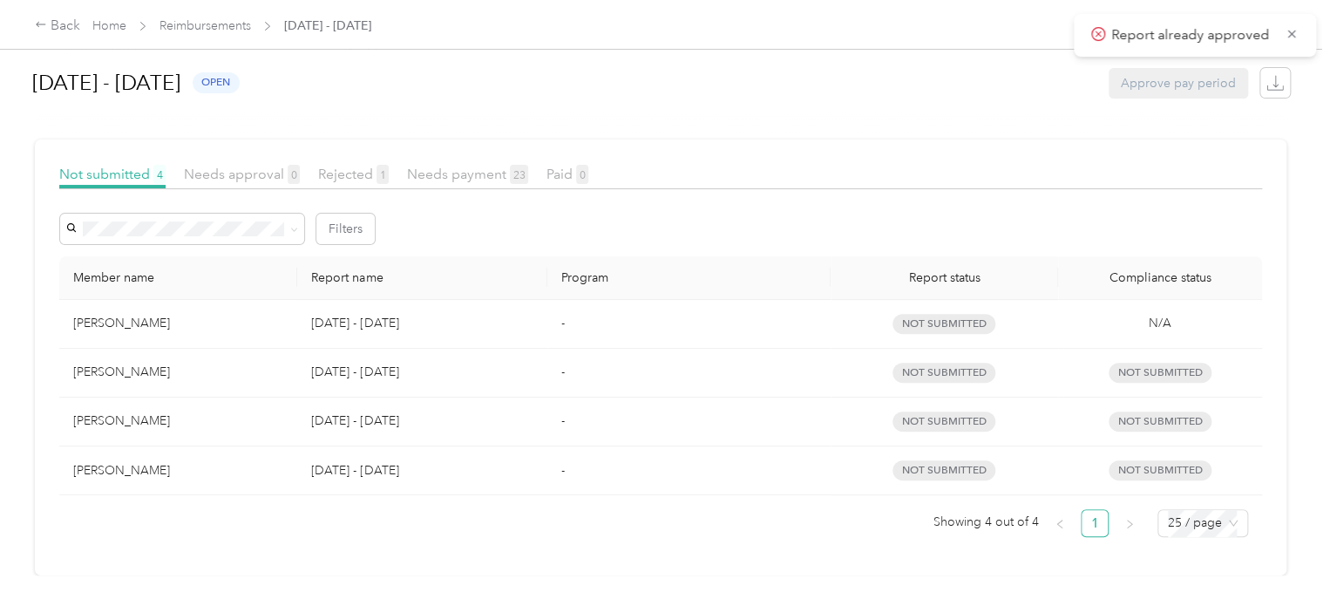
scroll to position [225, 0]
click at [1291, 32] on icon at bounding box center [1292, 34] width 14 height 16
click at [143, 166] on span "Not submitted 4" at bounding box center [112, 174] width 106 height 17
click at [472, 86] on div "[DATE] - [DATE] open Approve pay period" at bounding box center [661, 83] width 1258 height 66
click at [569, 27] on div "Back Home Reimbursements [DATE] - [DATE]" at bounding box center [665, 24] width 1330 height 49
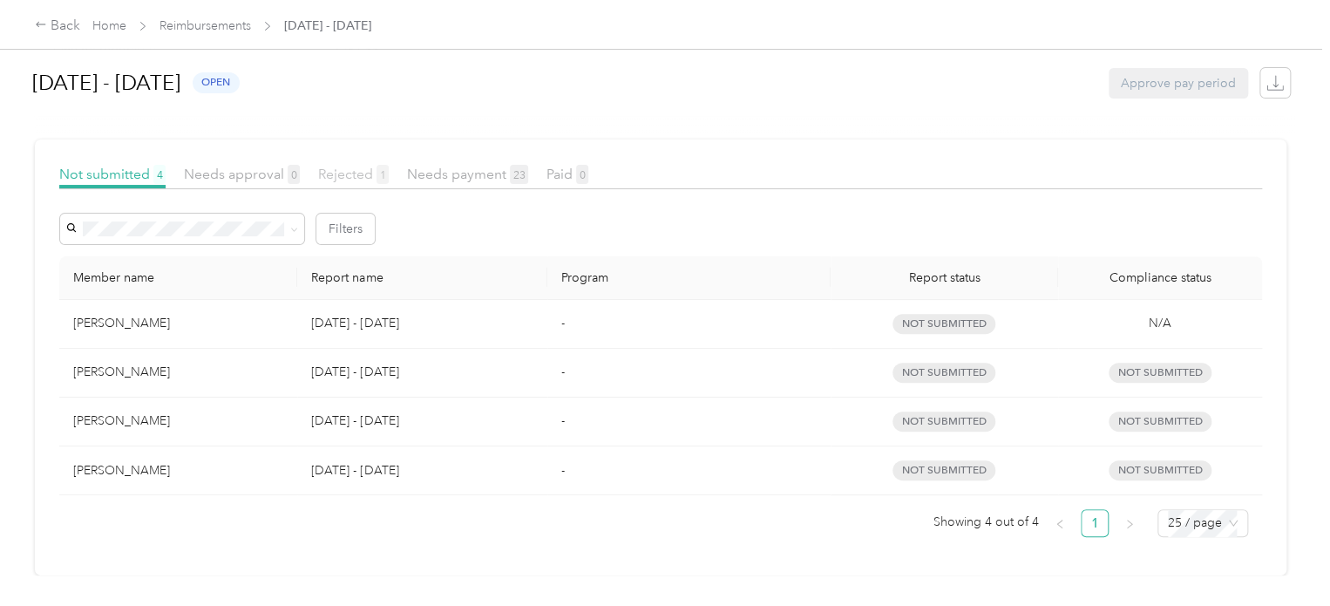
click at [366, 167] on span "Rejected 1" at bounding box center [353, 174] width 71 height 17
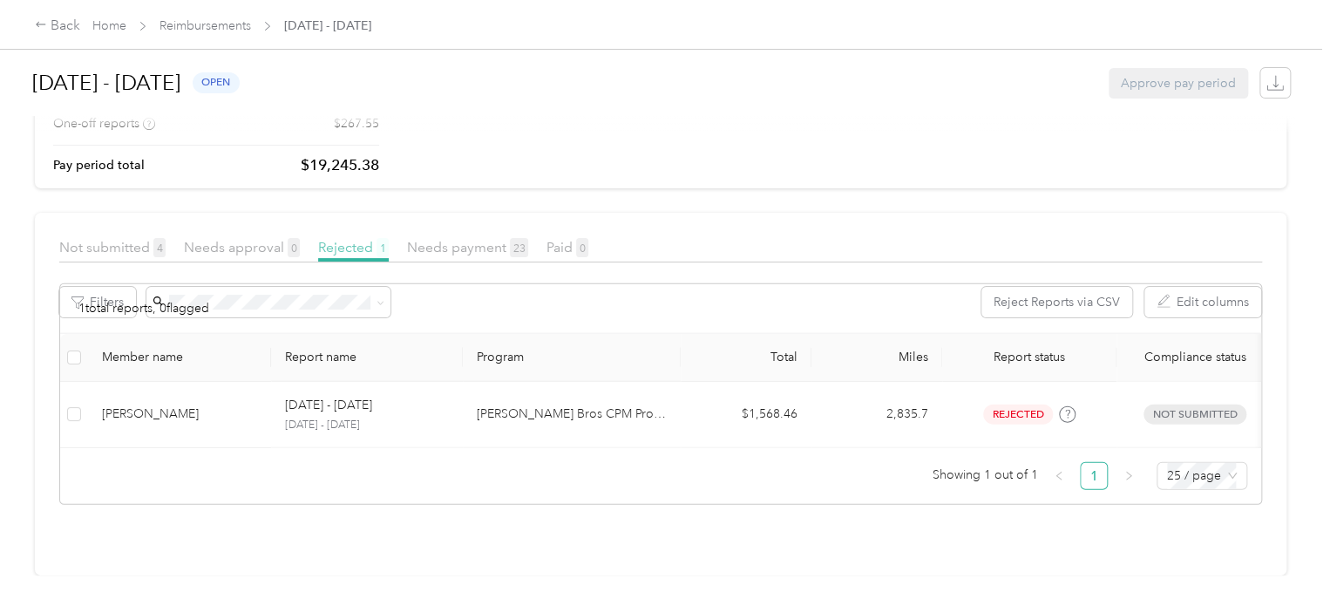
scroll to position [164, 0]
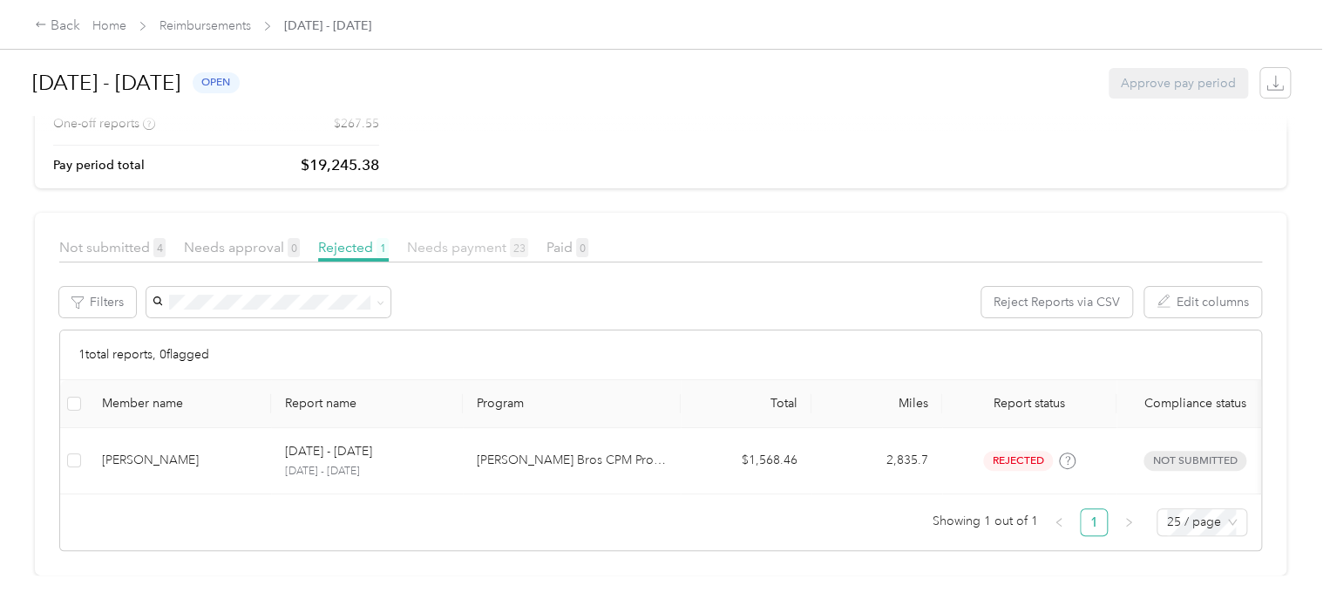
click at [443, 239] on span "Needs payment 23" at bounding box center [467, 247] width 121 height 17
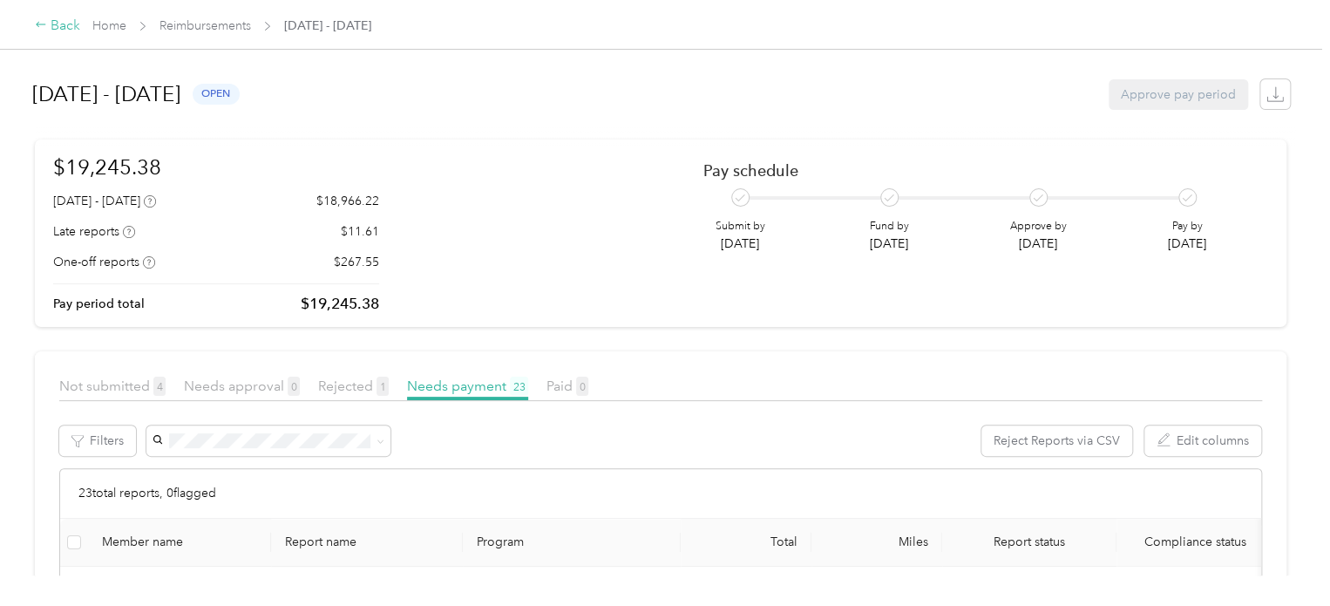
click at [53, 26] on div "Back" at bounding box center [57, 26] width 45 height 21
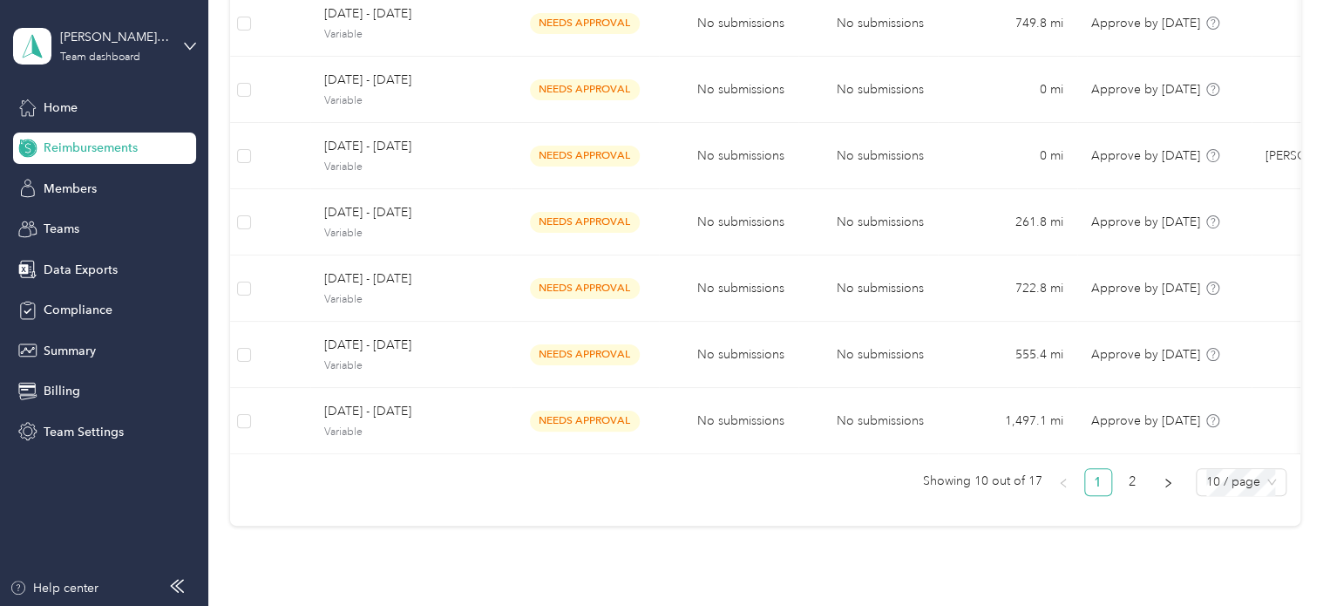
scroll to position [453, 0]
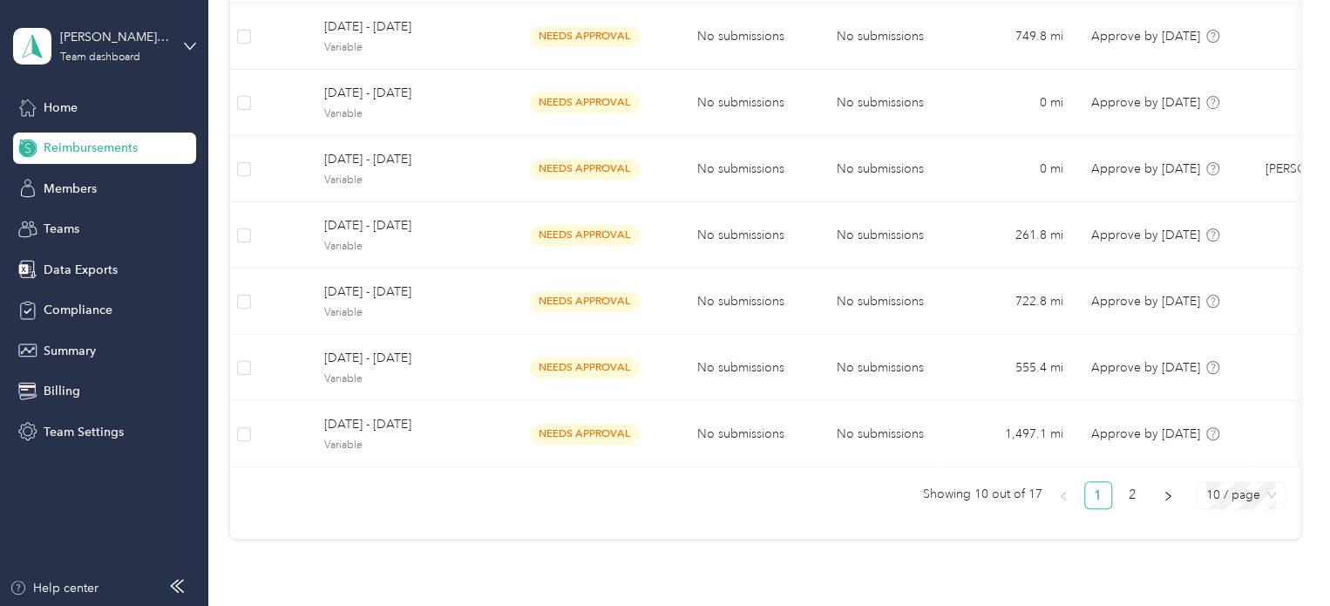
click at [1243, 505] on span "10 / page" at bounding box center [1241, 495] width 70 height 26
click at [1224, 442] on div "50 / page" at bounding box center [1241, 432] width 62 height 19
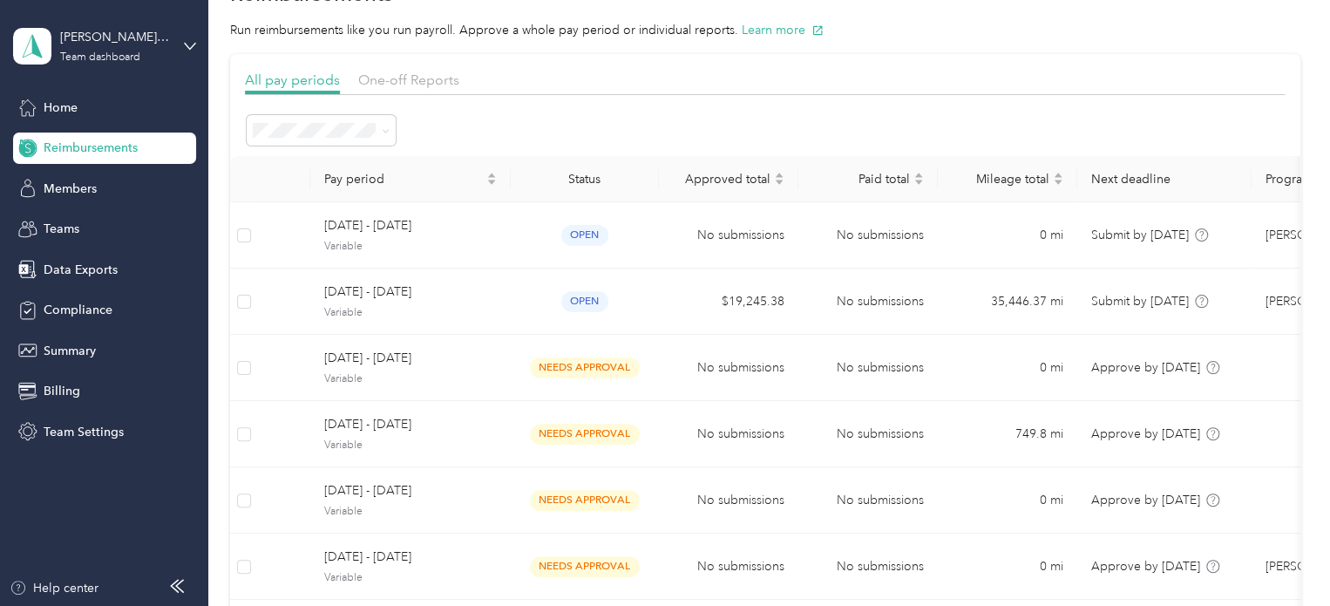
scroll to position [38, 0]
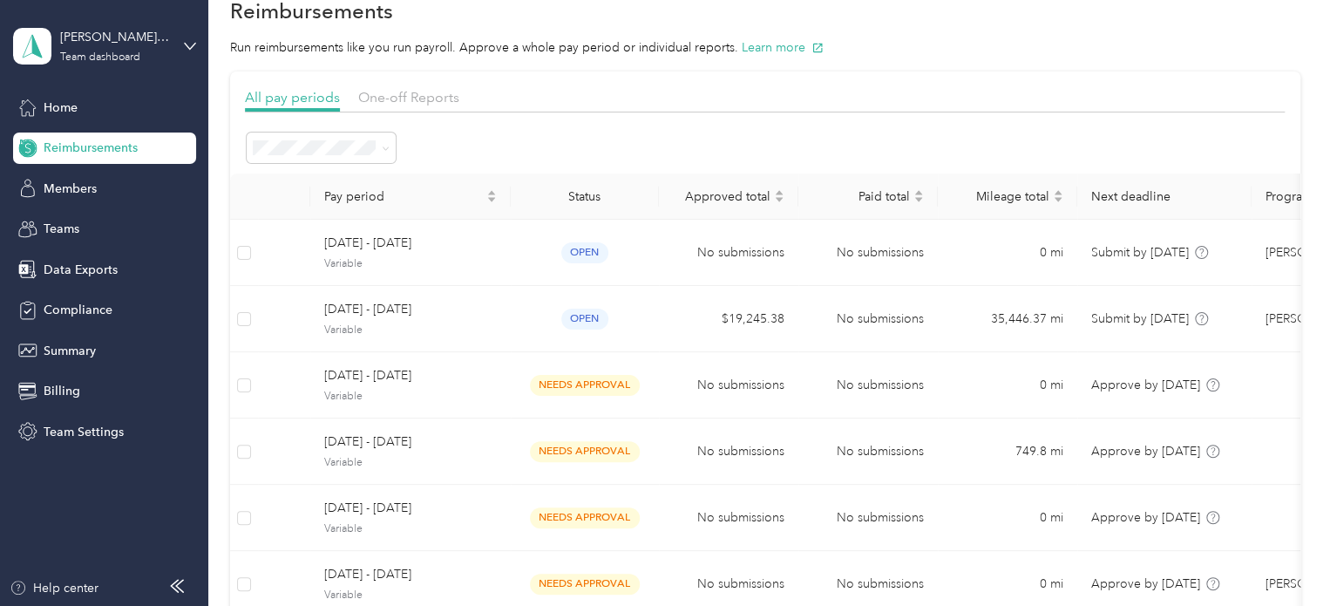
click at [185, 52] on div "[PERSON_NAME] Brothers Team dashboard" at bounding box center [104, 46] width 183 height 61
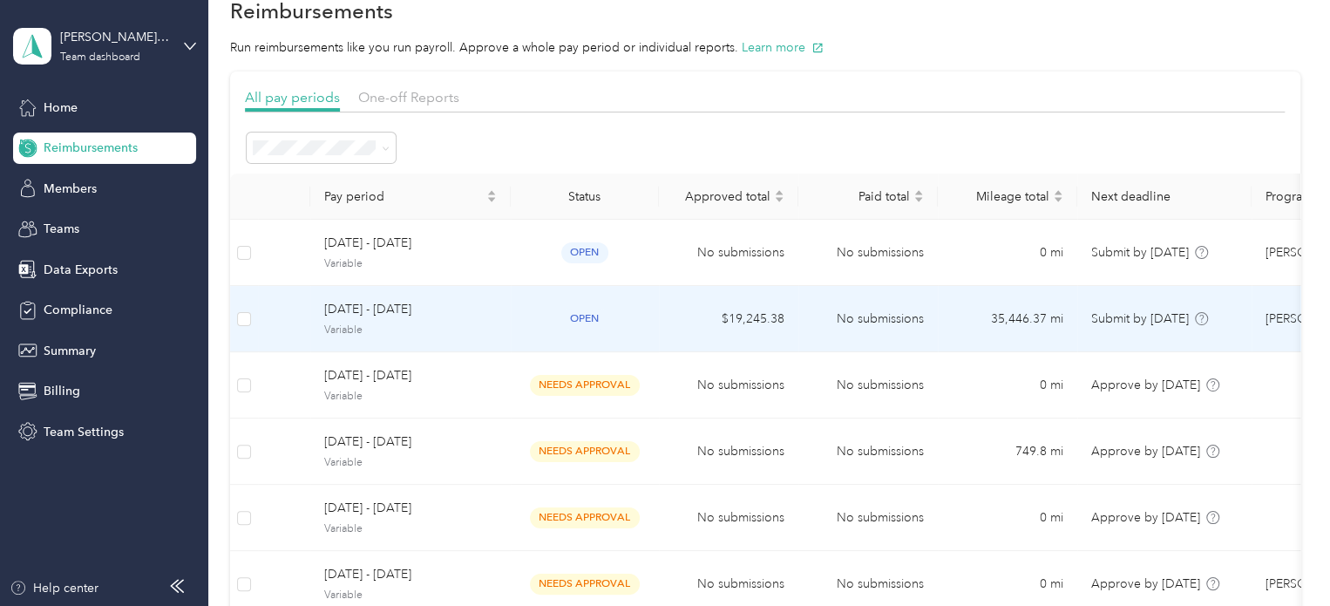
click at [349, 320] on div "[DATE] - [DATE] Variable" at bounding box center [410, 318] width 173 height 37
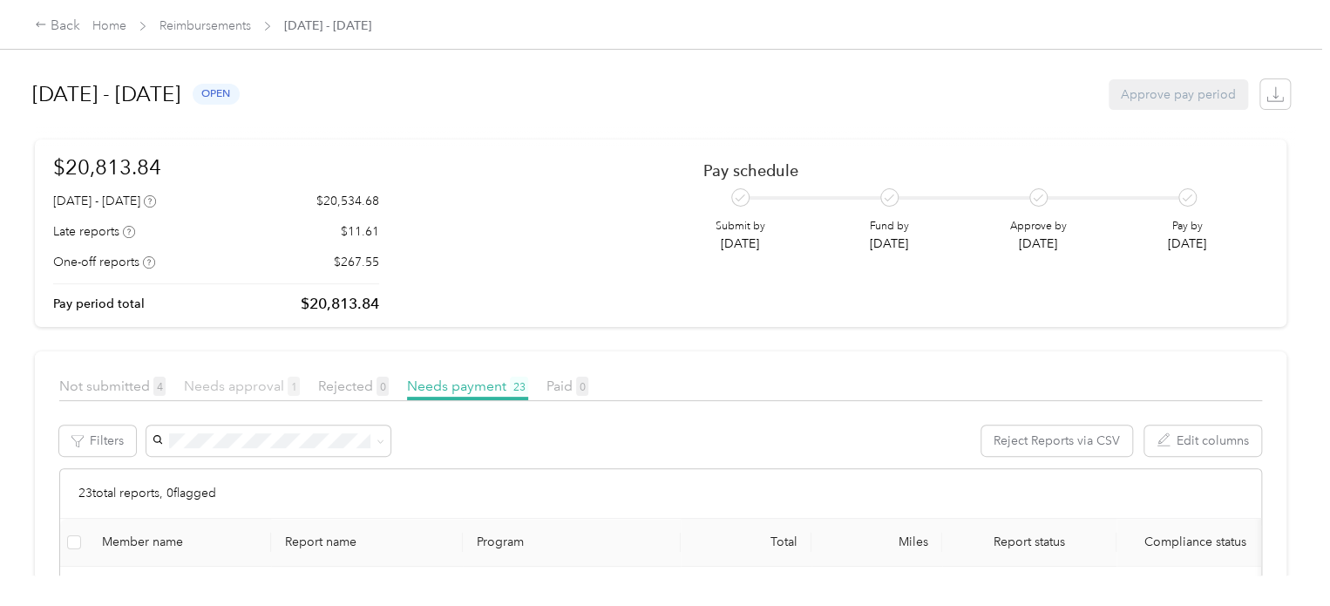
click at [248, 389] on span "Needs approval 1" at bounding box center [242, 385] width 116 height 17
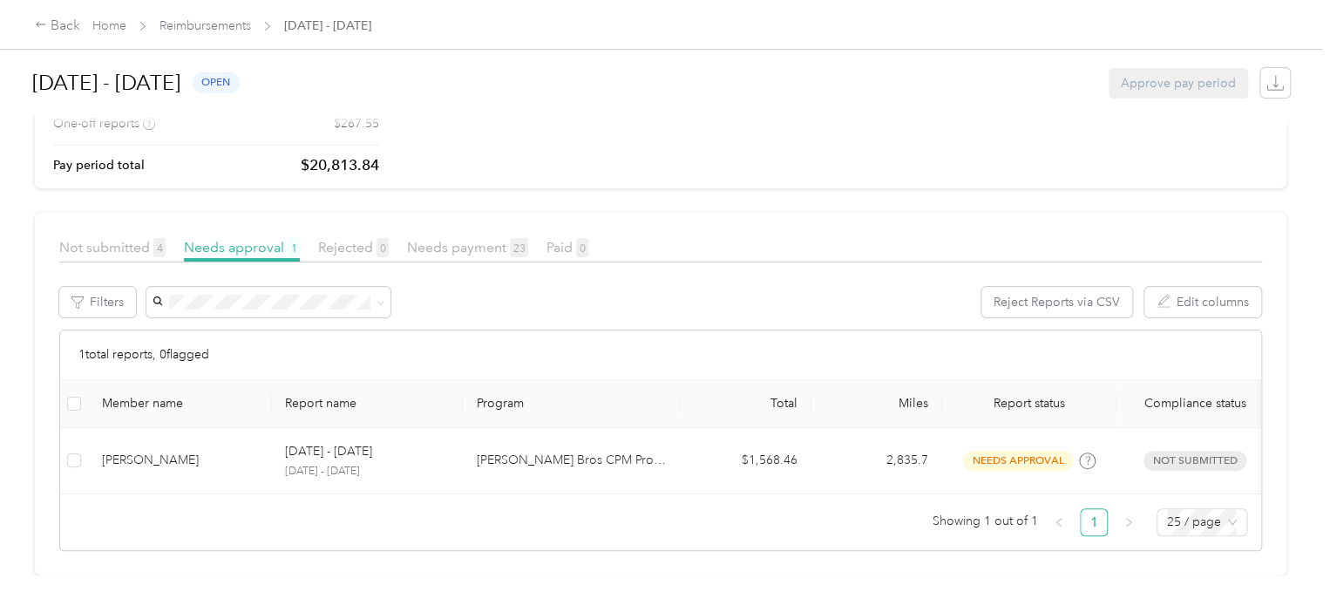
scroll to position [164, 0]
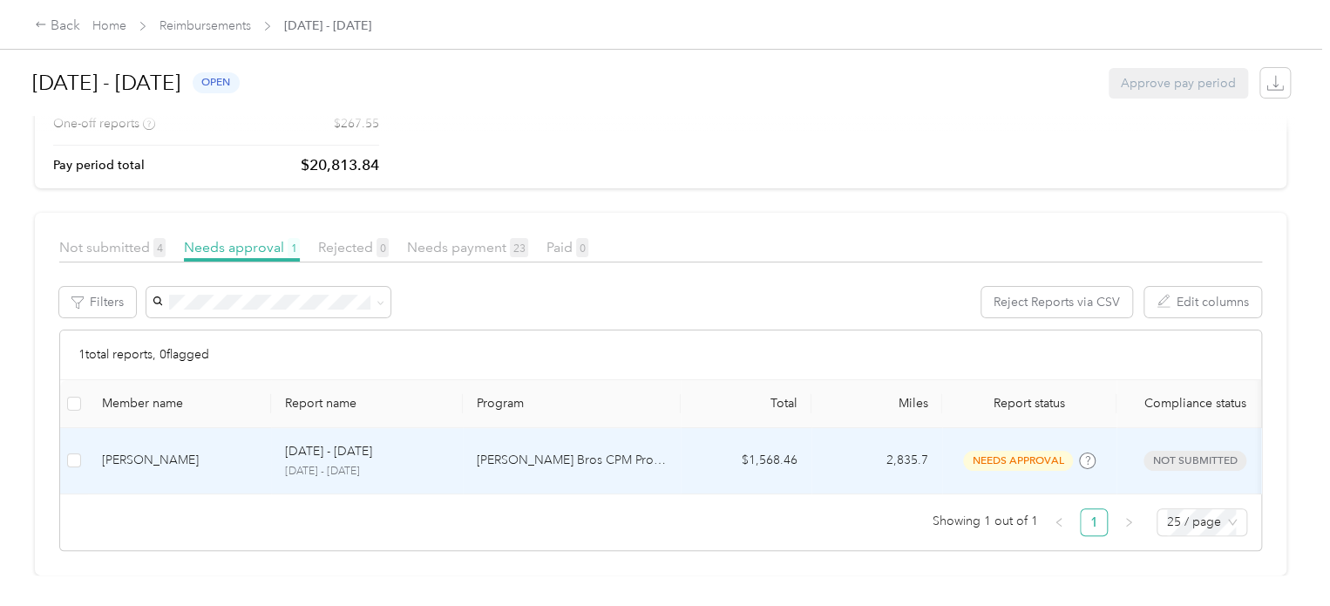
click at [150, 451] on div "[PERSON_NAME]" at bounding box center [179, 460] width 155 height 19
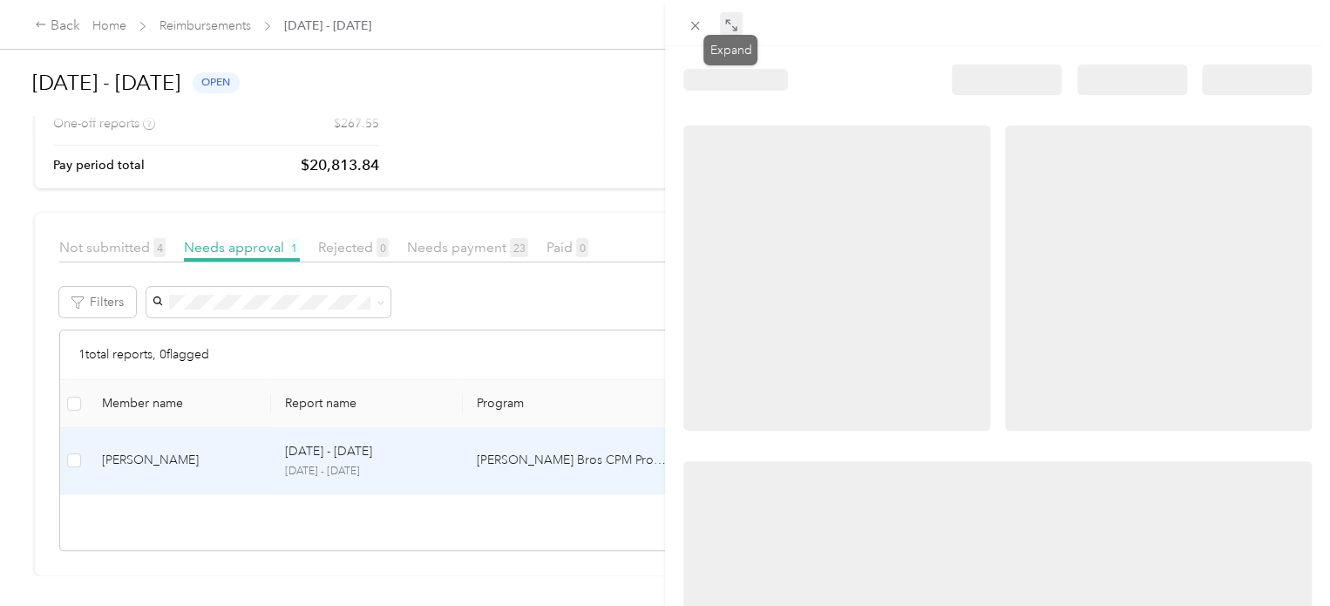
click at [735, 25] on icon at bounding box center [731, 25] width 14 height 14
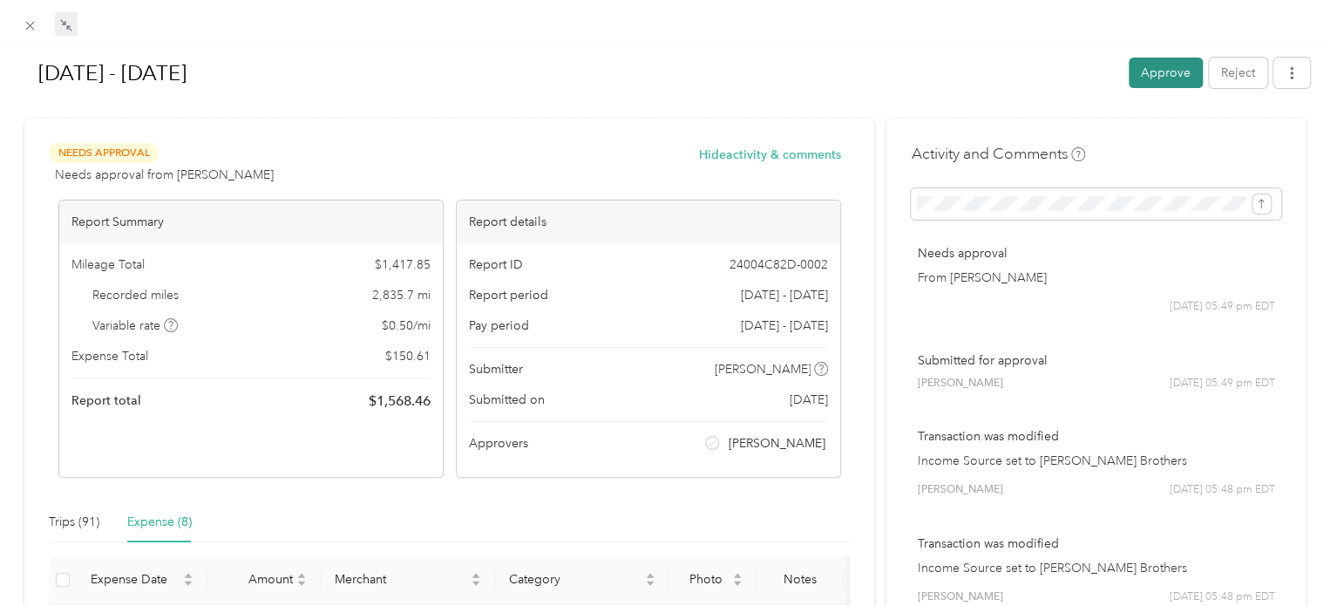
click at [1161, 67] on button "Approve" at bounding box center [1166, 73] width 74 height 31
click at [39, 25] on span at bounding box center [30, 25] width 24 height 24
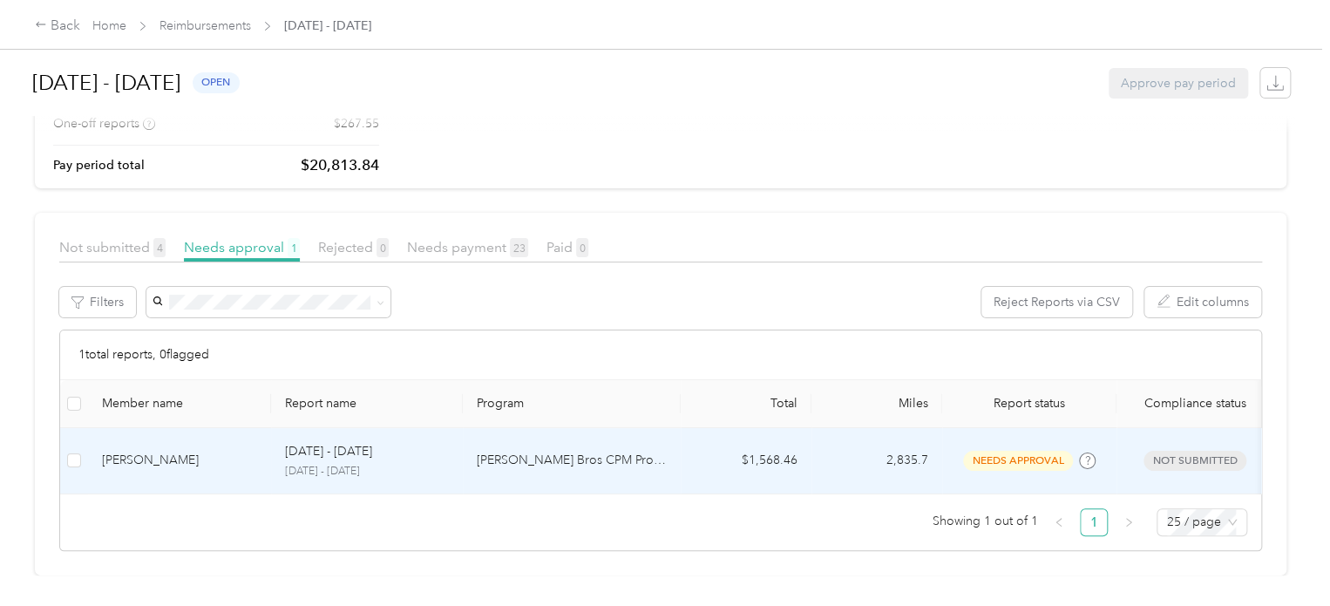
click at [157, 451] on div "[PERSON_NAME]" at bounding box center [179, 460] width 155 height 19
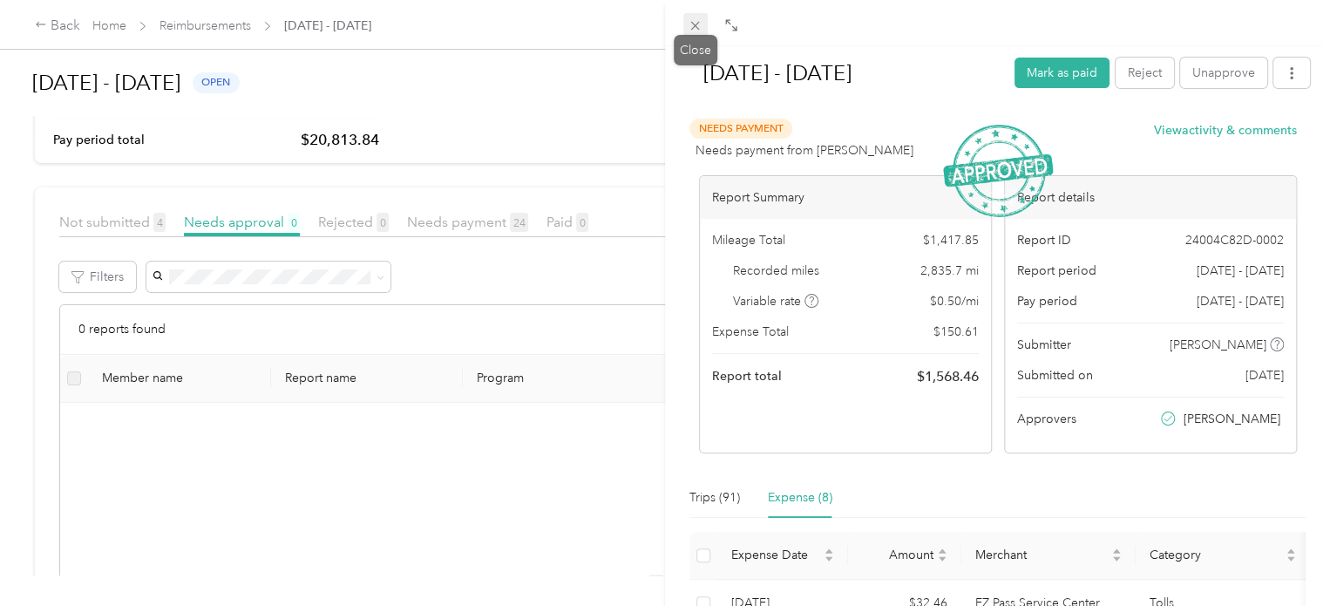
click at [690, 27] on icon at bounding box center [695, 25] width 15 height 15
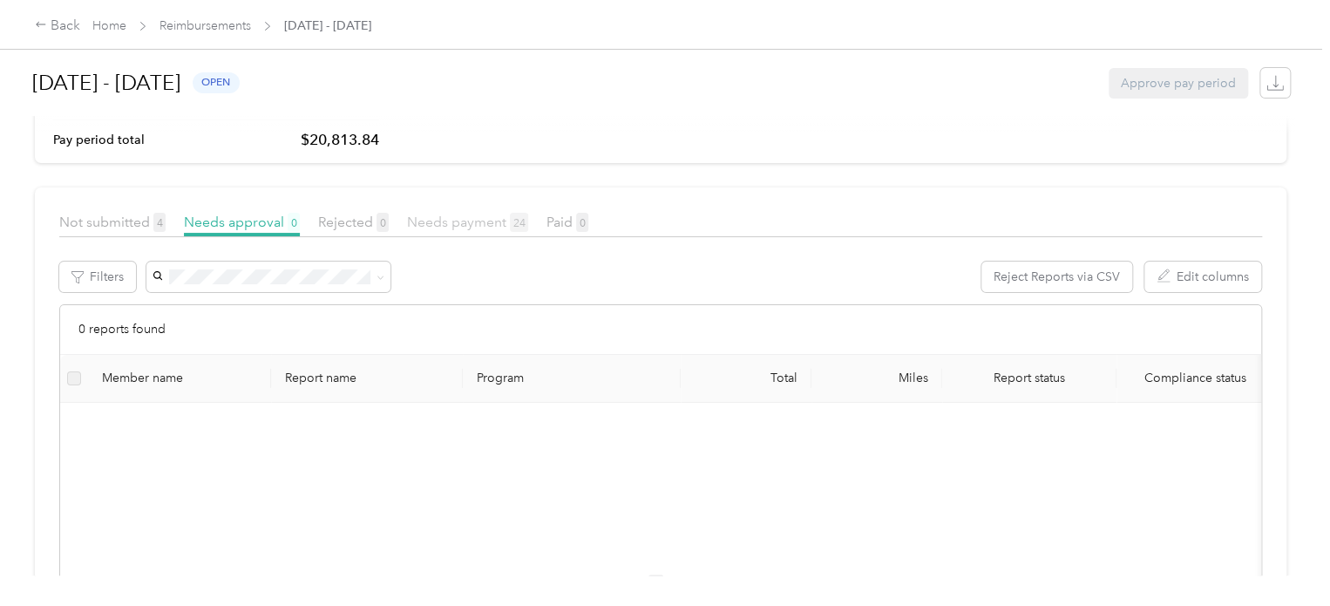
click at [452, 223] on span "Needs payment 24" at bounding box center [467, 222] width 121 height 17
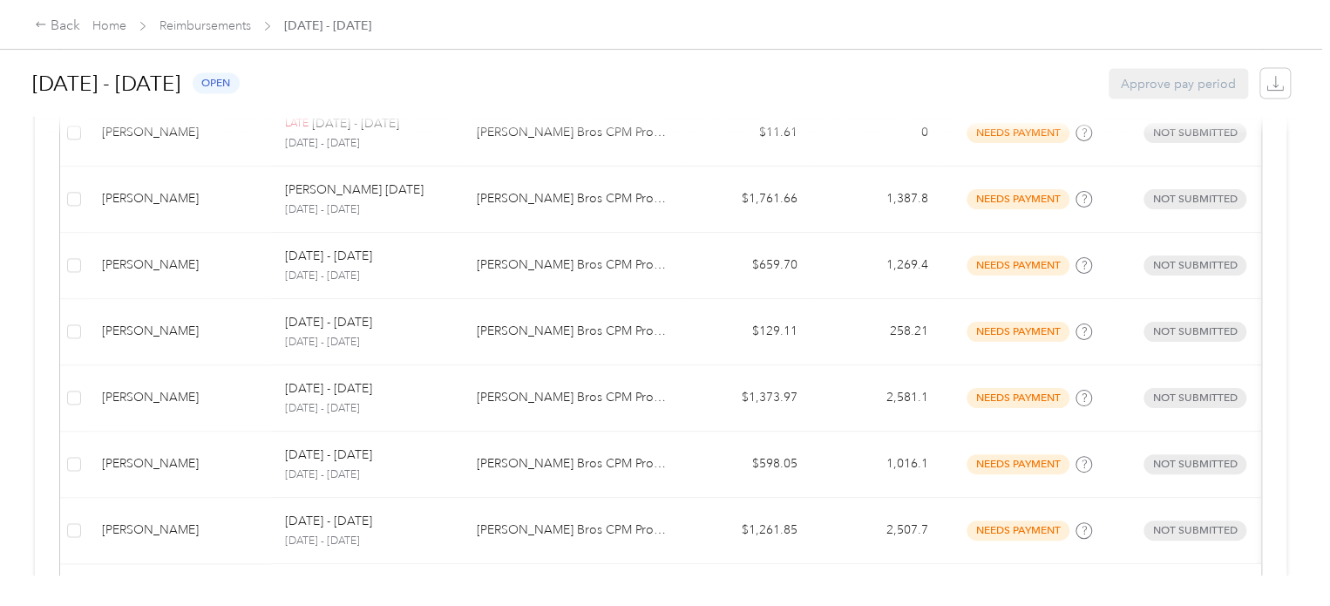
scroll to position [1684, 0]
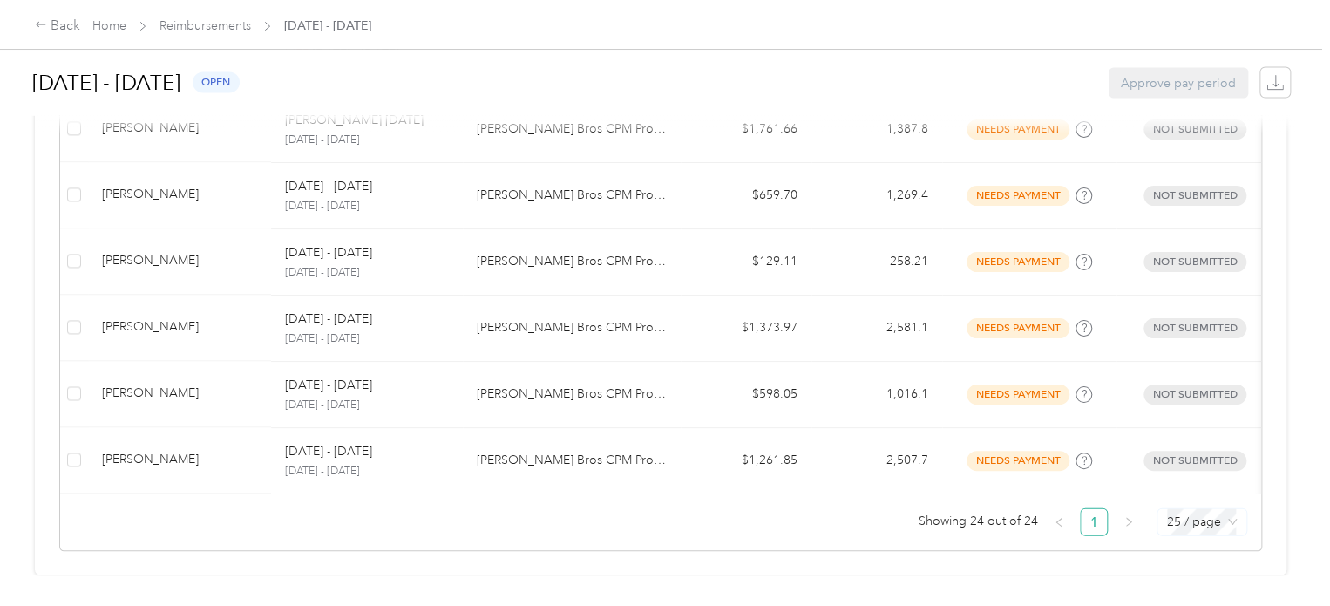
click at [1204, 512] on span "25 / page" at bounding box center [1202, 522] width 70 height 26
click at [1187, 450] on div "50 / page" at bounding box center [1202, 459] width 62 height 19
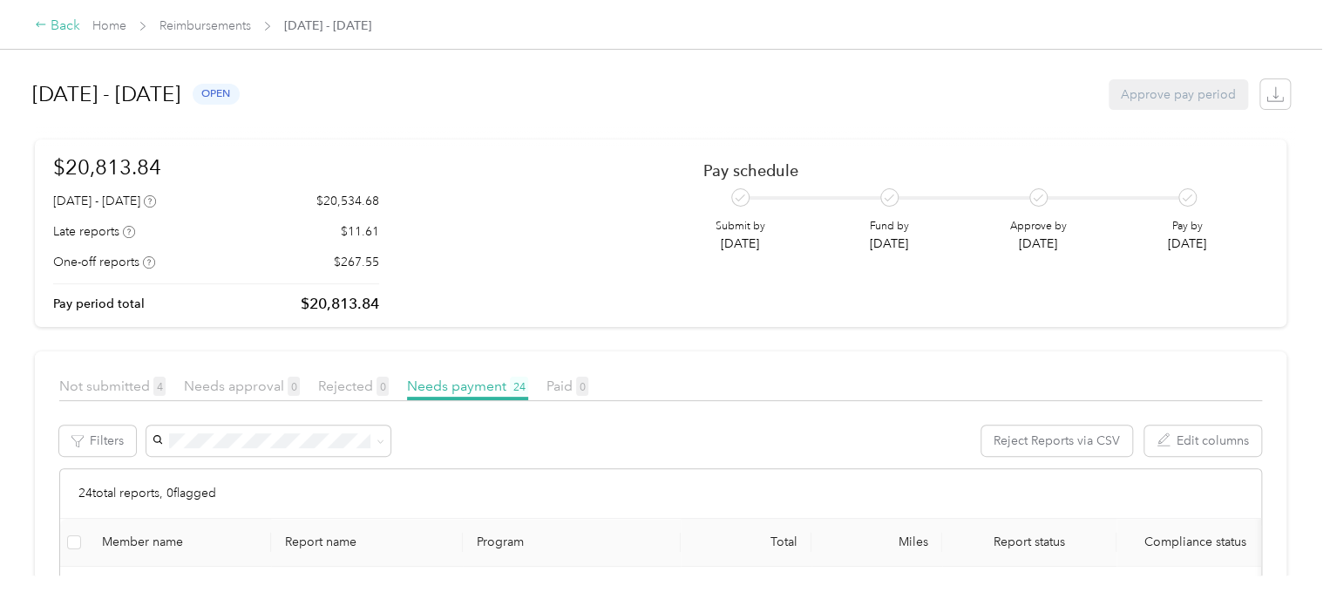
click at [61, 29] on div "Back" at bounding box center [57, 26] width 45 height 21
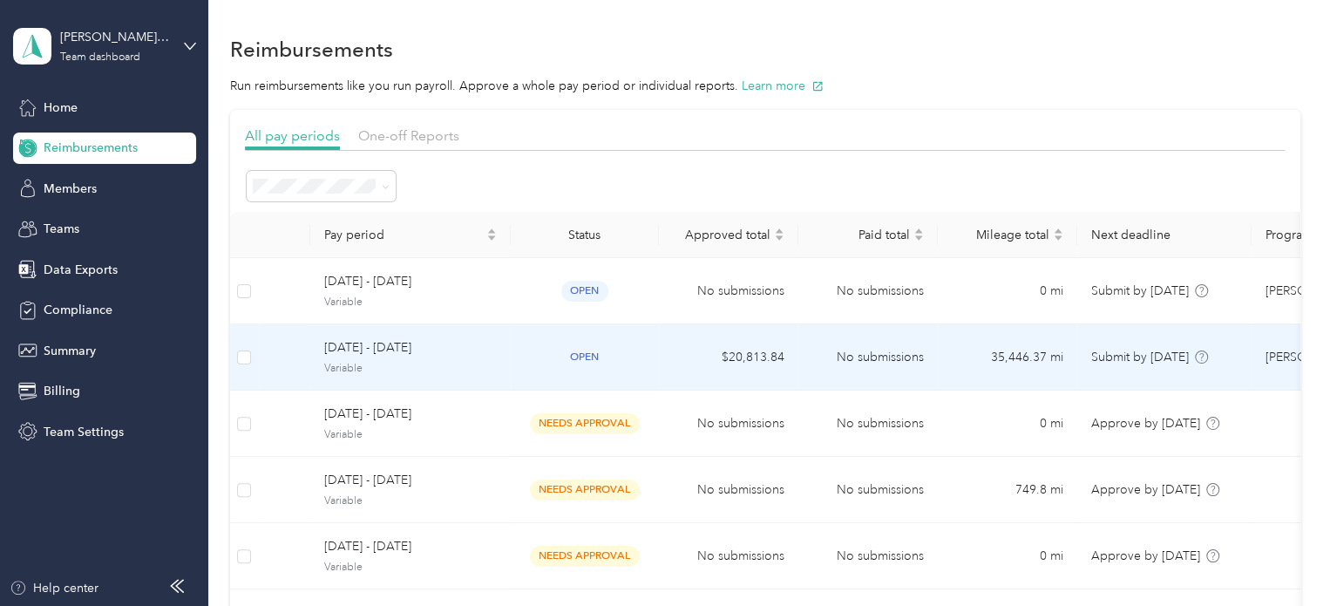
click at [384, 339] on span "[DATE] - [DATE]" at bounding box center [410, 347] width 173 height 19
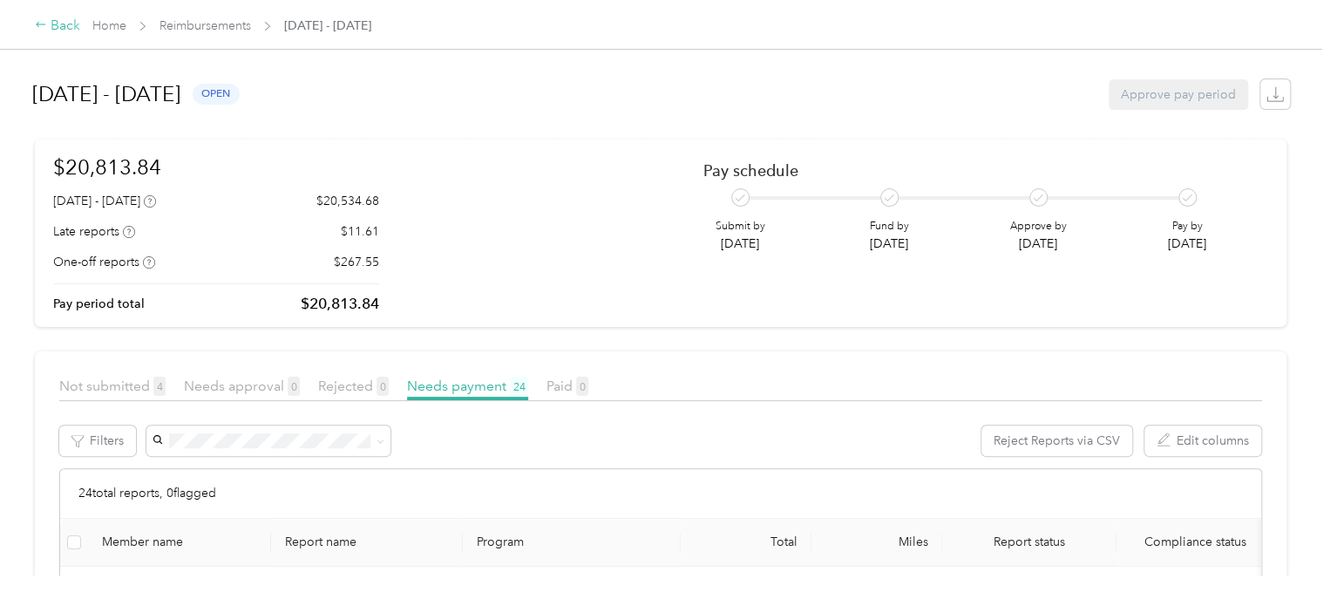
click at [47, 24] on div "Back" at bounding box center [57, 26] width 45 height 21
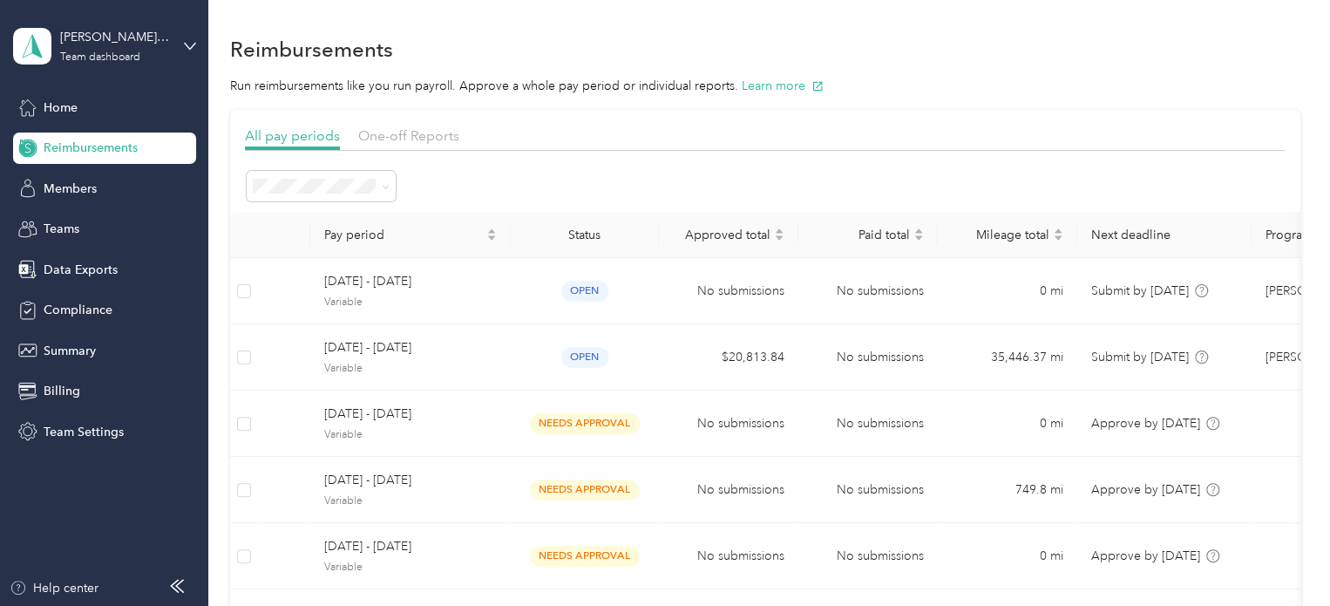
click at [184, 51] on div "[PERSON_NAME] Brothers Team dashboard" at bounding box center [104, 46] width 183 height 61
click at [85, 219] on div "Log out" at bounding box center [61, 219] width 67 height 18
